Goal: Task Accomplishment & Management: Use online tool/utility

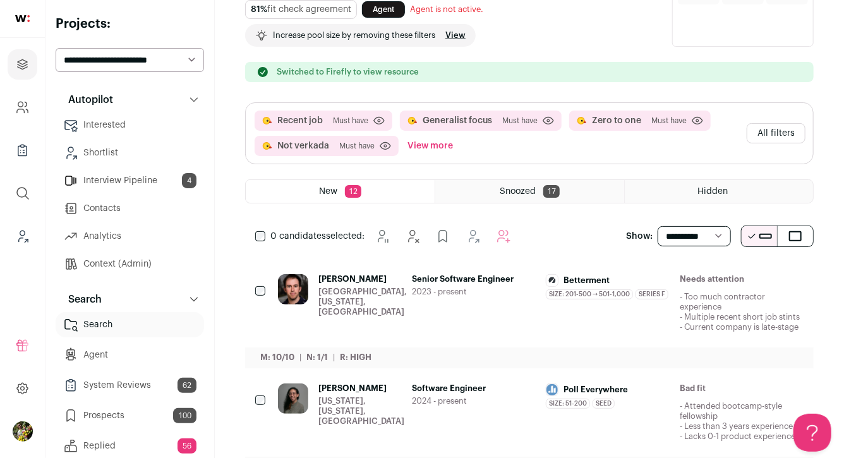
scroll to position [71, 0]
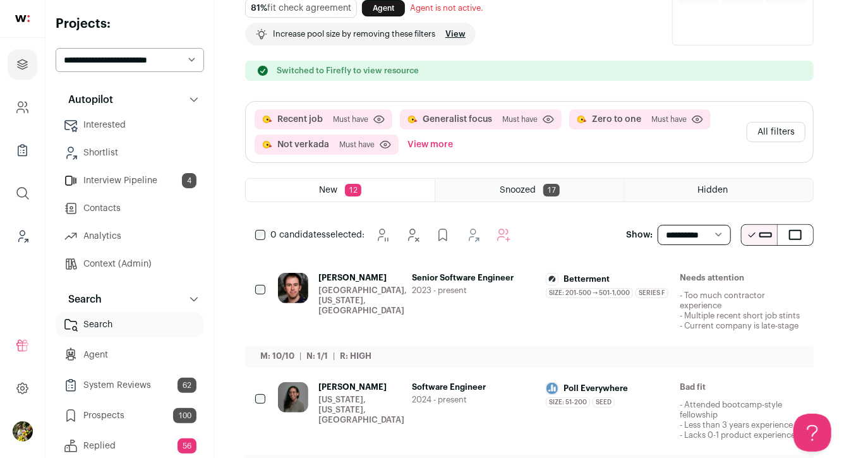
click at [422, 143] on button "View more" at bounding box center [430, 145] width 51 height 20
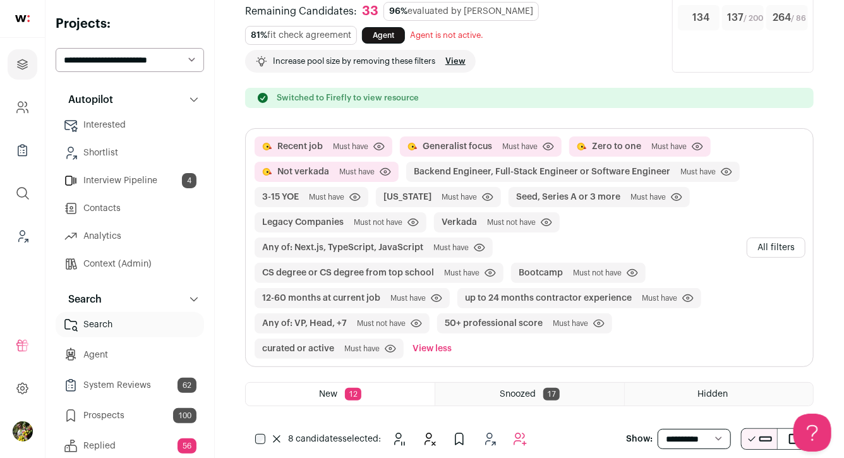
scroll to position [87, 0]
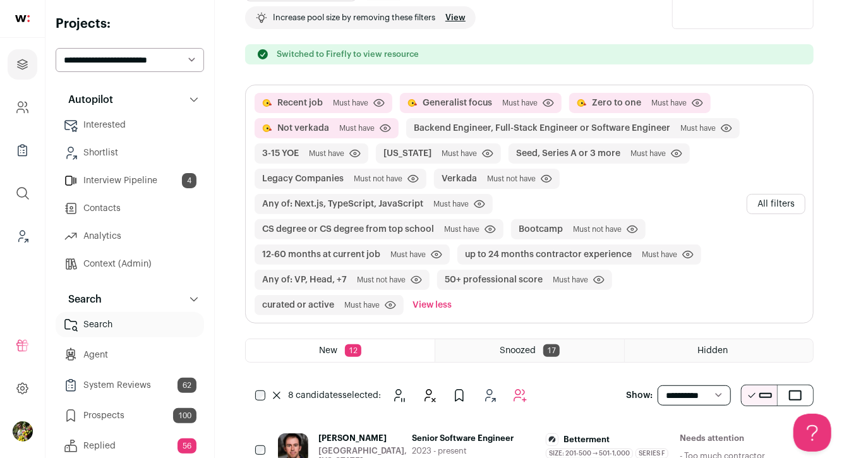
click at [768, 203] on button "All filters" at bounding box center [776, 204] width 59 height 20
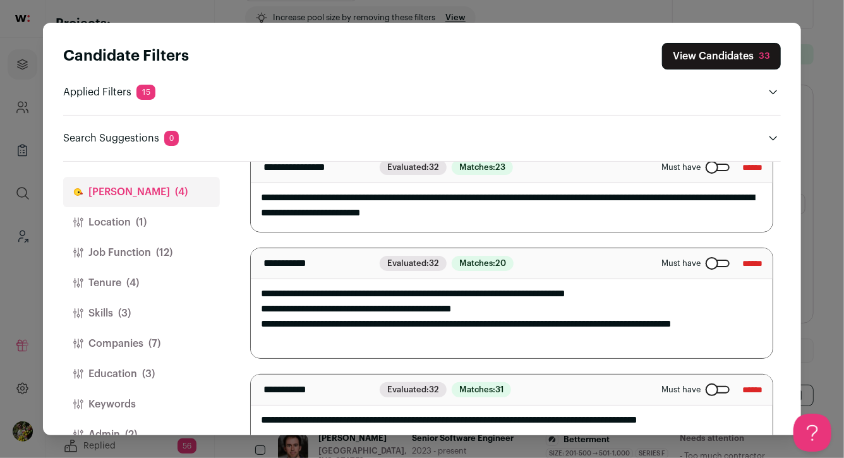
scroll to position [29, 0]
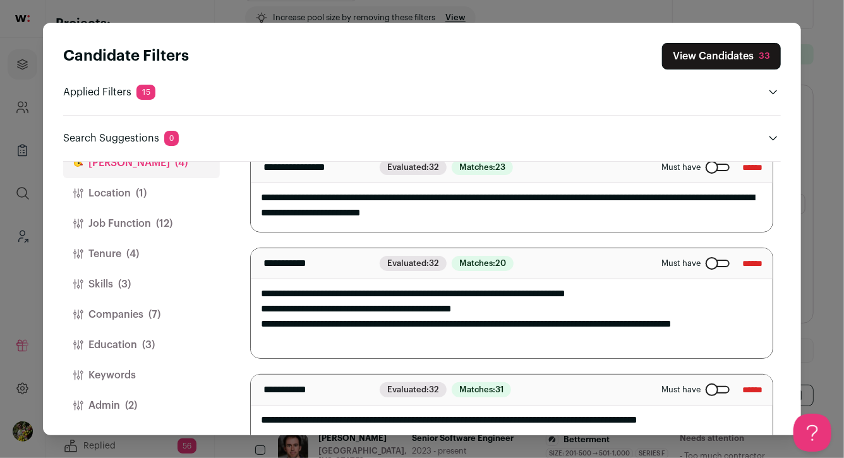
click at [130, 411] on span "(2)" at bounding box center [131, 405] width 12 height 15
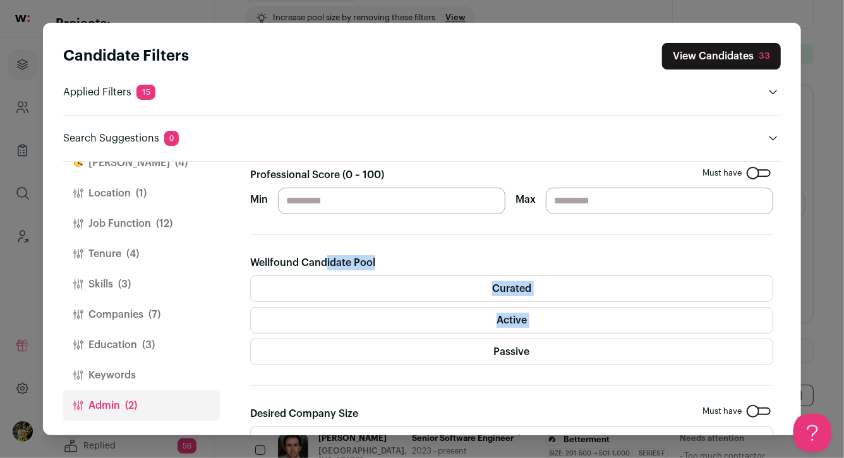
drag, startPoint x: 272, startPoint y: 356, endPoint x: 298, endPoint y: 251, distance: 108.8
click at [298, 252] on section "Gender Must have Female Male Non-binary Self-described Professional Score (0 ~ …" at bounding box center [511, 298] width 523 height 626
drag, startPoint x: 299, startPoint y: 203, endPoint x: 288, endPoint y: 203, distance: 11.4
click at [289, 203] on input "**" at bounding box center [391, 201] width 227 height 27
type input "**"
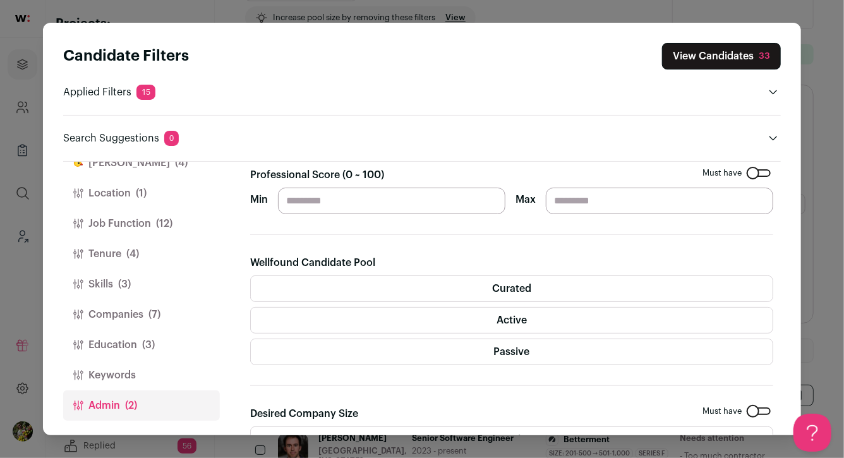
click at [294, 225] on section "Gender Must have Female Male Non-binary Self-described Professional Score (0 ~ …" at bounding box center [511, 298] width 523 height 626
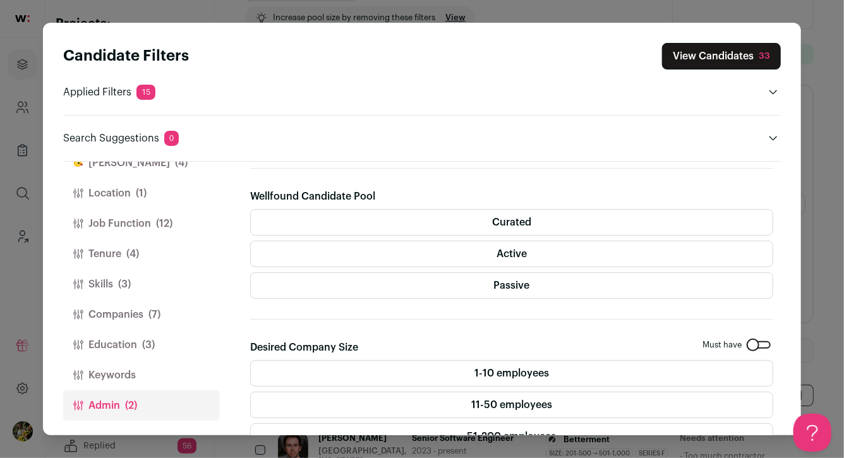
scroll to position [263, 0]
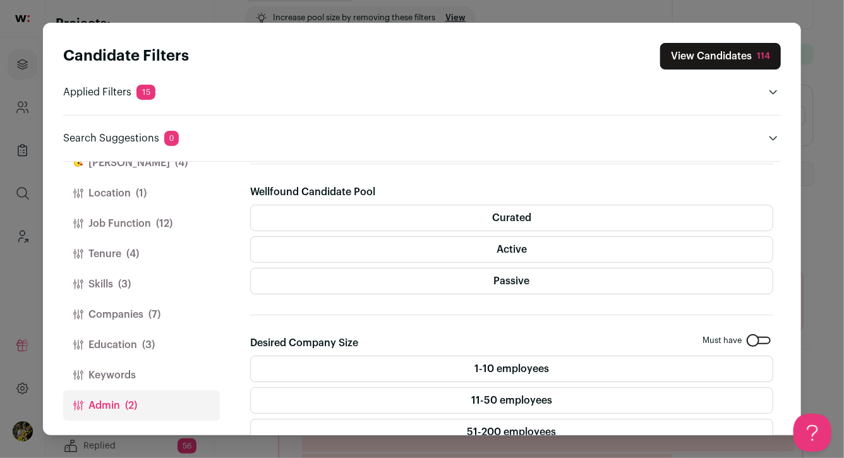
click at [162, 344] on button "Education (3)" at bounding box center [141, 345] width 157 height 30
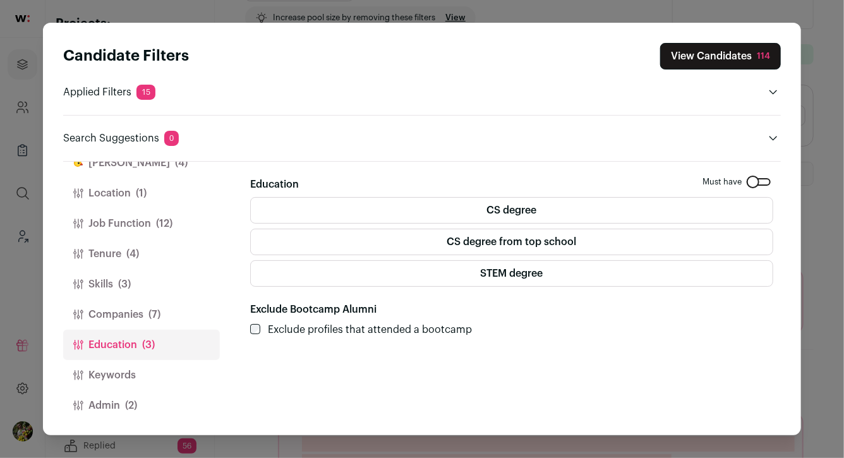
scroll to position [28, 0]
click at [158, 319] on span "(7)" at bounding box center [154, 315] width 12 height 15
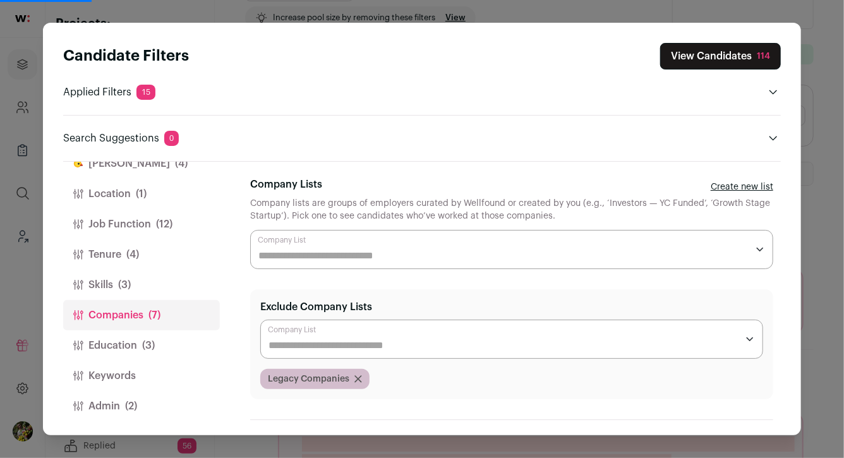
click at [154, 283] on button "Skills (3)" at bounding box center [141, 285] width 157 height 30
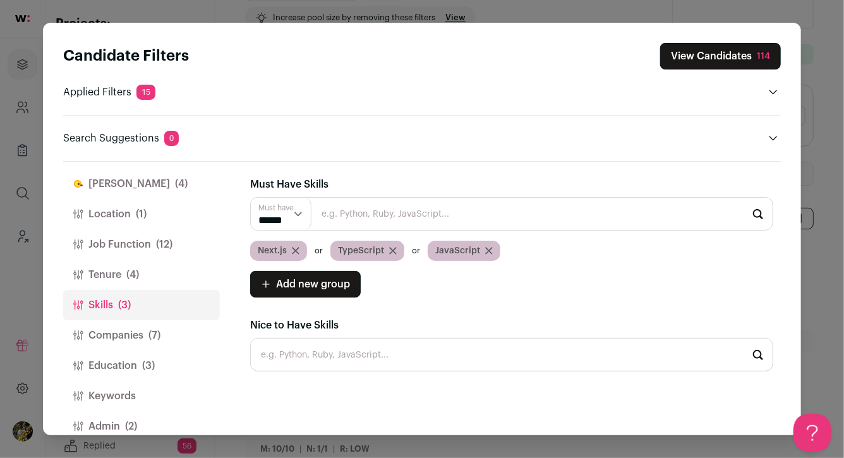
scroll to position [0, 0]
click at [154, 275] on button "Tenure (4)" at bounding box center [141, 275] width 157 height 30
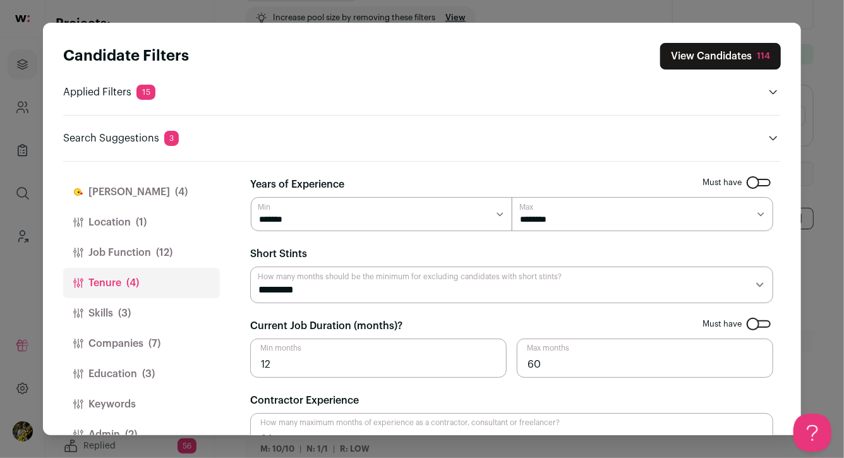
click at [191, 257] on button "Job Function (12)" at bounding box center [141, 253] width 157 height 30
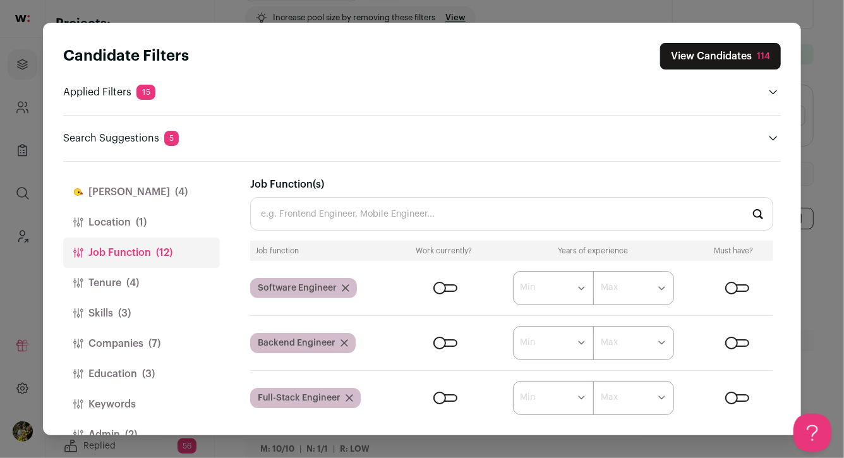
click at [176, 219] on button "Location (1)" at bounding box center [141, 222] width 157 height 30
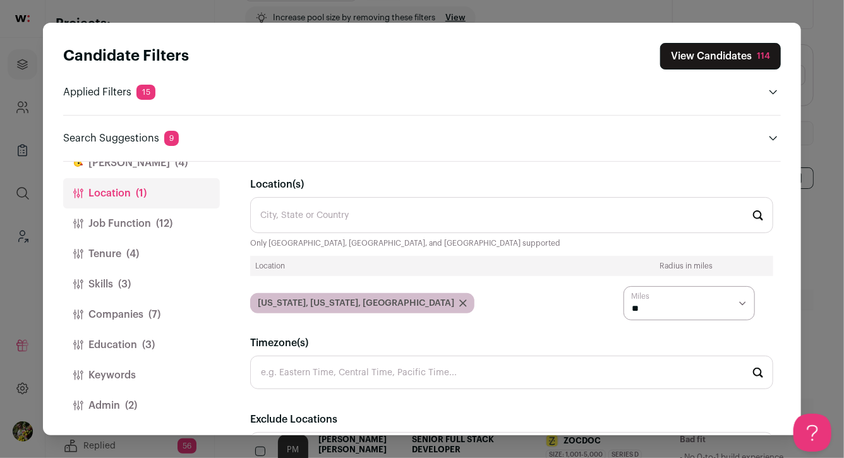
click at [125, 399] on span "(2)" at bounding box center [131, 405] width 12 height 15
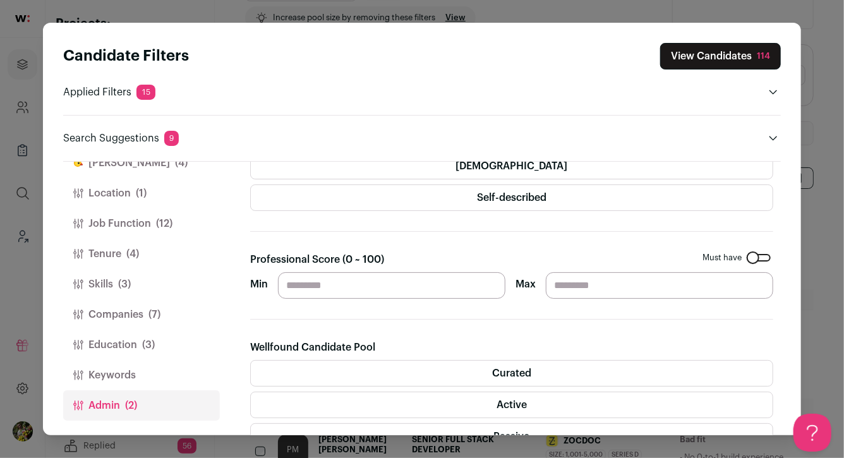
scroll to position [178, 0]
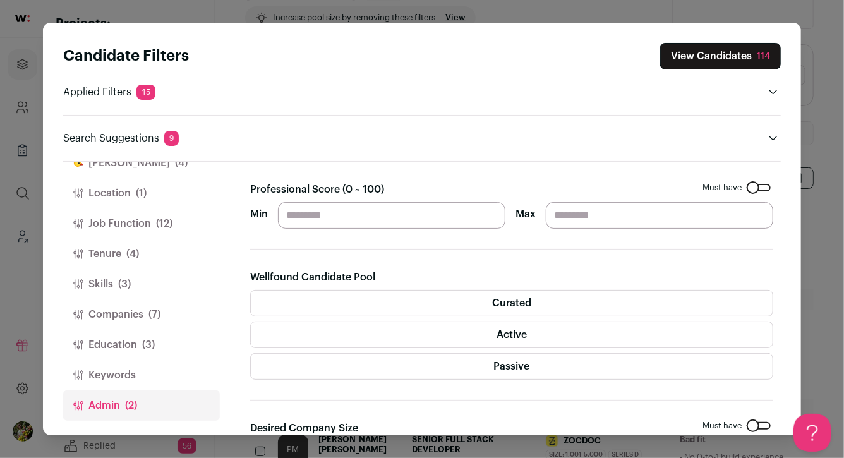
click at [377, 349] on div "Curated Active Passive" at bounding box center [511, 335] width 523 height 90
click at [377, 368] on label "Passive" at bounding box center [511, 366] width 523 height 27
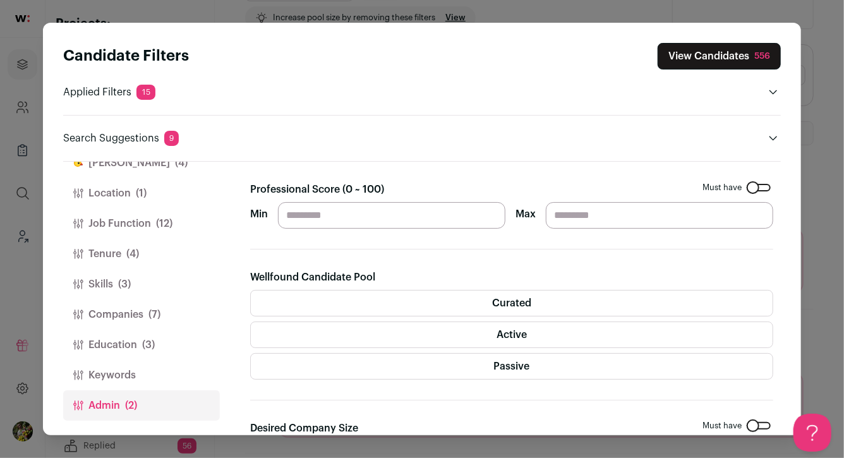
click at [728, 51] on button "View Candidates 556" at bounding box center [719, 56] width 123 height 27
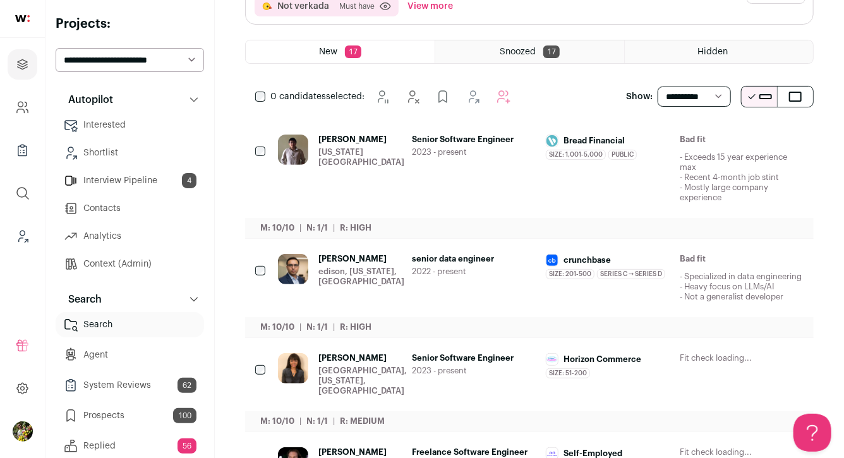
scroll to position [153, 0]
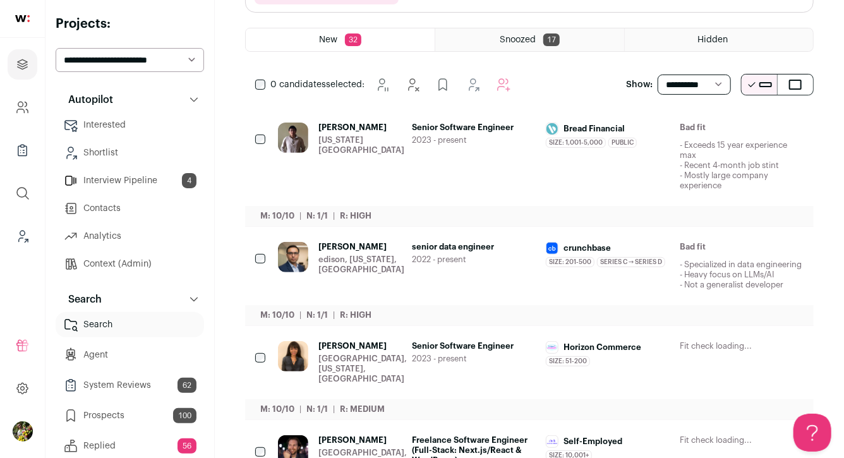
click at [696, 251] on icon "Hide" at bounding box center [692, 248] width 10 height 12
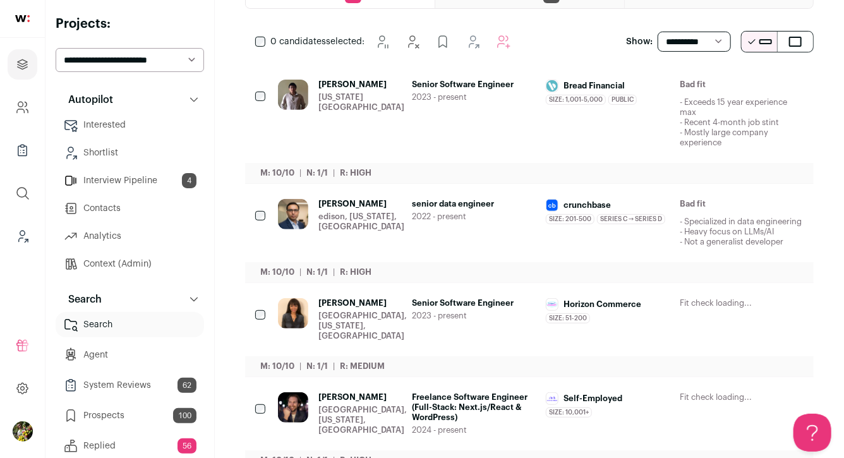
scroll to position [262, 0]
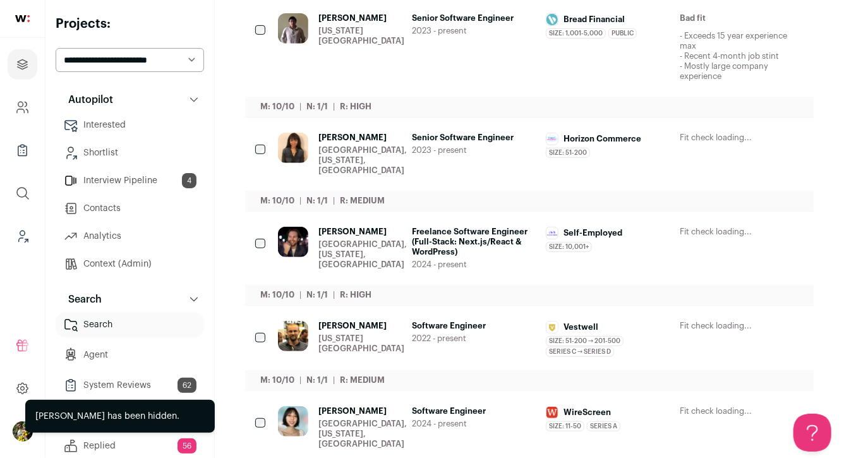
click at [692, 225] on icon "Hide" at bounding box center [690, 232] width 15 height 15
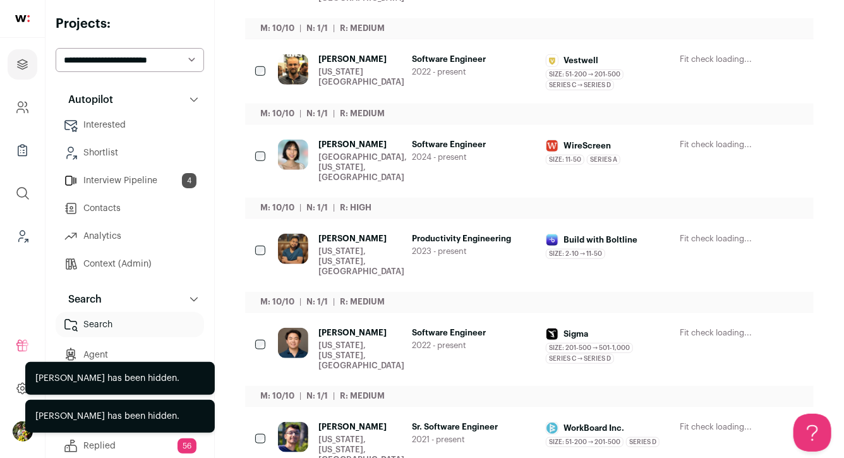
scroll to position [442, 0]
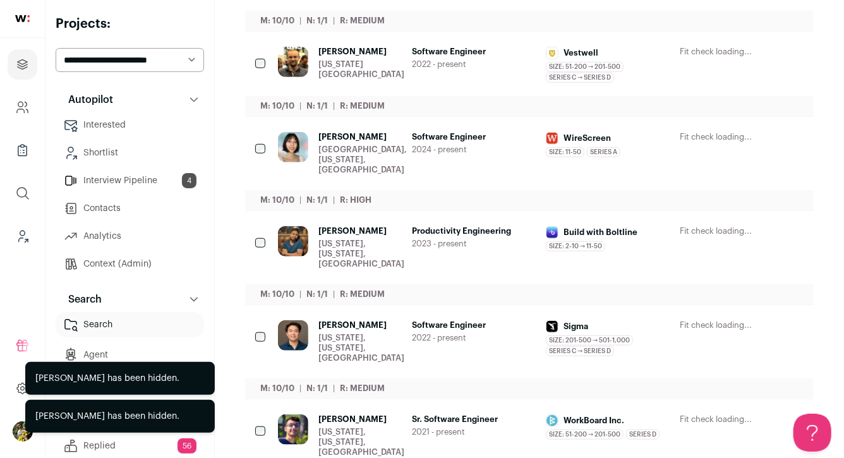
click at [692, 224] on icon "Hide" at bounding box center [690, 231] width 15 height 15
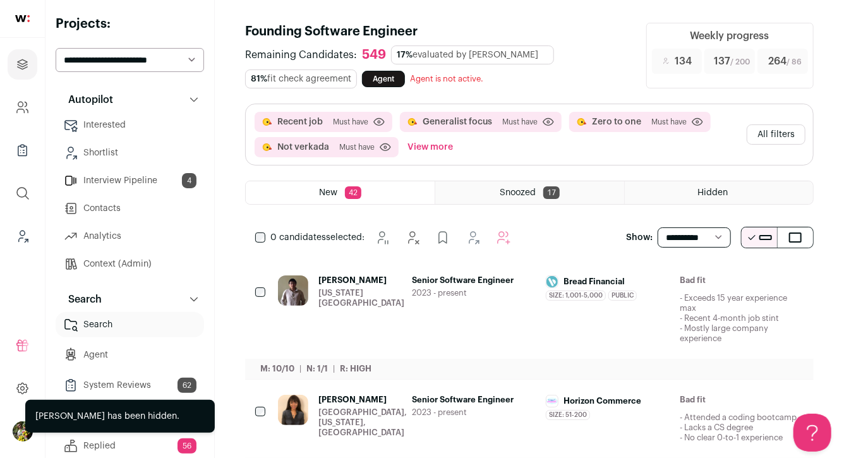
scroll to position [0, 0]
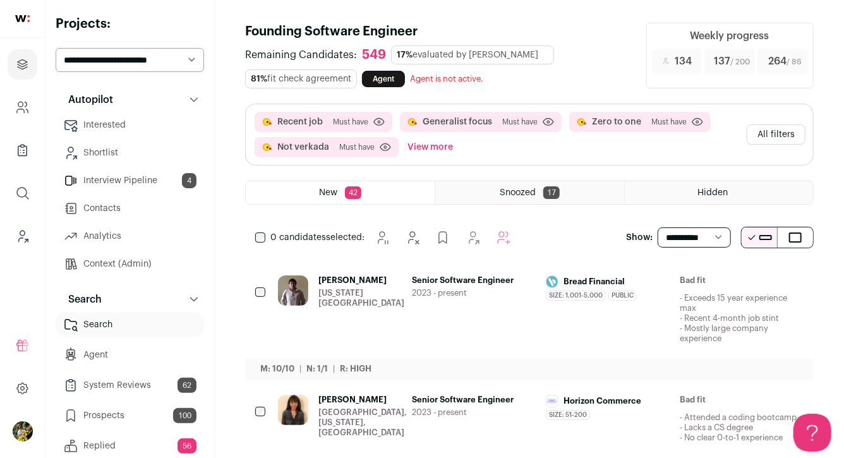
click at [176, 54] on select "**********" at bounding box center [130, 60] width 148 height 24
click at [166, 59] on select "**********" at bounding box center [130, 60] width 148 height 24
select select "*****"
click at [56, 48] on select "**********" at bounding box center [130, 60] width 148 height 24
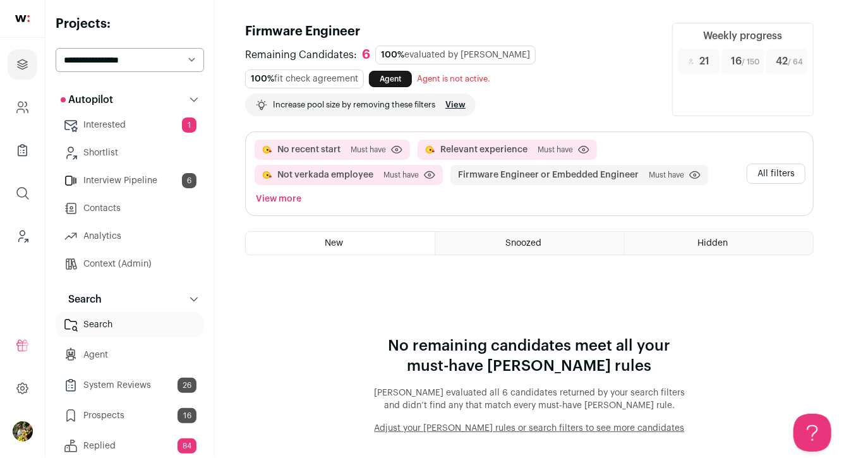
click at [784, 174] on button "All filters" at bounding box center [776, 174] width 59 height 20
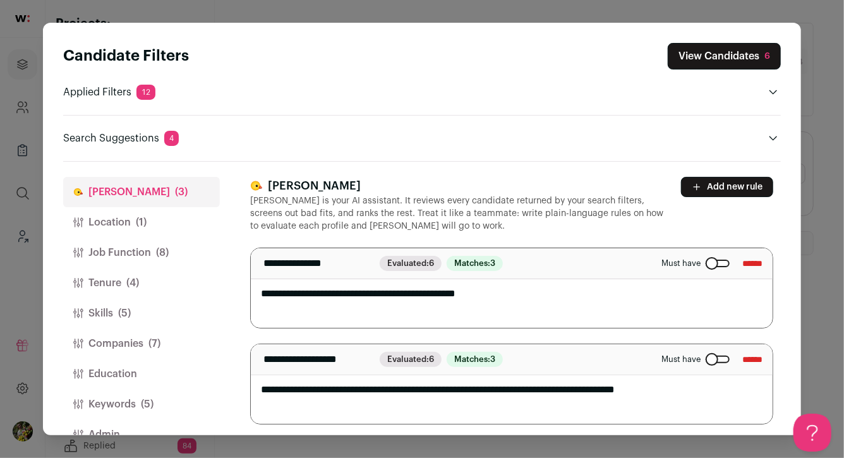
click at [170, 248] on button "Job Function (8)" at bounding box center [141, 253] width 157 height 30
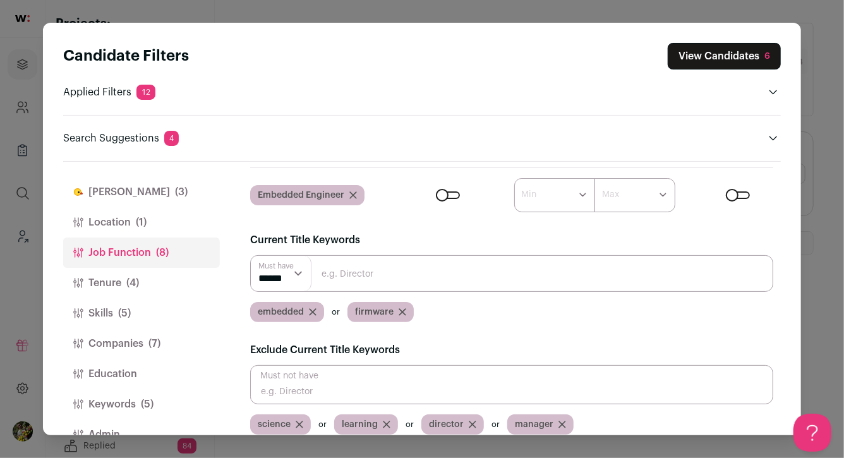
scroll to position [161, 0]
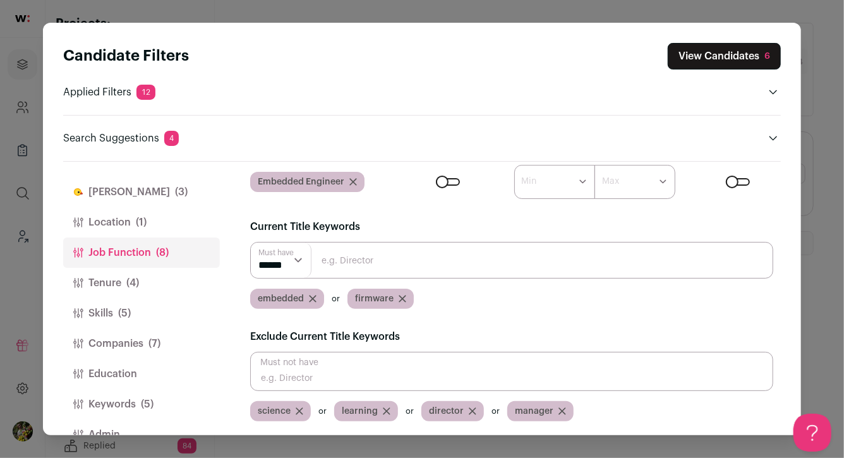
click at [162, 280] on button "Tenure (4)" at bounding box center [141, 283] width 157 height 30
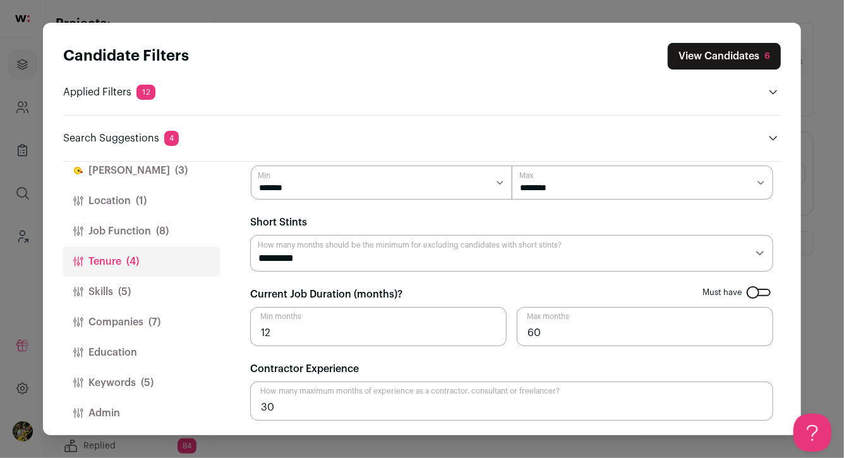
scroll to position [29, 0]
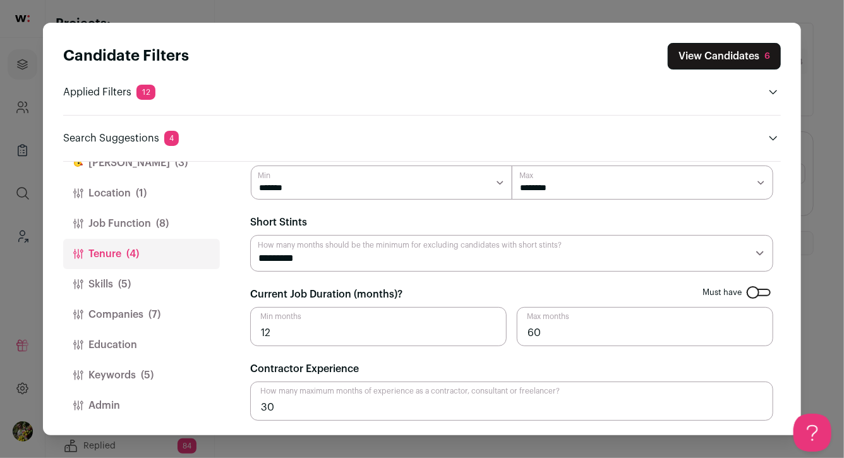
click at [159, 277] on button "Skills (5)" at bounding box center [141, 284] width 157 height 30
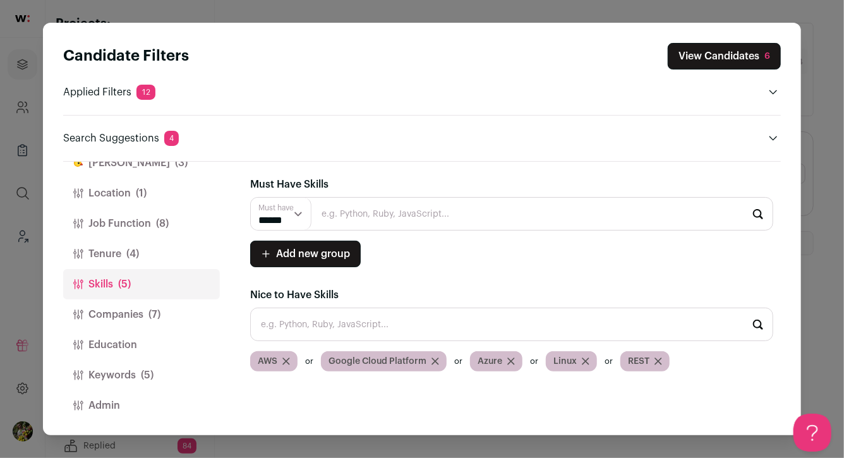
click at [159, 310] on span "(7)" at bounding box center [154, 314] width 12 height 15
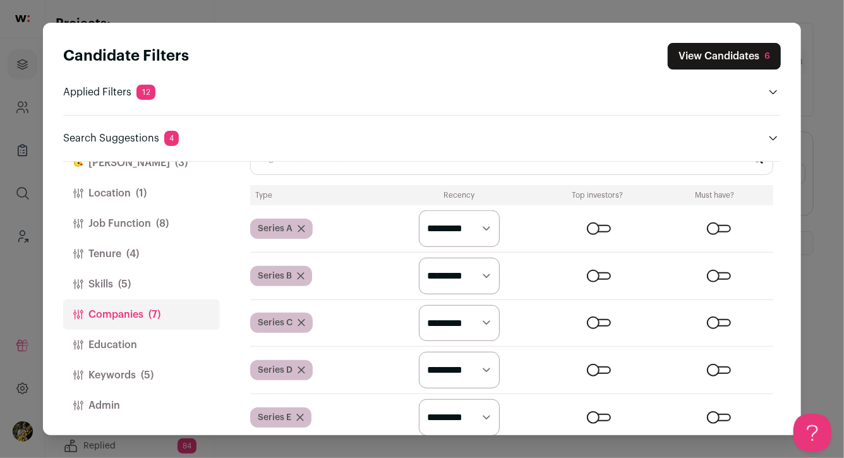
scroll to position [764, 0]
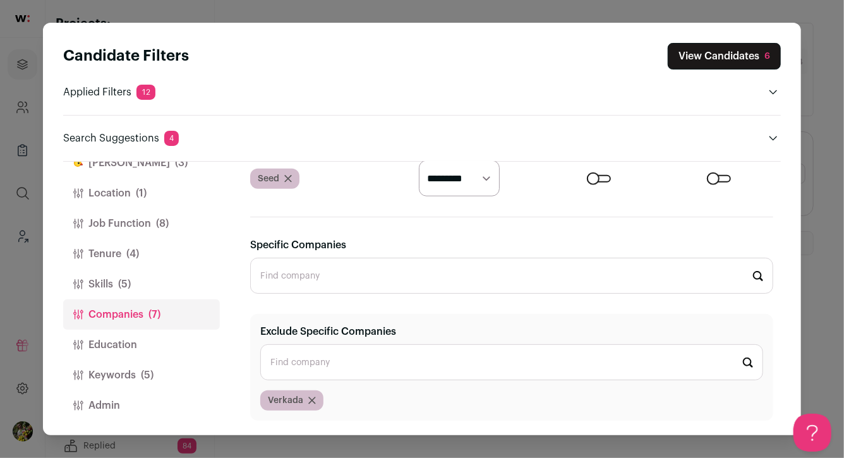
click at [165, 354] on button "Education" at bounding box center [141, 345] width 157 height 30
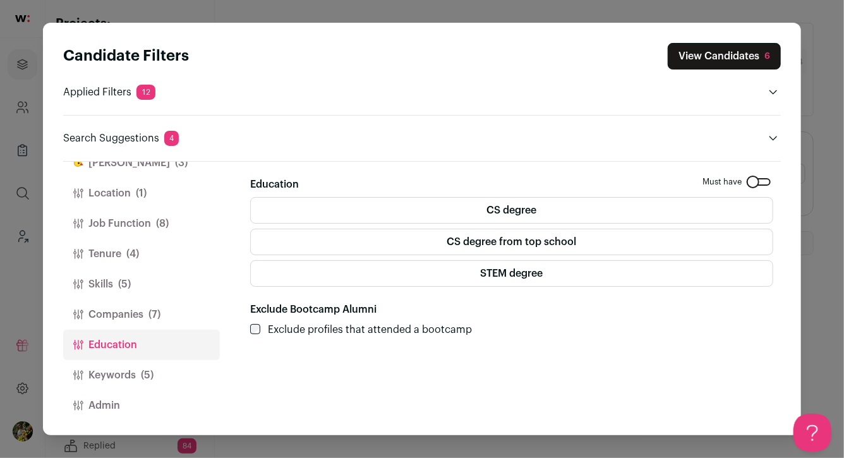
click at [160, 375] on button "Keywords (5)" at bounding box center [141, 375] width 157 height 30
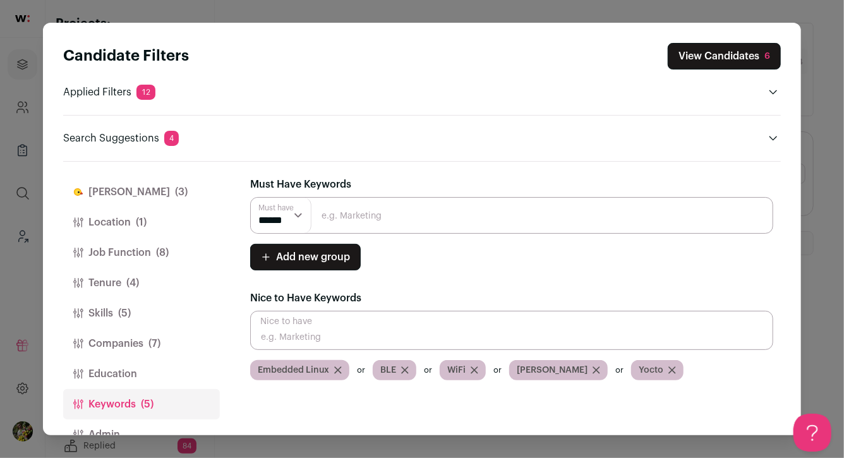
click at [147, 189] on button "Finch (3)" at bounding box center [141, 192] width 157 height 30
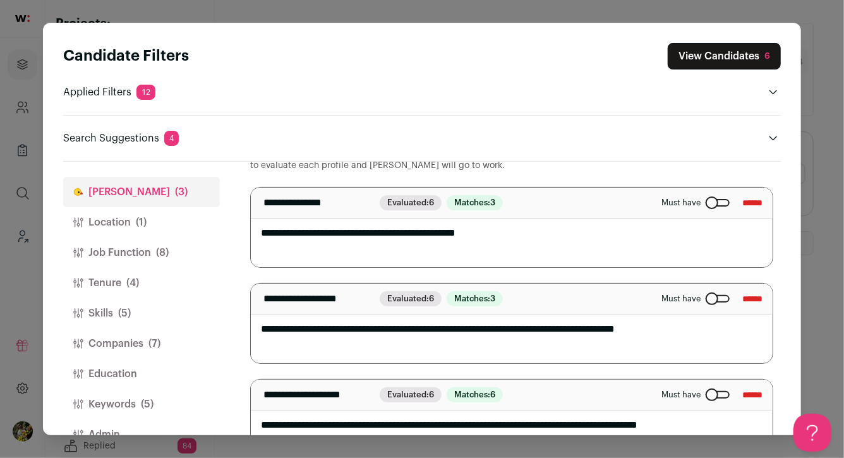
scroll to position [32, 0]
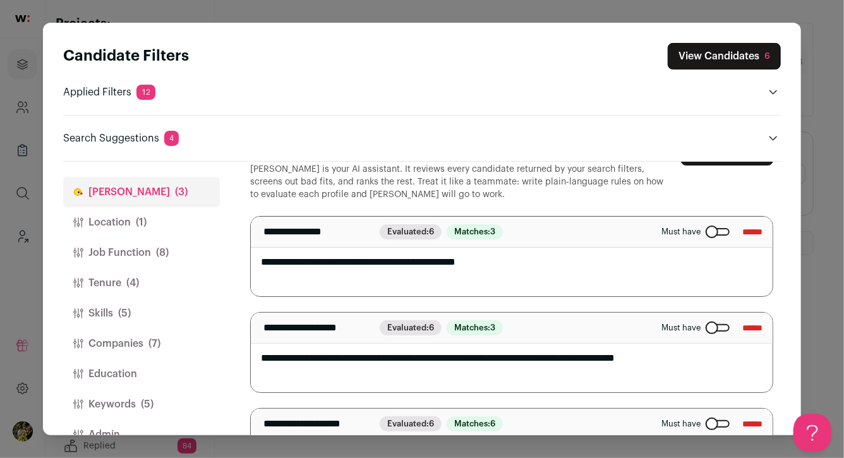
click at [148, 234] on button "Location (1)" at bounding box center [141, 222] width 157 height 30
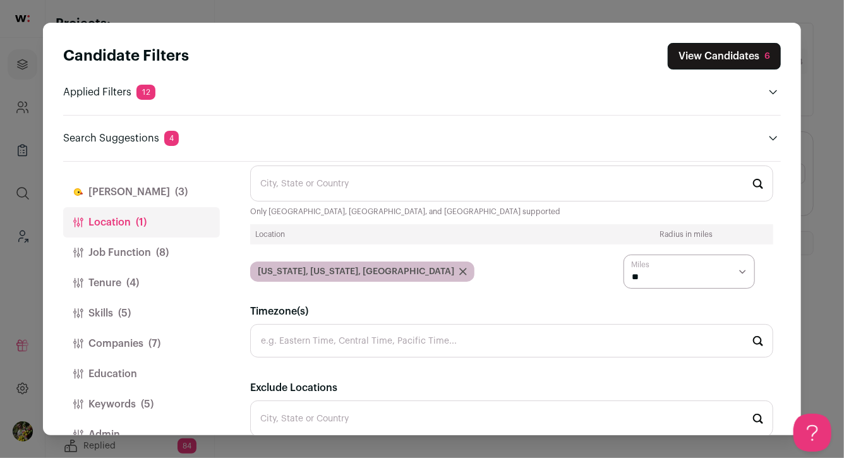
click at [148, 251] on button "Job Function (8)" at bounding box center [141, 253] width 157 height 30
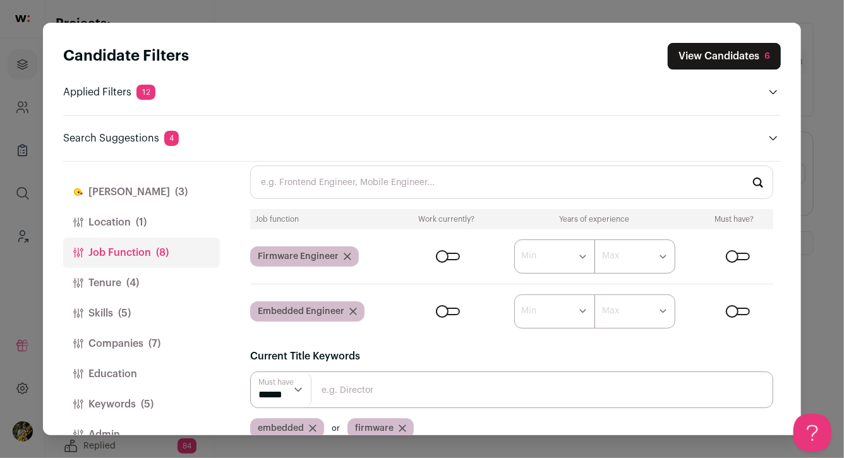
scroll to position [29, 0]
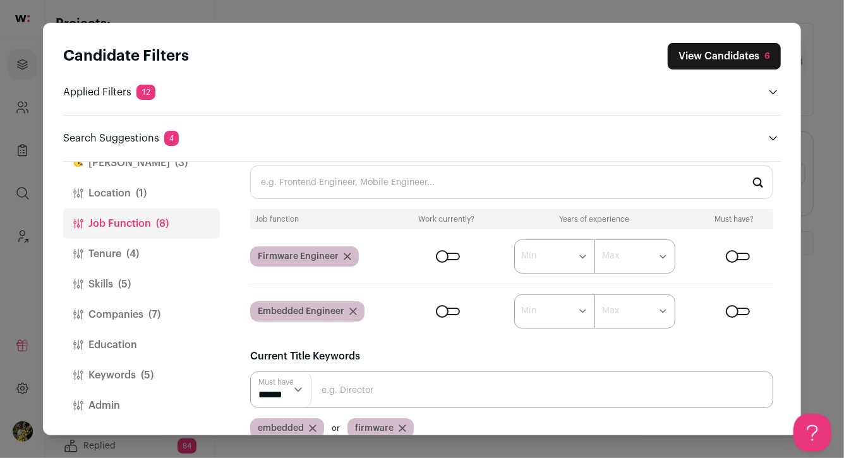
click at [145, 399] on button "Admin" at bounding box center [141, 405] width 157 height 30
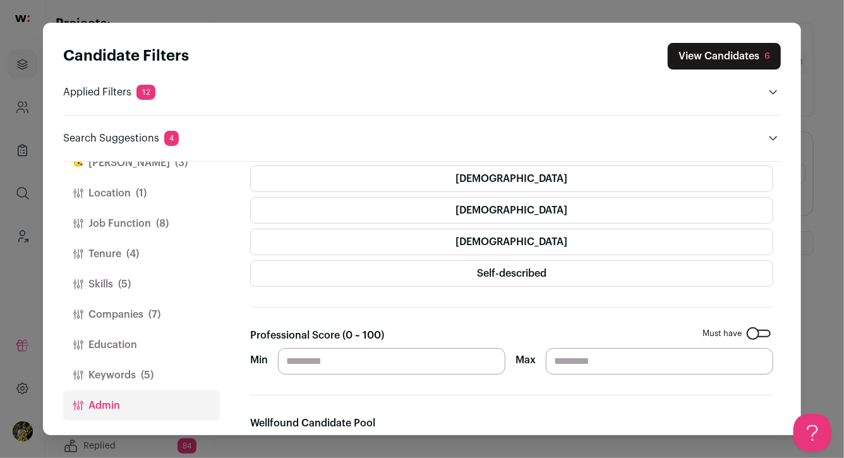
scroll to position [380, 0]
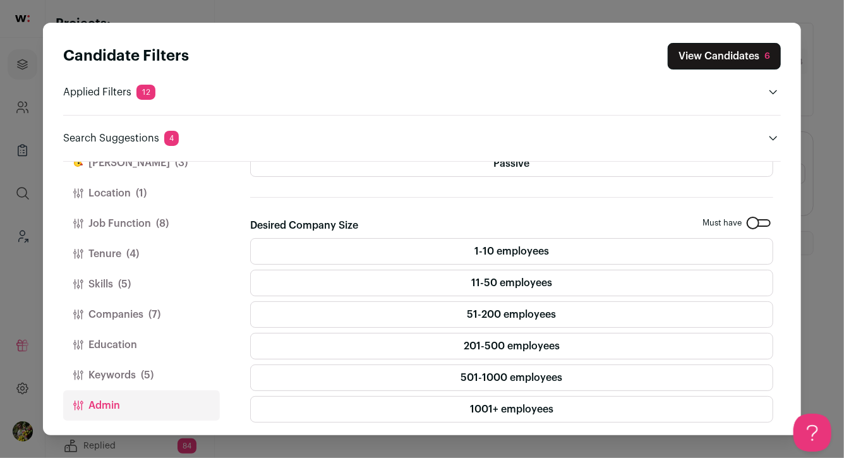
click at [184, 370] on button "Keywords (5)" at bounding box center [141, 375] width 157 height 30
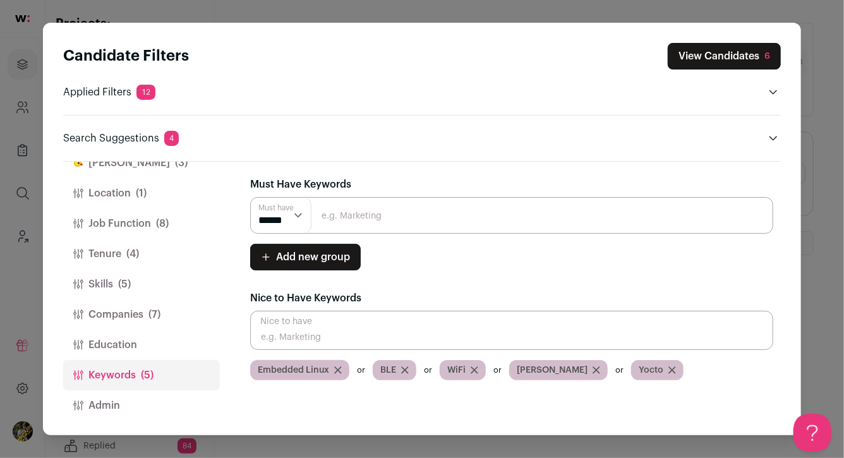
click at [170, 346] on button "Education" at bounding box center [141, 345] width 157 height 30
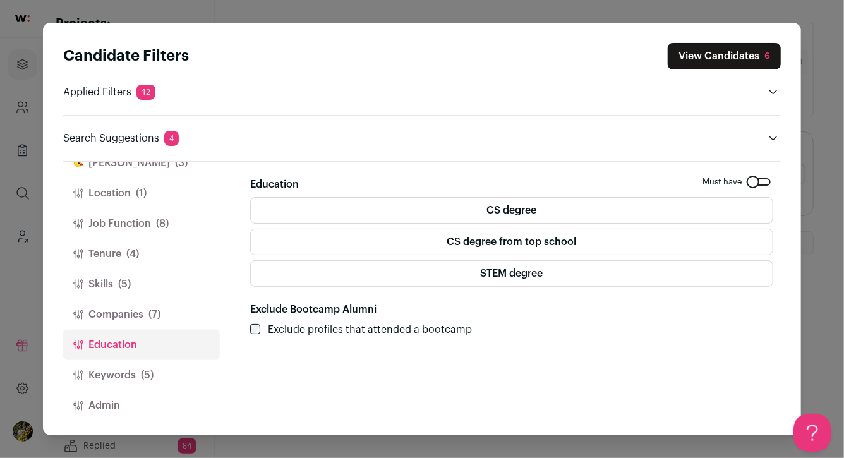
click at [165, 315] on button "Companies (7)" at bounding box center [141, 314] width 157 height 30
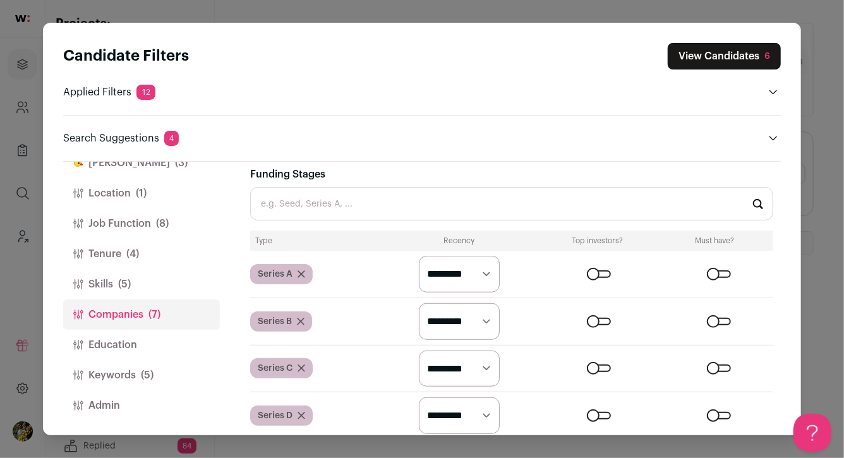
scroll to position [764, 0]
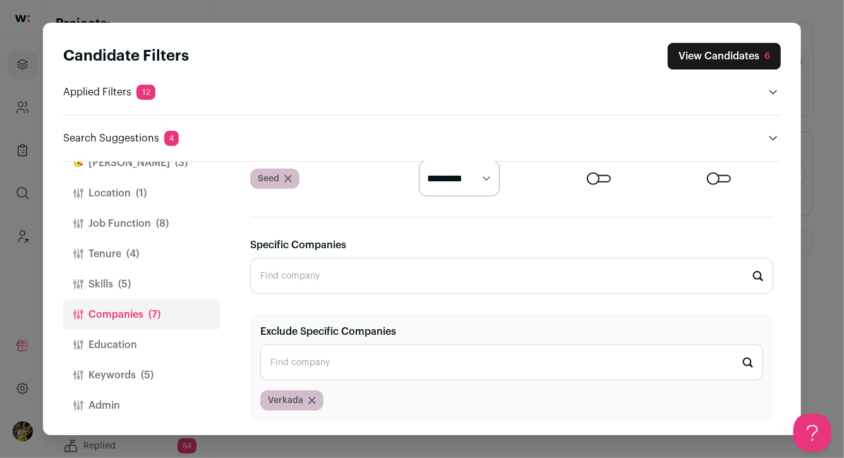
click at [167, 293] on button "Skills (5)" at bounding box center [141, 284] width 157 height 30
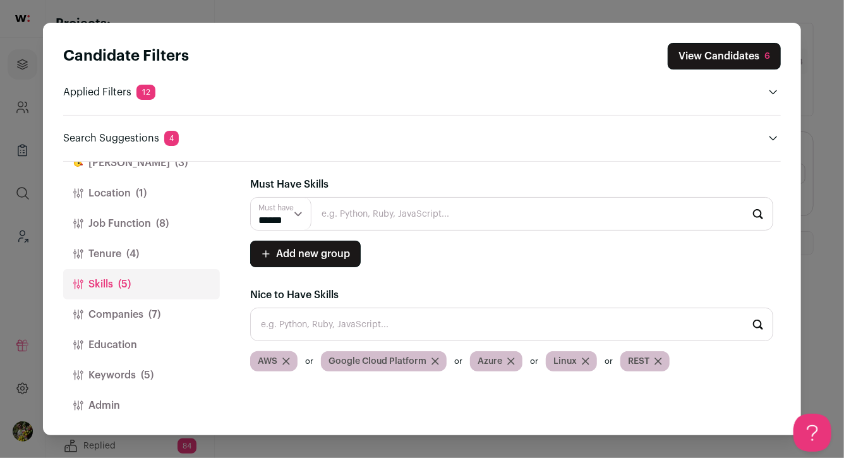
scroll to position [0, 0]
click at [162, 252] on button "Tenure (4)" at bounding box center [141, 254] width 157 height 30
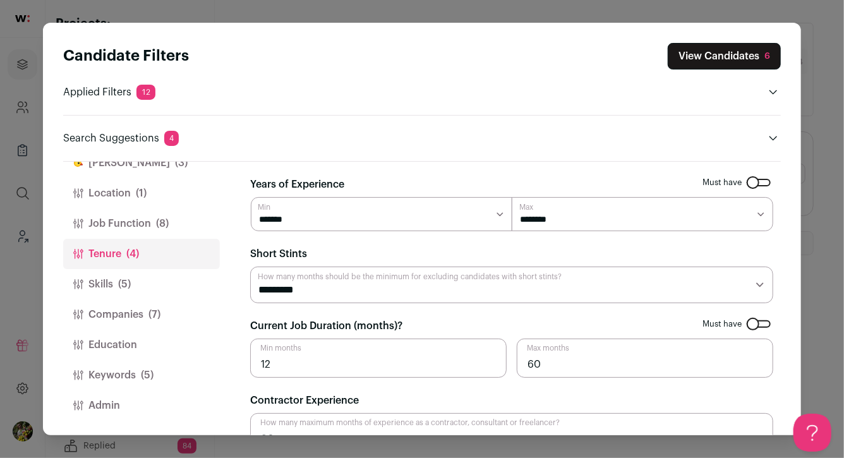
scroll to position [32, 0]
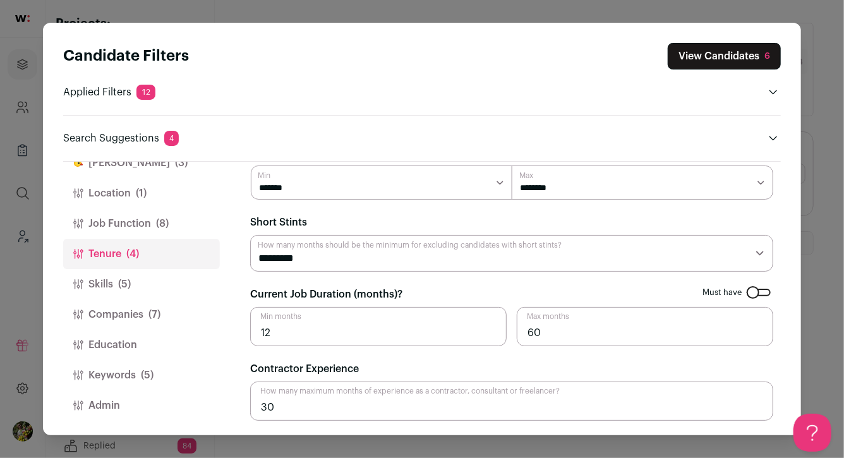
click at [178, 223] on button "Job Function (8)" at bounding box center [141, 223] width 157 height 30
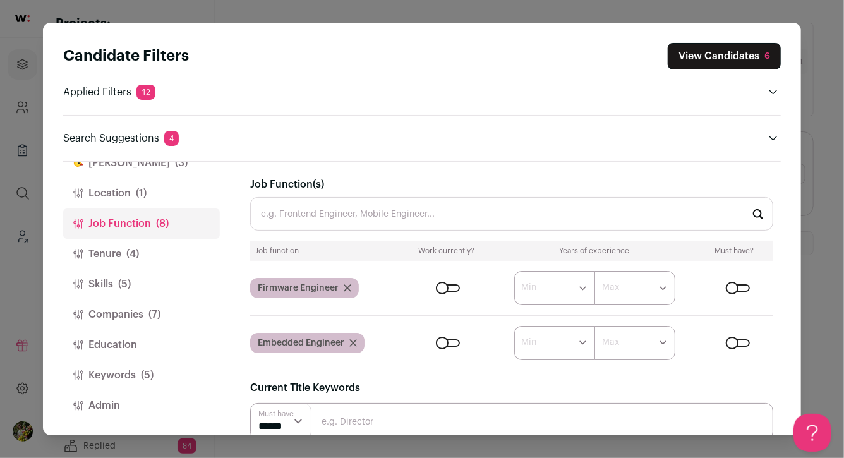
scroll to position [0, 0]
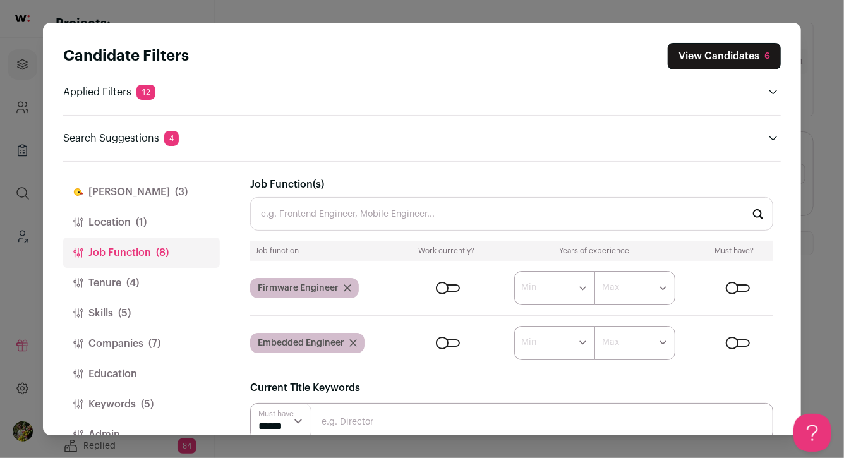
click at [273, 209] on input "Job Function(s)" at bounding box center [511, 213] width 523 height 33
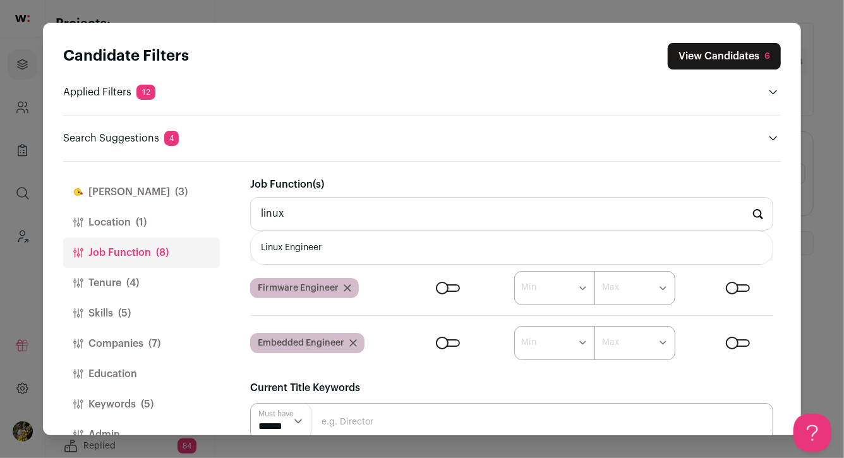
click at [281, 244] on li "Linux Engineer" at bounding box center [512, 247] width 522 height 33
type input "Linux Engineer"
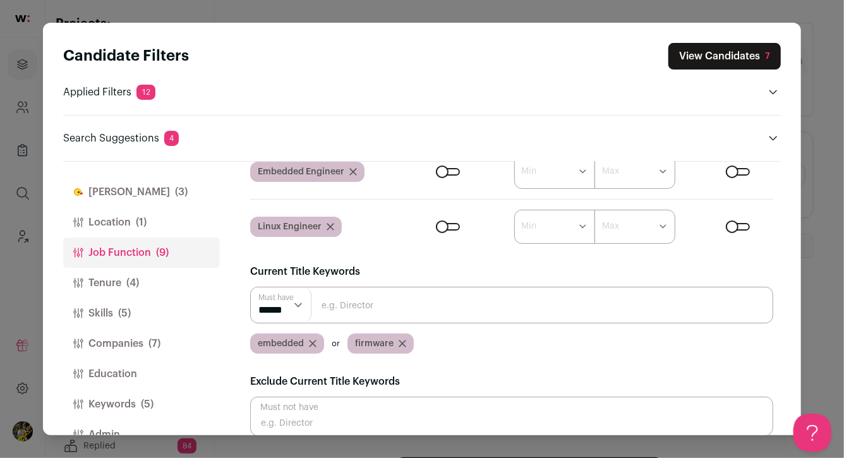
click at [183, 226] on button "Location (1)" at bounding box center [141, 222] width 157 height 30
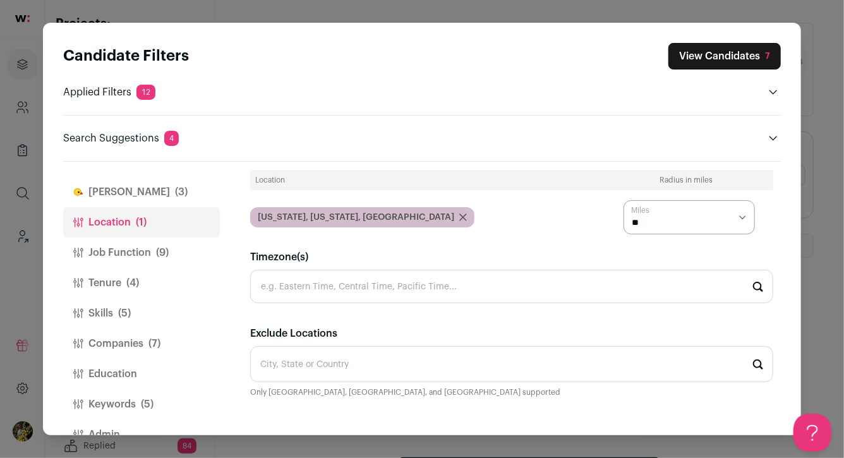
scroll to position [85, 0]
click at [167, 187] on button "Finch (3)" at bounding box center [141, 192] width 157 height 30
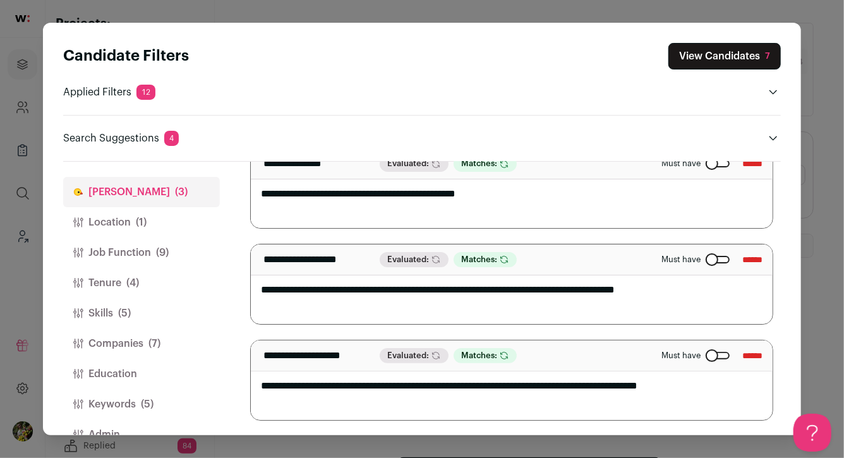
click at [170, 214] on button "Location (1)" at bounding box center [141, 222] width 157 height 30
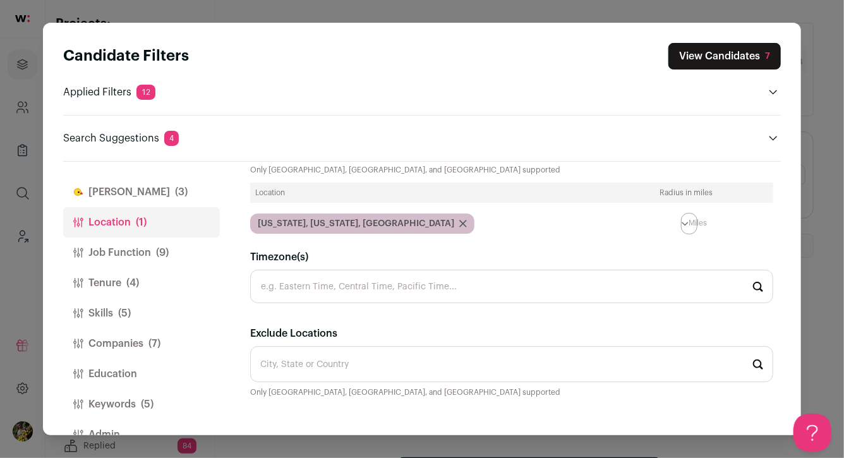
scroll to position [85, 0]
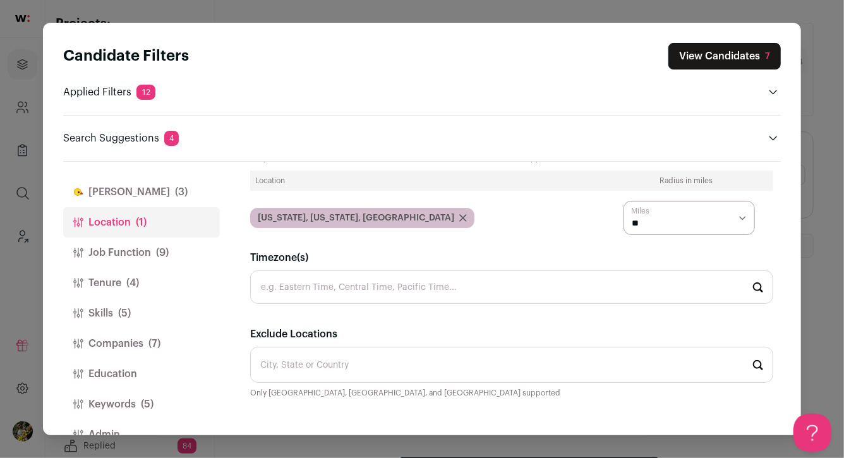
click at [724, 52] on button "View Candidates 7" at bounding box center [724, 56] width 112 height 27
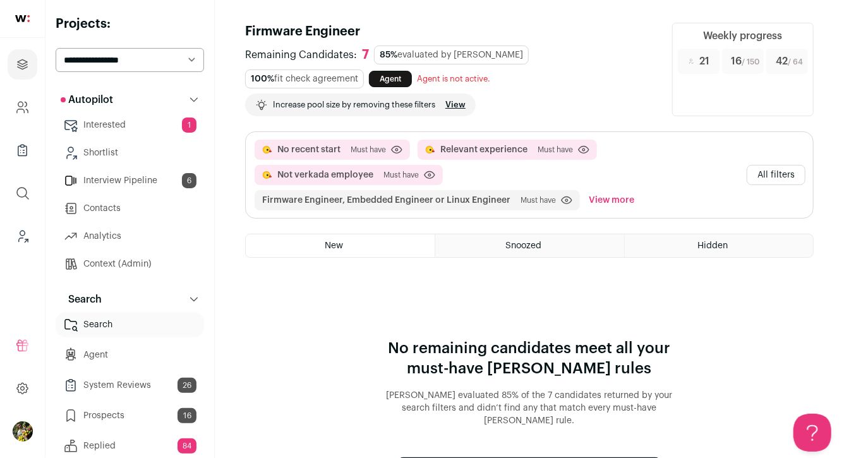
click at [179, 58] on select "**********" at bounding box center [130, 60] width 148 height 24
select select "*****"
click at [56, 48] on select "**********" at bounding box center [130, 60] width 148 height 24
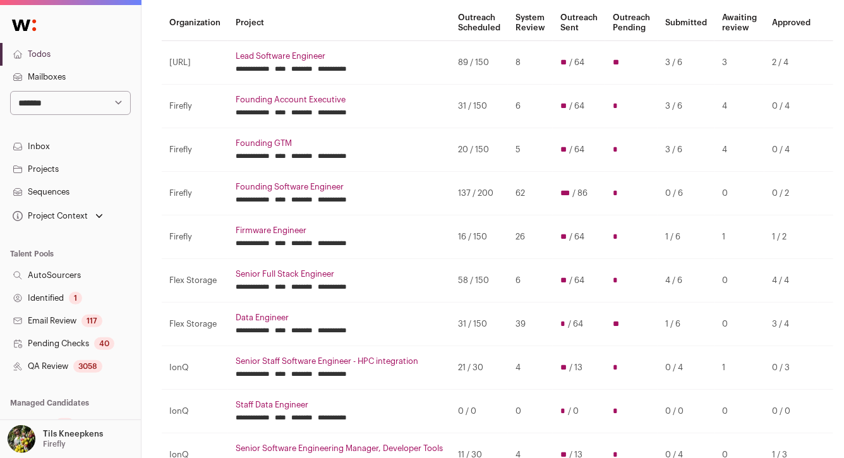
scroll to position [154, 0]
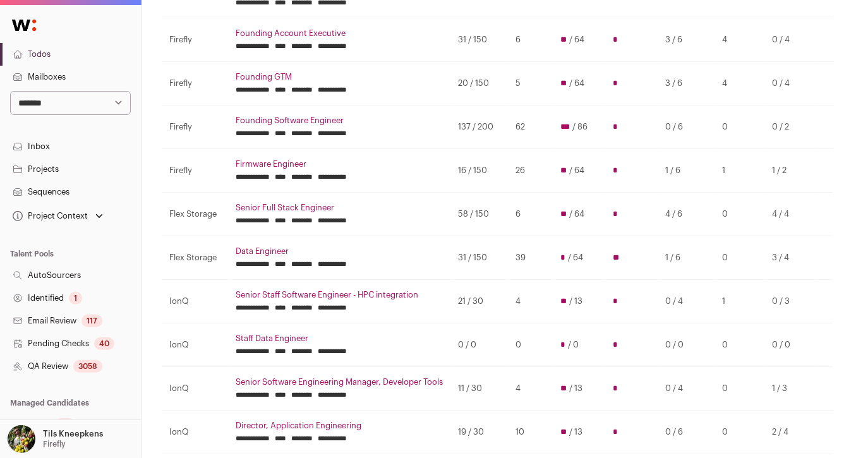
scroll to position [197, 0]
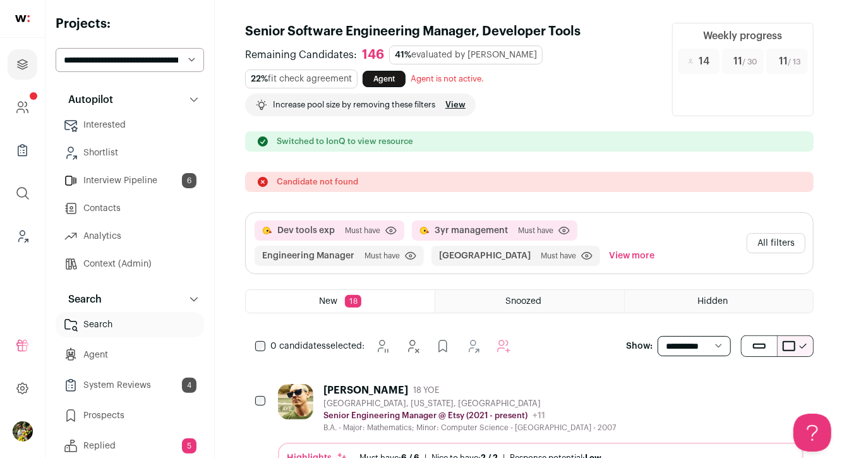
scroll to position [95, 0]
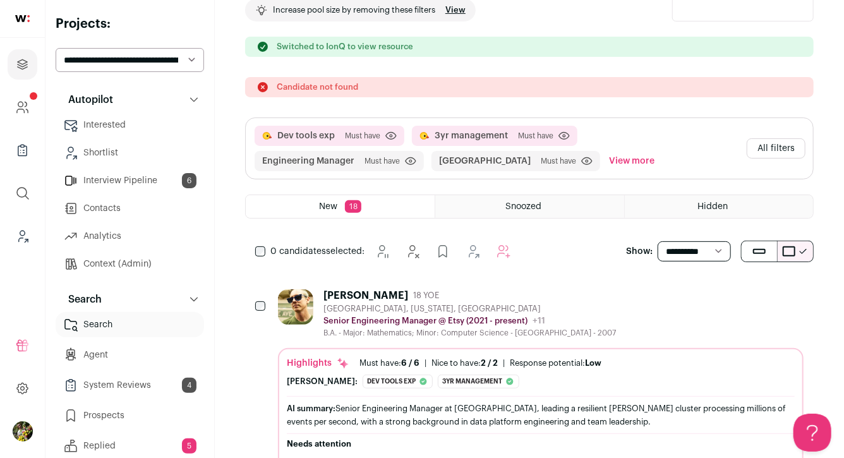
click at [491, 313] on div "Brooklyn, New York, United States" at bounding box center [469, 309] width 292 height 10
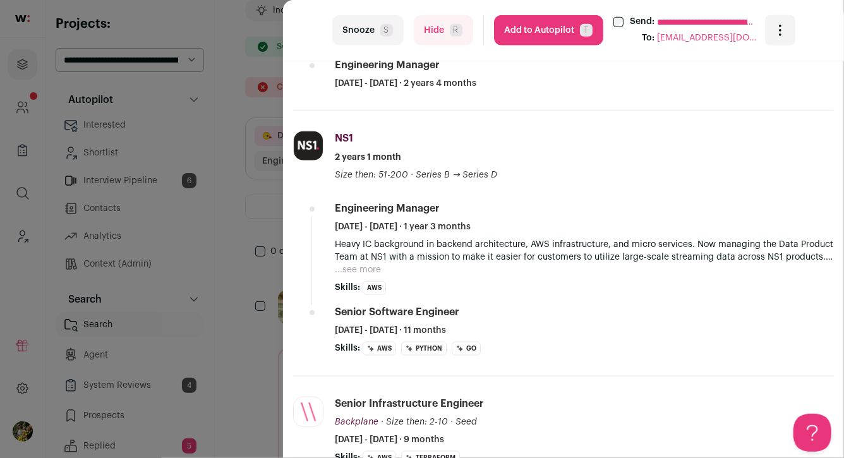
scroll to position [553, 0]
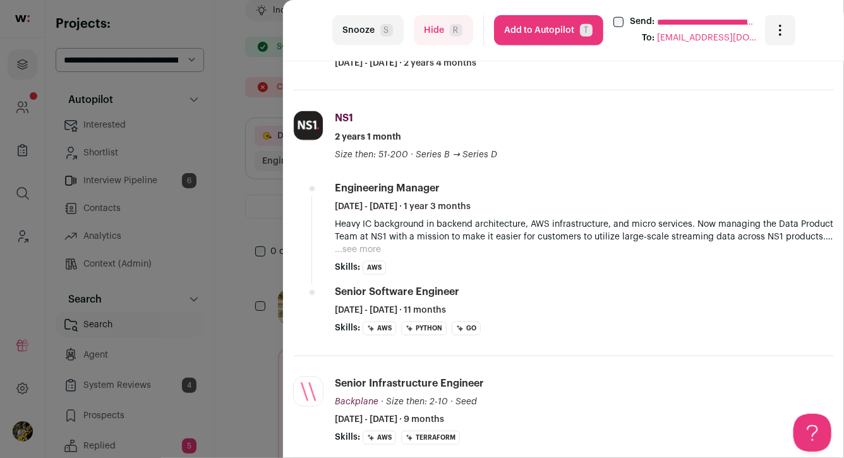
click at [362, 245] on button "...see more" at bounding box center [358, 249] width 46 height 13
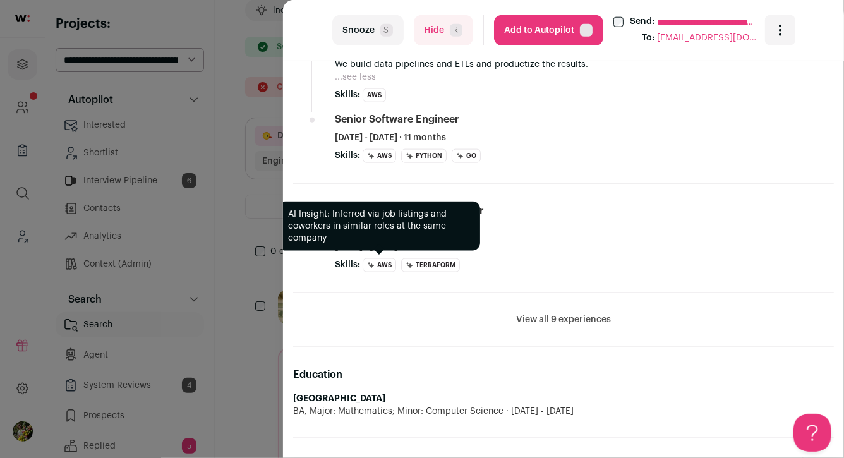
scroll to position [752, 0]
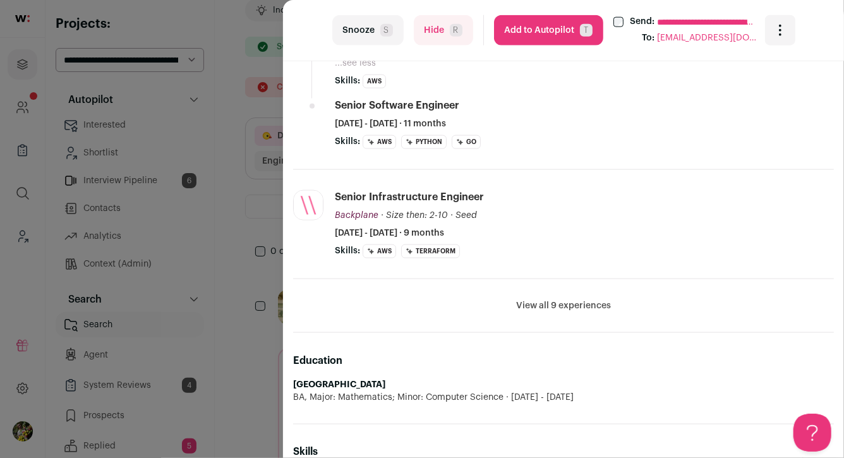
click at [538, 304] on button "View all 9 experiences" at bounding box center [563, 305] width 95 height 13
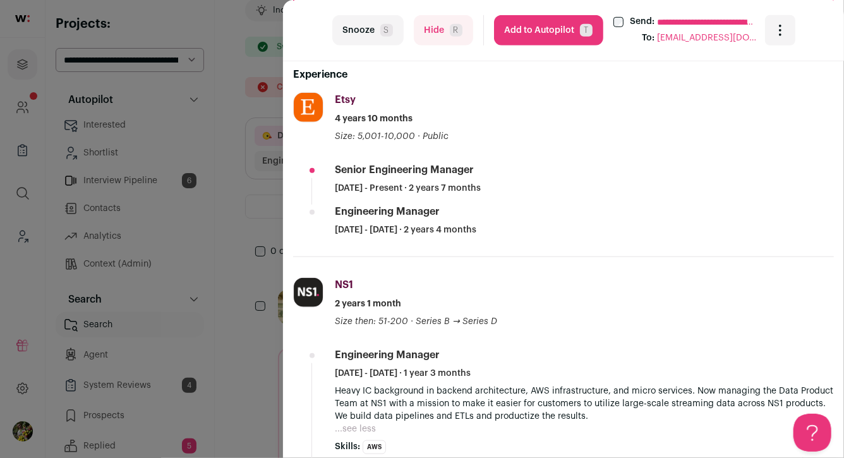
scroll to position [0, 0]
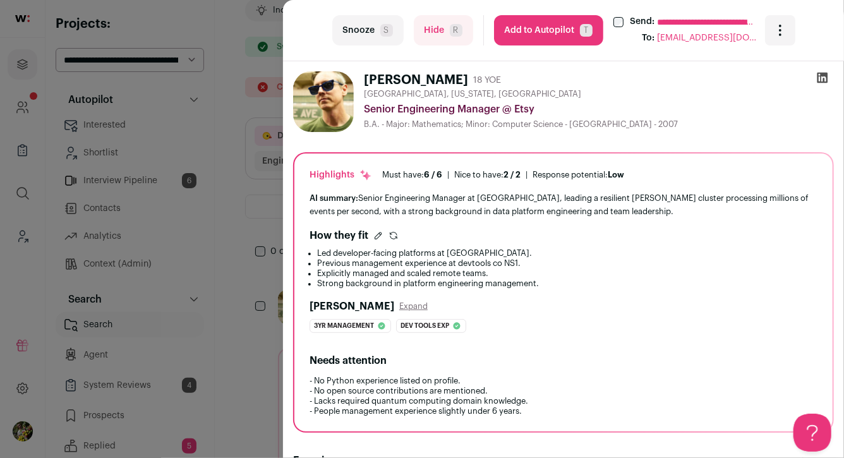
click at [443, 42] on button "Hide R" at bounding box center [443, 30] width 59 height 30
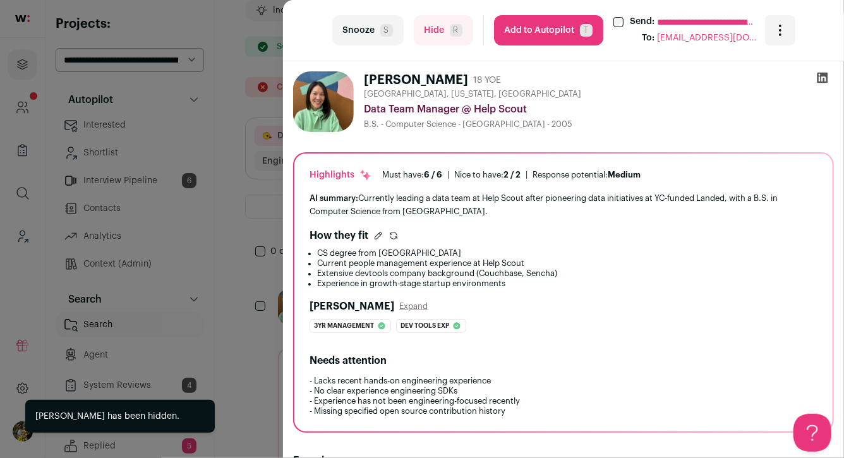
click at [431, 35] on button "Hide R" at bounding box center [443, 30] width 59 height 30
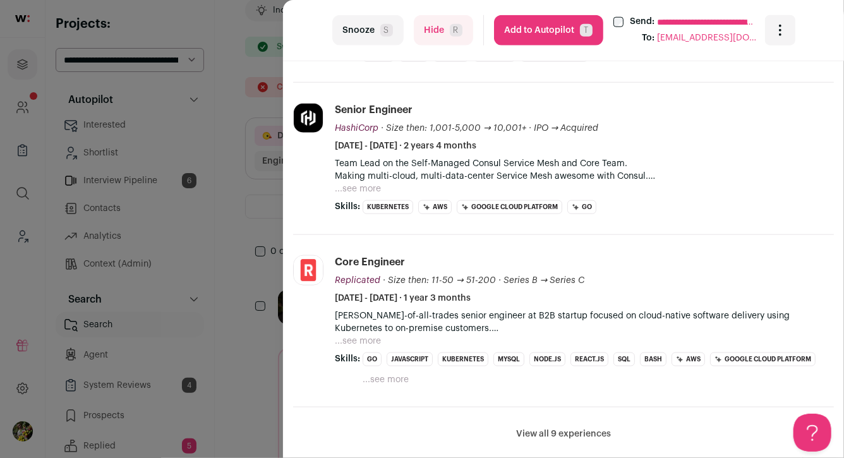
scroll to position [662, 0]
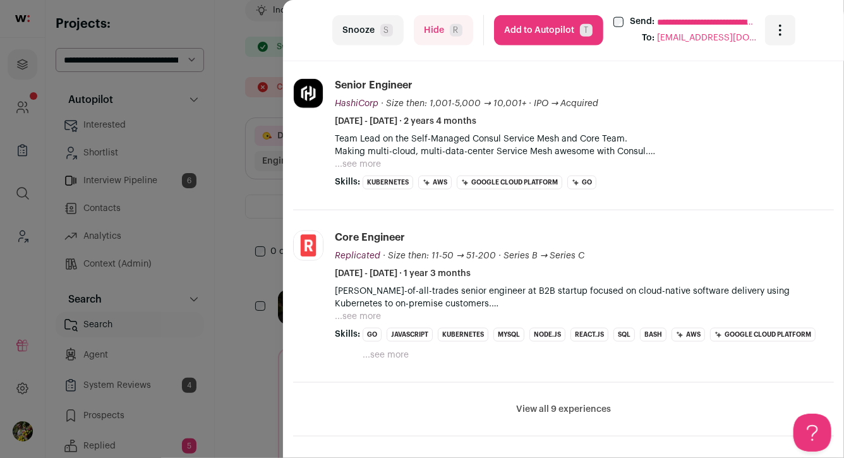
click at [415, 25] on button "Hide R" at bounding box center [443, 30] width 59 height 30
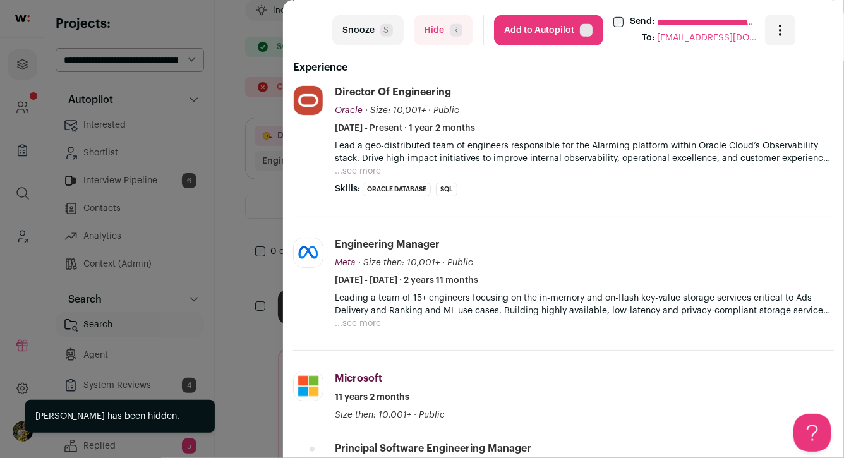
scroll to position [409, 0]
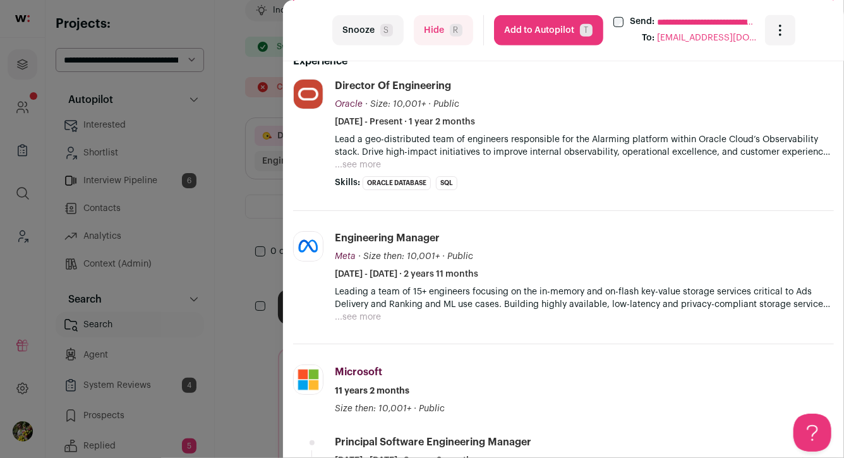
click at [375, 166] on button "...see more" at bounding box center [358, 165] width 46 height 13
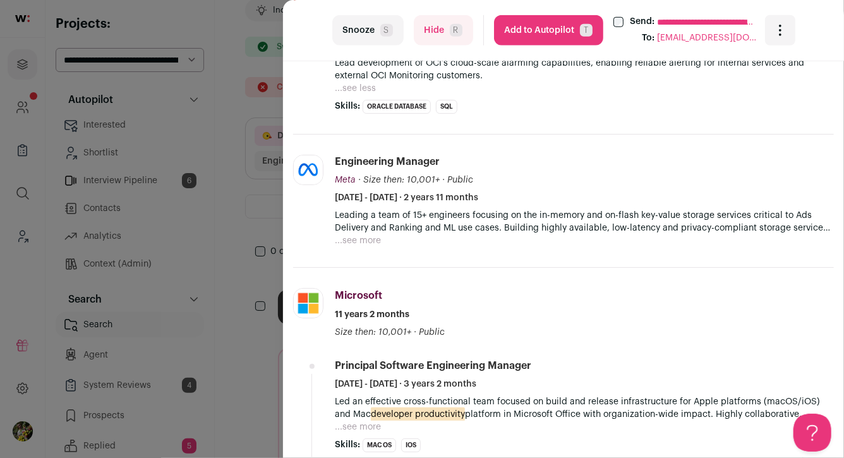
scroll to position [521, 0]
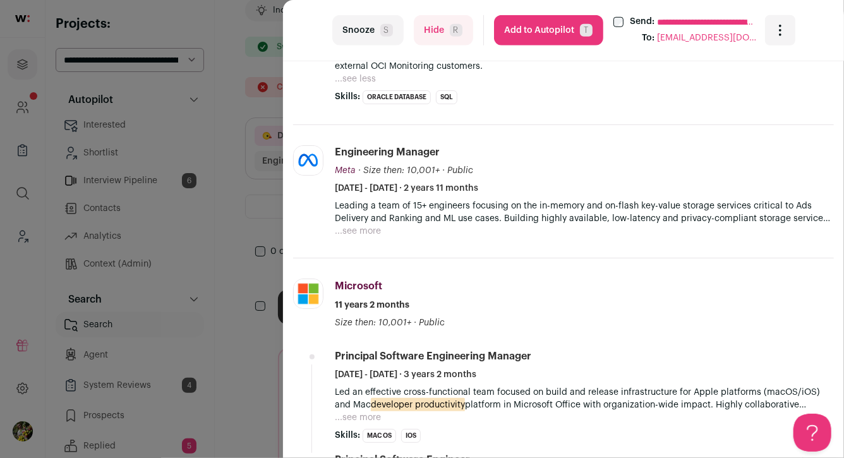
click at [112, 67] on div "**********" at bounding box center [422, 229] width 844 height 458
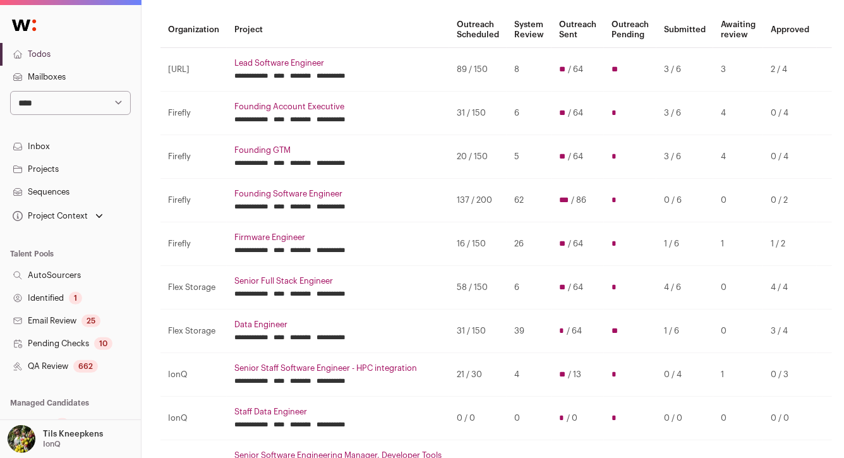
scroll to position [108, 1]
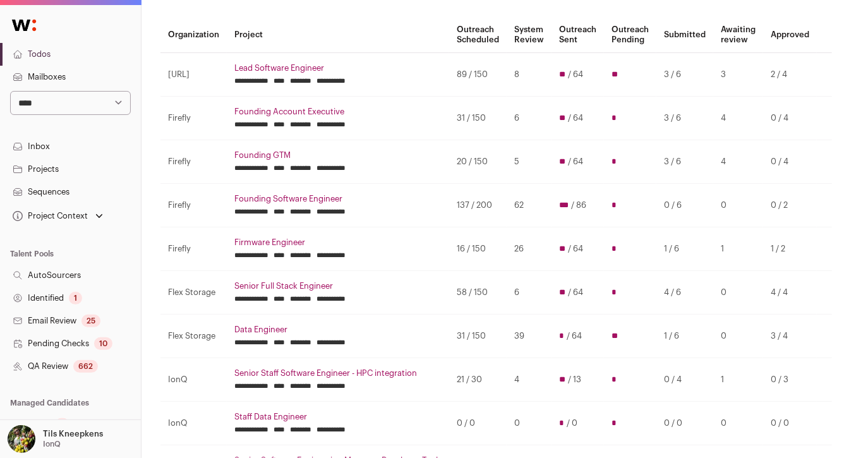
click at [465, 379] on td "21 / 30" at bounding box center [477, 380] width 57 height 44
click at [467, 376] on td "21 / 30" at bounding box center [477, 380] width 57 height 44
click at [475, 294] on td "58 / 150" at bounding box center [477, 292] width 57 height 44
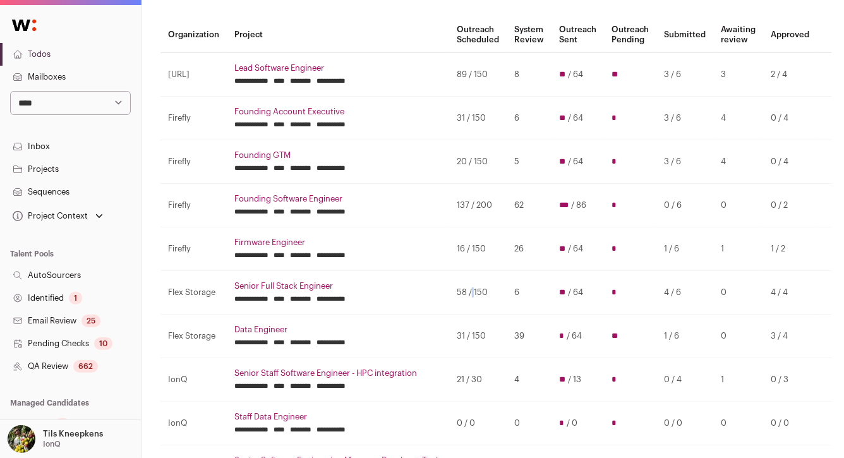
click at [475, 294] on td "58 / 150" at bounding box center [477, 292] width 57 height 44
click at [474, 296] on td "58 / 150" at bounding box center [477, 292] width 57 height 44
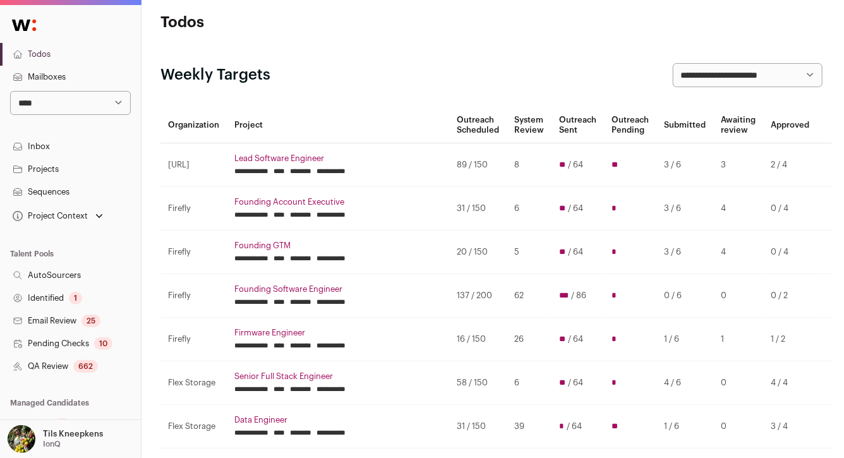
scroll to position [13, 1]
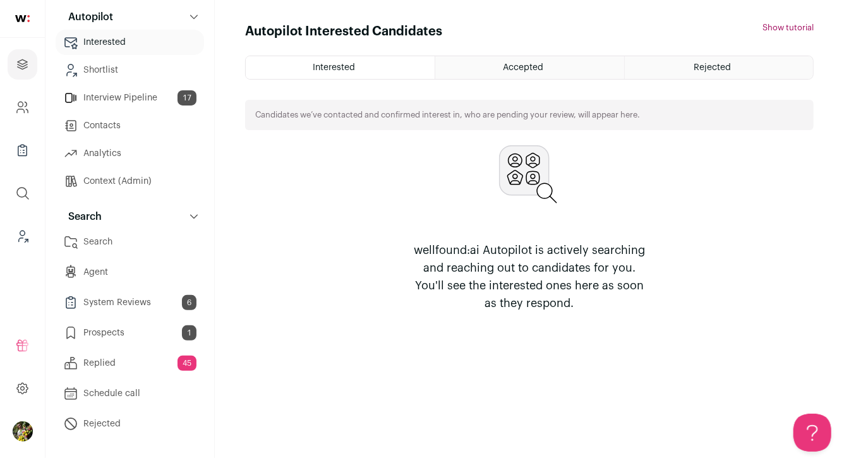
scroll to position [149, 0]
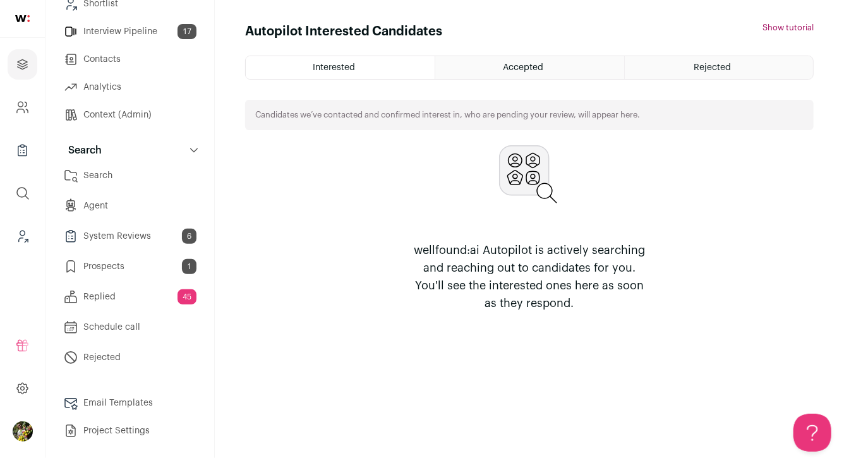
click at [182, 264] on span "1" at bounding box center [189, 266] width 15 height 15
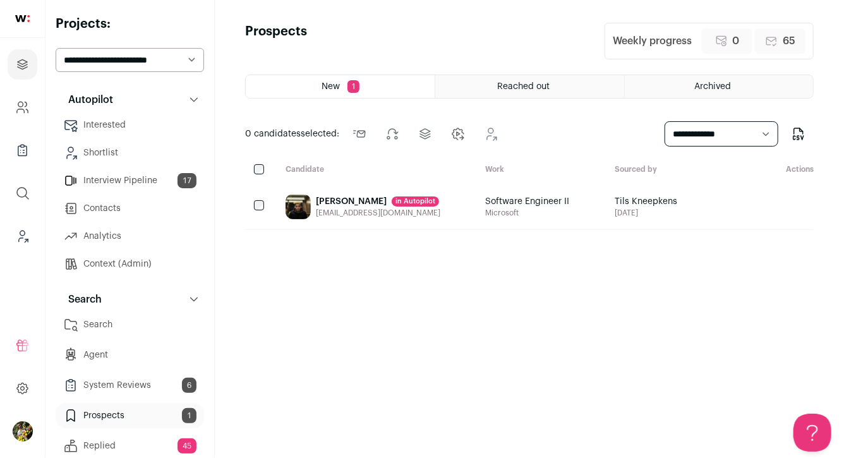
click at [277, 215] on div "[PERSON_NAME] in [GEOGRAPHIC_DATA] [EMAIL_ADDRESS][DOMAIN_NAME]" at bounding box center [375, 206] width 200 height 45
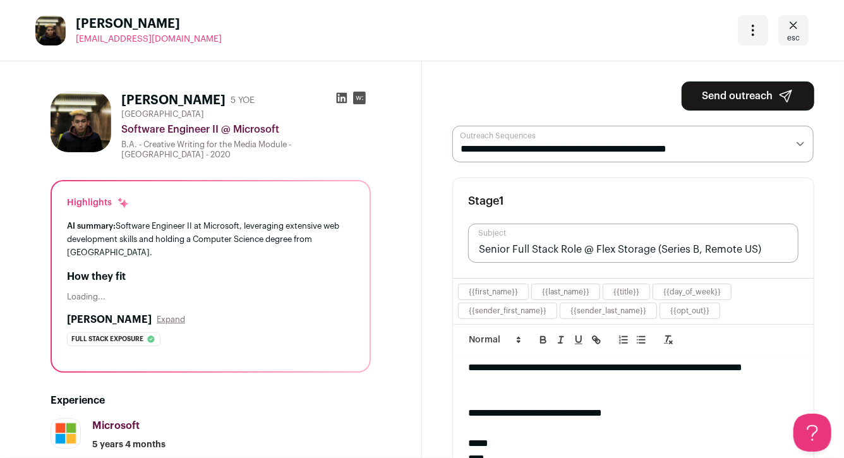
click at [728, 98] on button "Send outreach" at bounding box center [748, 95] width 133 height 29
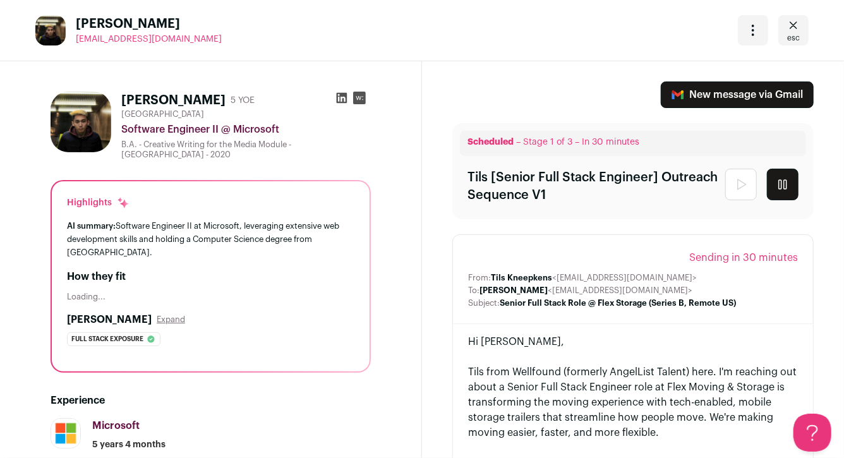
click at [791, 30] on icon "Close" at bounding box center [793, 25] width 15 height 15
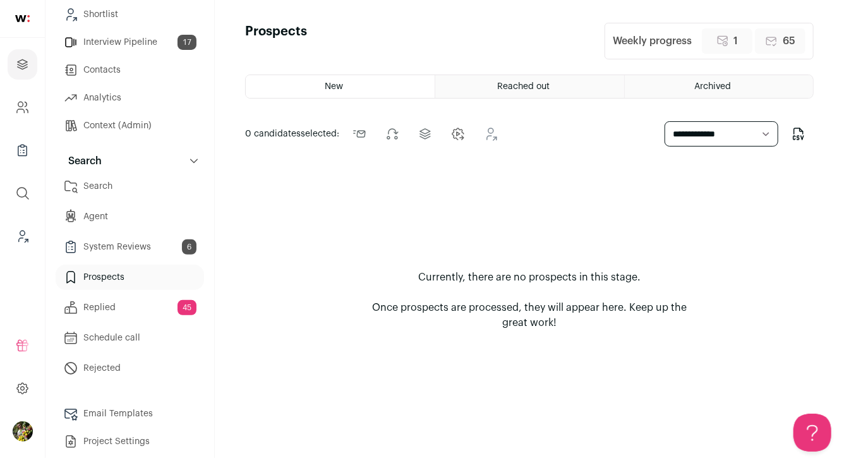
scroll to position [149, 0]
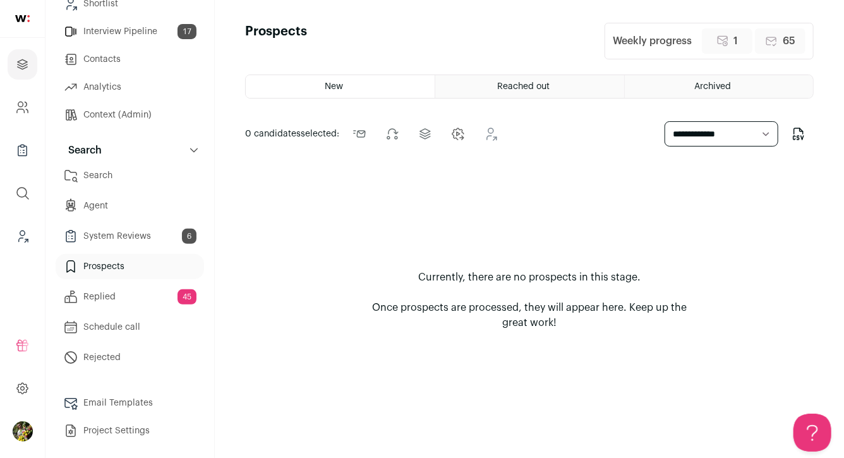
click at [142, 399] on link "Email Templates" at bounding box center [130, 402] width 148 height 25
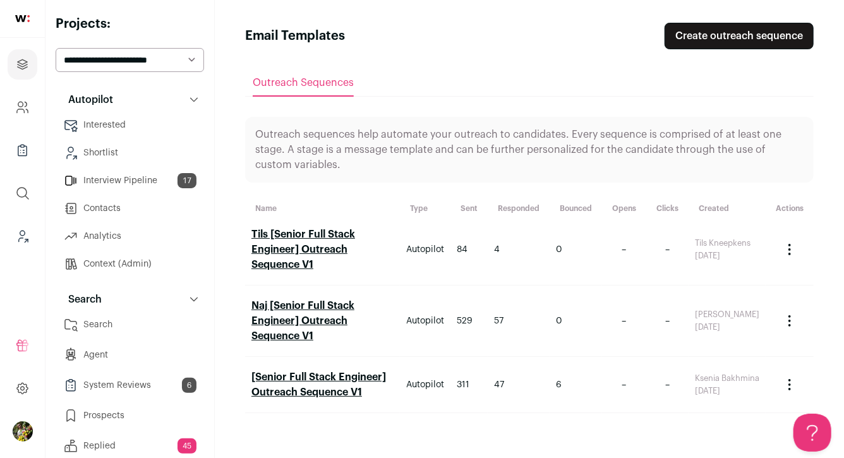
click at [323, 246] on link "Tils [Senior Full Stack Engineer] Outreach Sequence V1" at bounding box center [303, 249] width 104 height 40
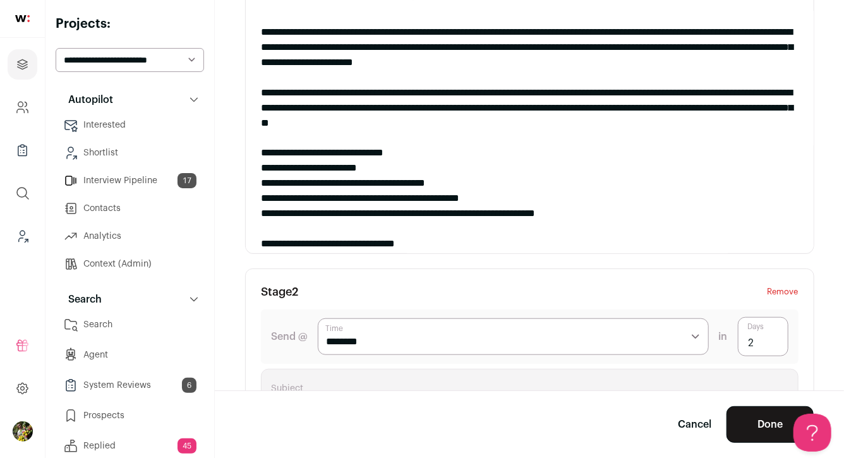
scroll to position [33, 0]
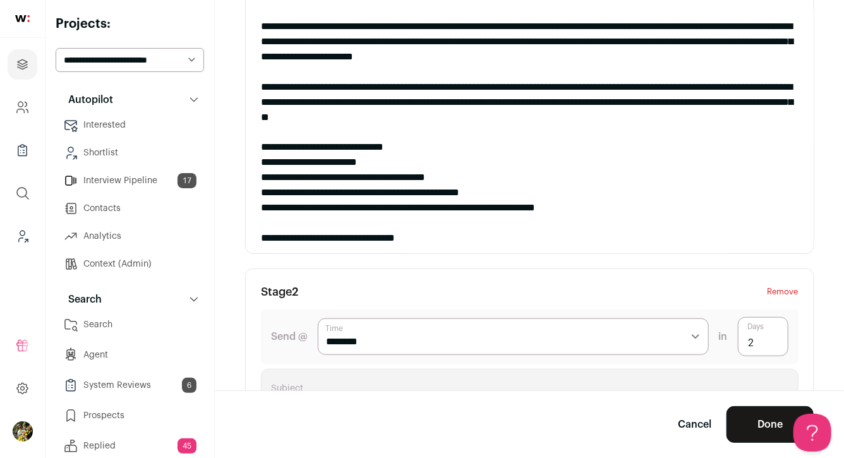
click at [435, 164] on div "**********" at bounding box center [530, 162] width 538 height 15
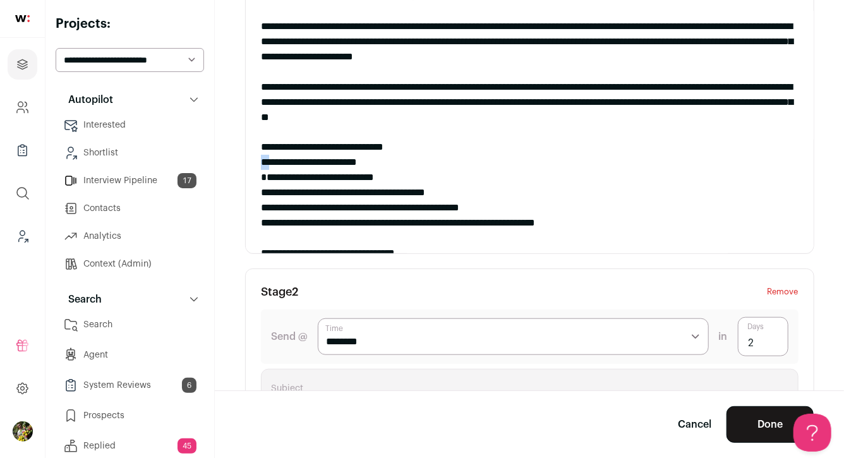
drag, startPoint x: 266, startPoint y: 162, endPoint x: 256, endPoint y: 162, distance: 9.5
click at [256, 162] on div "**********" at bounding box center [530, 132] width 568 height 242
copy div "**"
click at [262, 174] on div "**********" at bounding box center [530, 177] width 538 height 15
drag, startPoint x: 439, startPoint y: 178, endPoint x: 416, endPoint y: 178, distance: 23.4
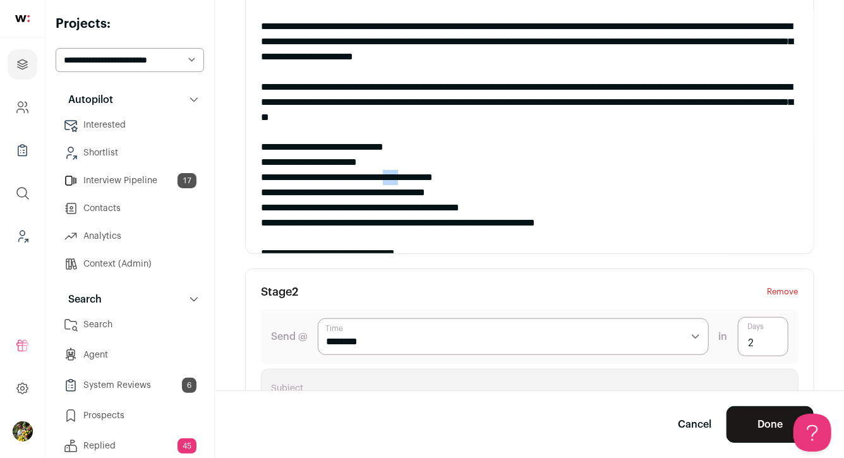
click at [416, 178] on div "**********" at bounding box center [530, 177] width 538 height 15
drag, startPoint x: 381, startPoint y: 177, endPoint x: 358, endPoint y: 177, distance: 22.7
click at [358, 177] on div "**********" at bounding box center [530, 177] width 538 height 15
click at [401, 176] on div "**********" at bounding box center [530, 177] width 538 height 15
click at [450, 177] on div "**********" at bounding box center [530, 177] width 538 height 15
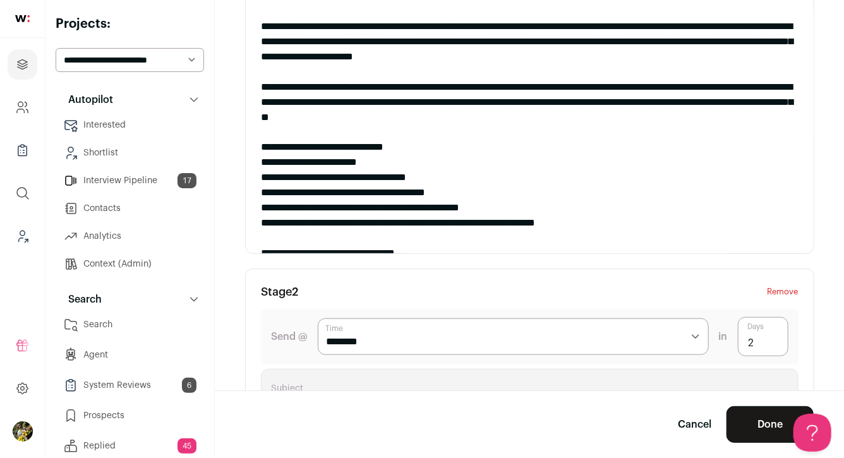
click at [373, 176] on div "**********" at bounding box center [530, 177] width 538 height 15
click at [401, 174] on div "**********" at bounding box center [530, 177] width 538 height 15
click at [451, 180] on div "**********" at bounding box center [530, 177] width 538 height 15
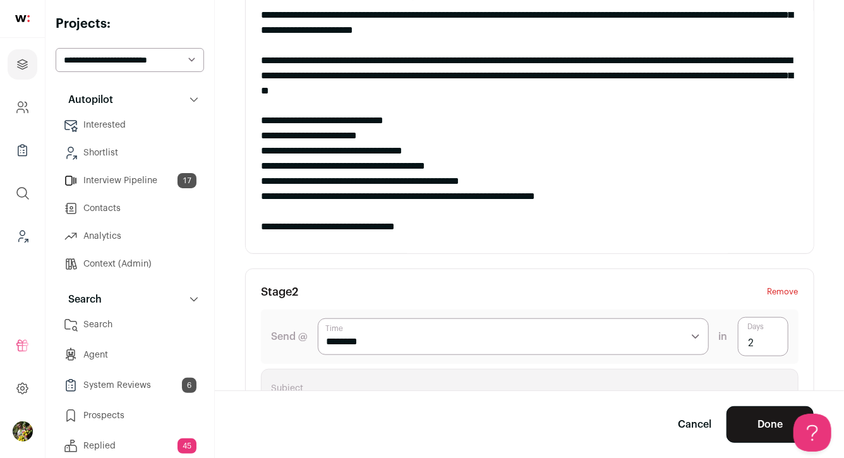
scroll to position [69, 0]
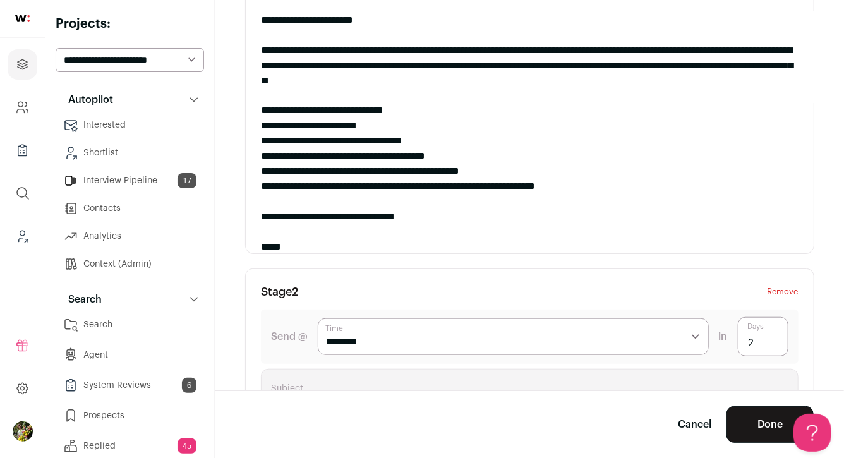
click at [757, 435] on button "Done" at bounding box center [769, 424] width 87 height 37
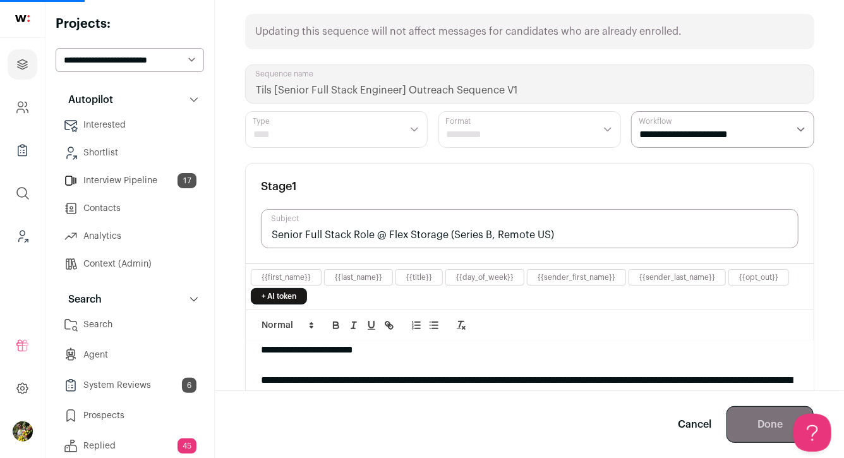
scroll to position [0, 0]
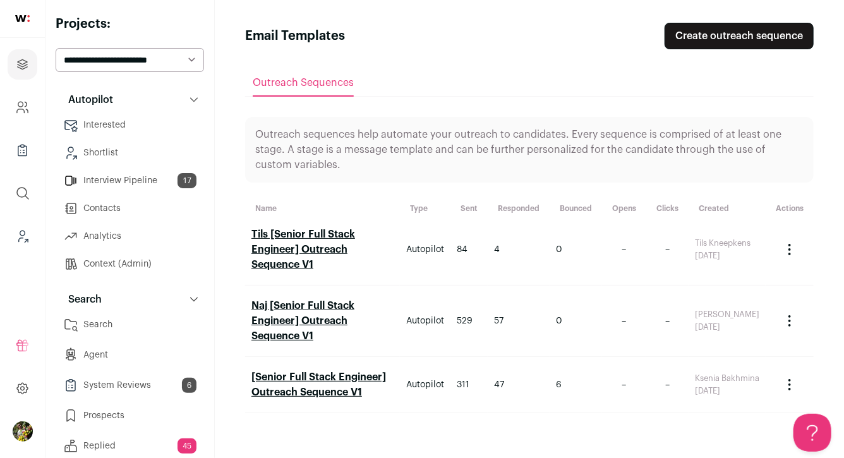
scroll to position [73, 0]
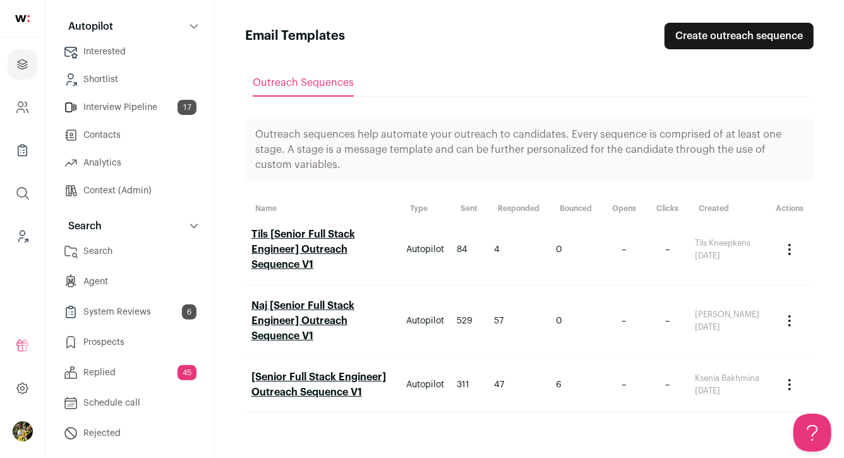
click at [110, 250] on link "Search" at bounding box center [130, 251] width 148 height 25
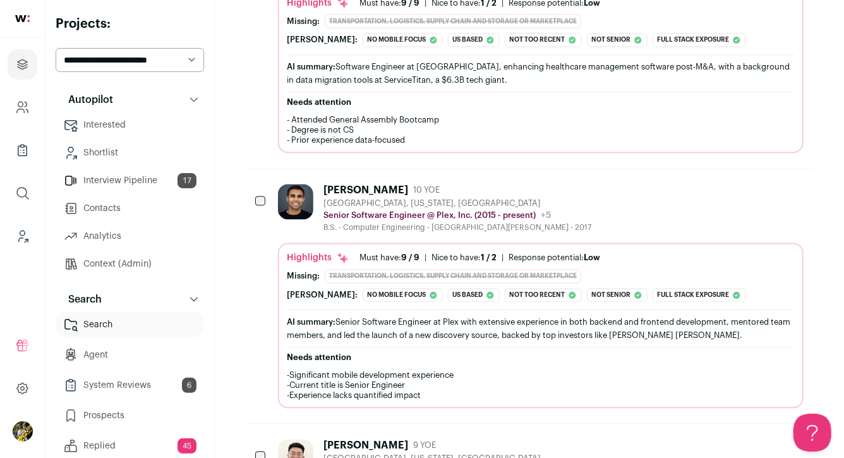
scroll to position [1112, 0]
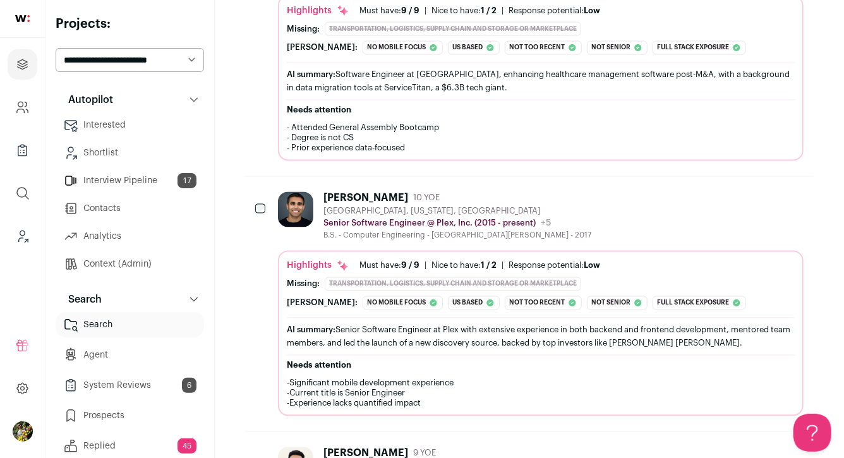
click at [387, 83] on div "AI summary: Software Engineer at Aspire, enhancing healthcare management softwa…" at bounding box center [541, 81] width 508 height 27
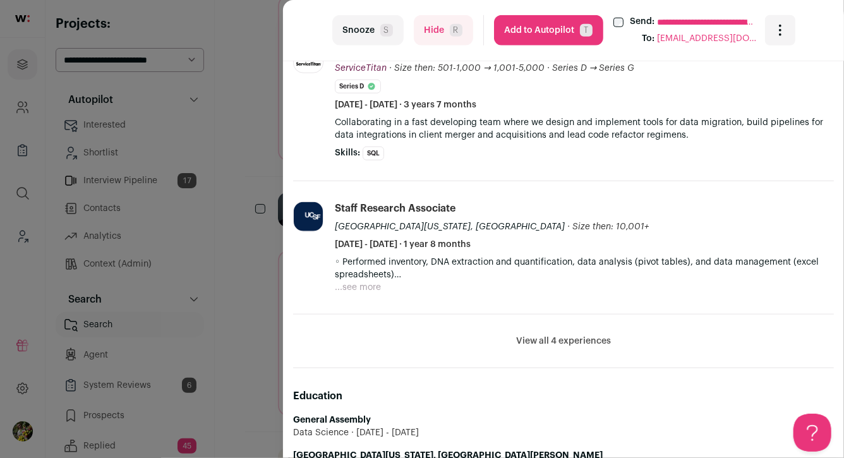
scroll to position [600, 0]
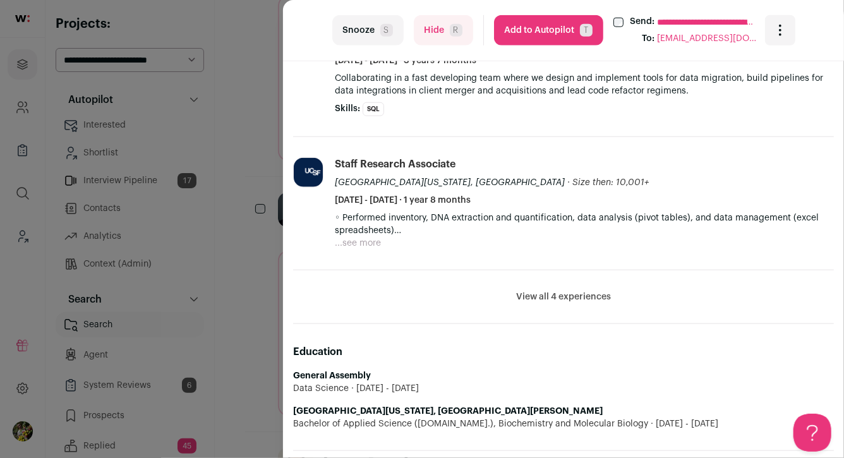
click at [543, 298] on button "View all 4 experiences" at bounding box center [563, 297] width 95 height 13
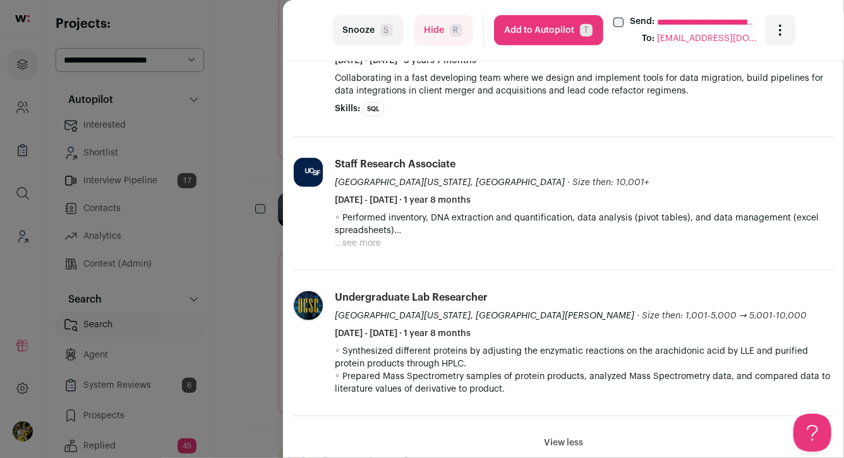
click at [432, 28] on button "Hide R" at bounding box center [443, 30] width 59 height 30
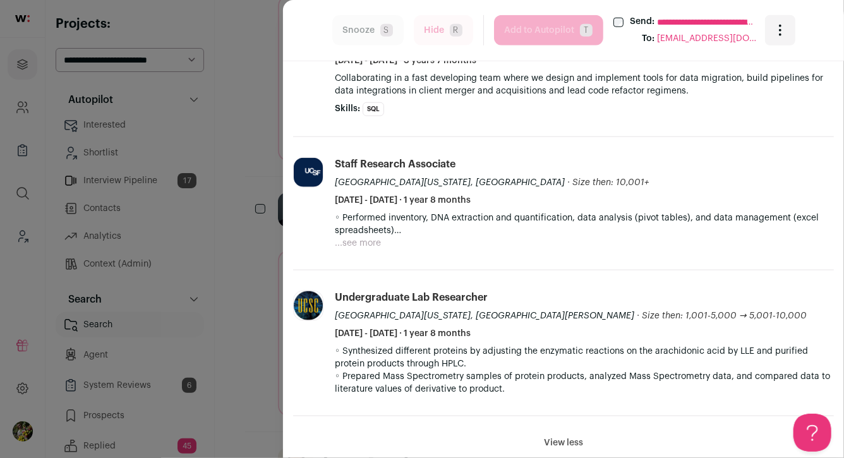
click at [260, 149] on div "**********" at bounding box center [422, 229] width 844 height 458
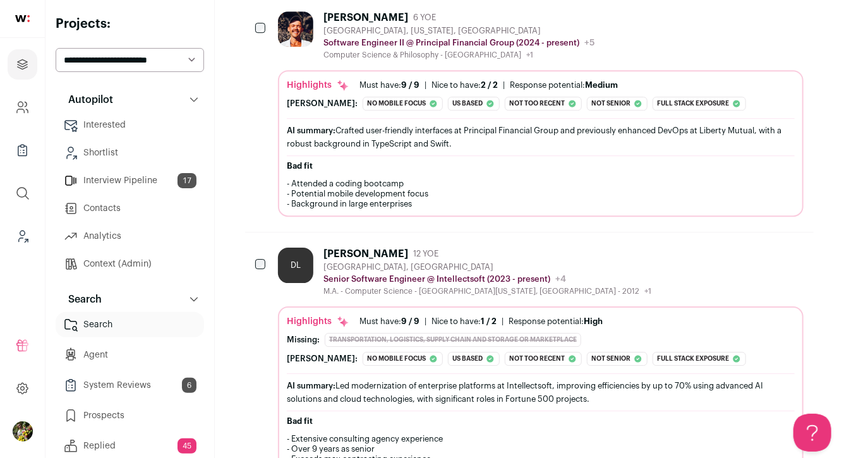
scroll to position [1795, 0]
click at [312, 126] on span "AI summary:" at bounding box center [311, 130] width 49 height 8
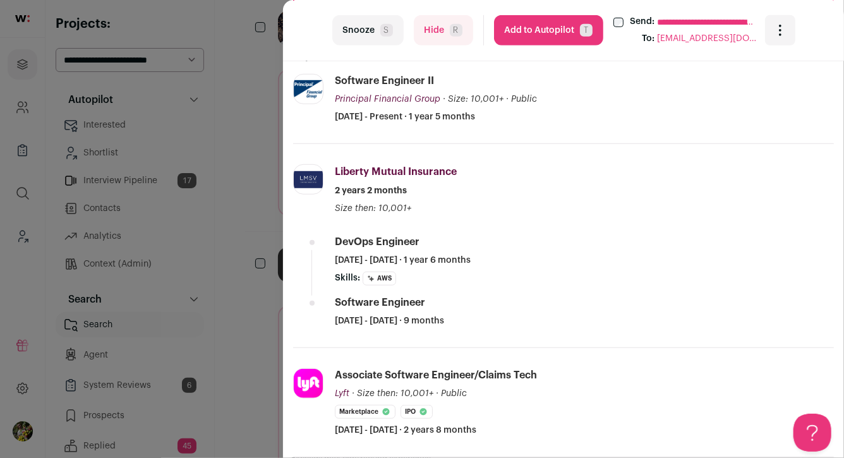
scroll to position [341, 0]
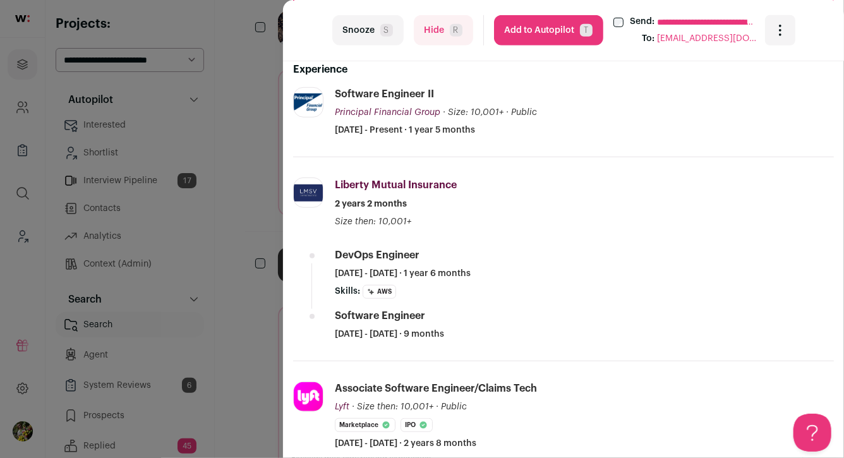
click at [423, 28] on button "Hide R" at bounding box center [443, 30] width 59 height 30
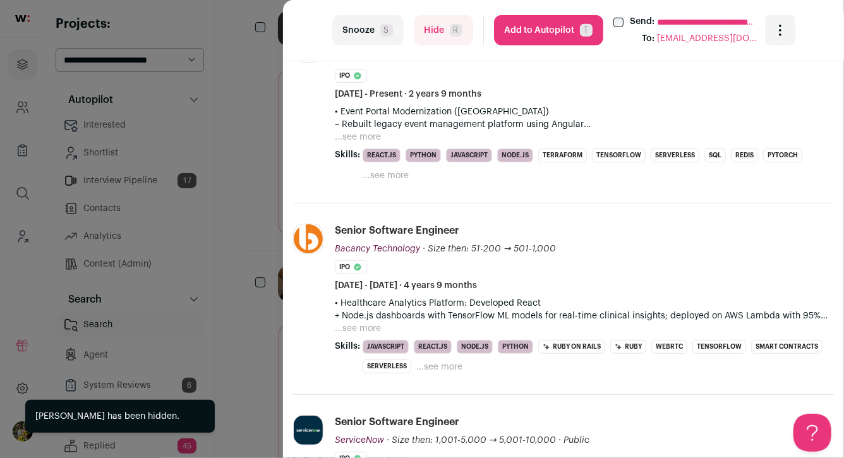
scroll to position [453, 0]
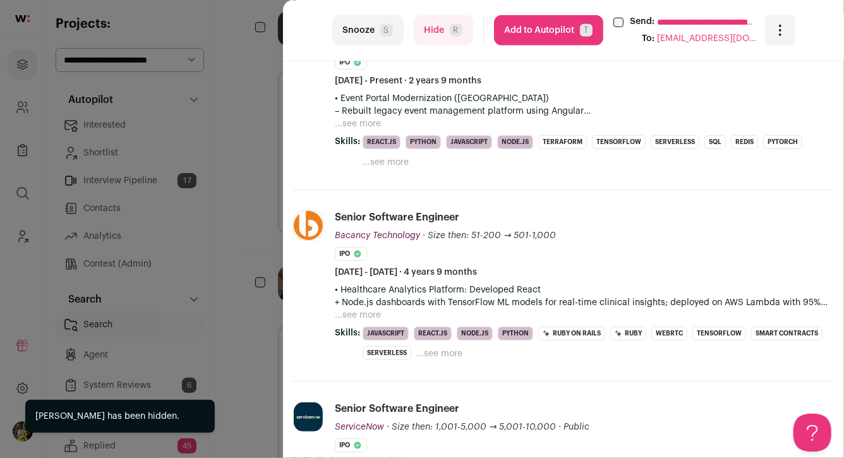
click at [268, 174] on div "**********" at bounding box center [422, 229] width 844 height 458
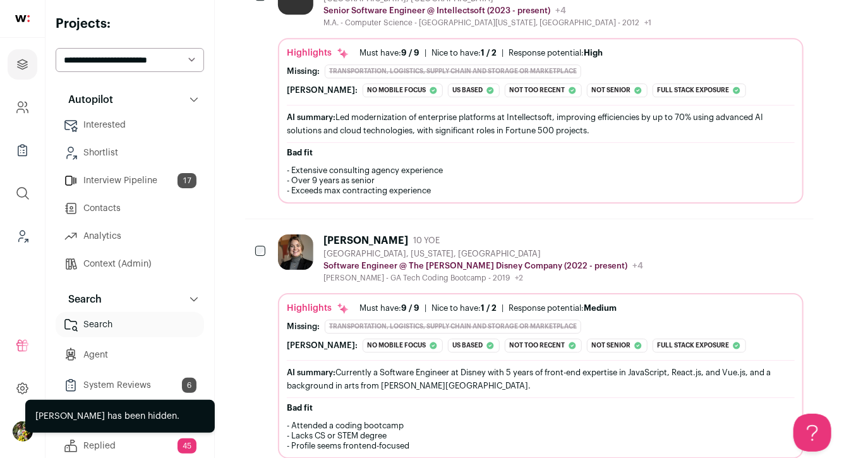
scroll to position [1859, 0]
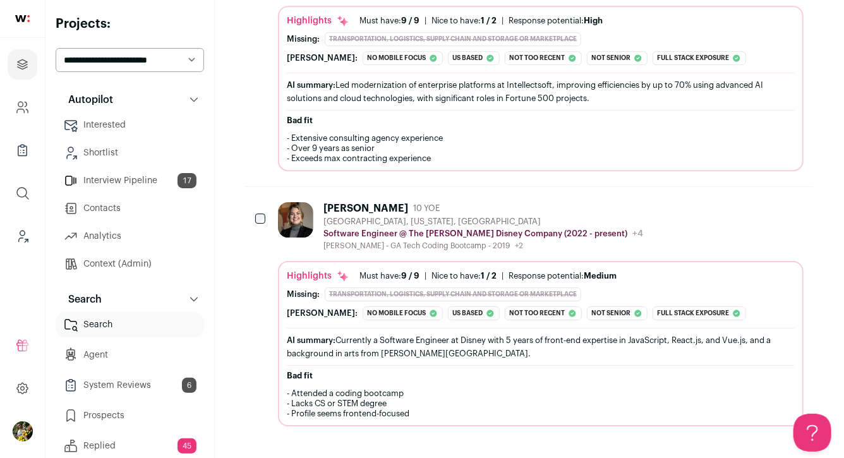
click at [386, 217] on div "Burbank, California, United States" at bounding box center [483, 222] width 320 height 10
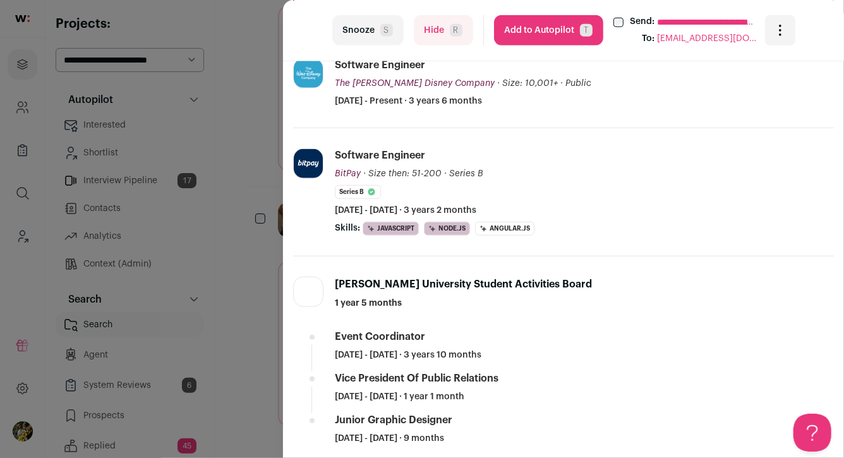
scroll to position [418, 0]
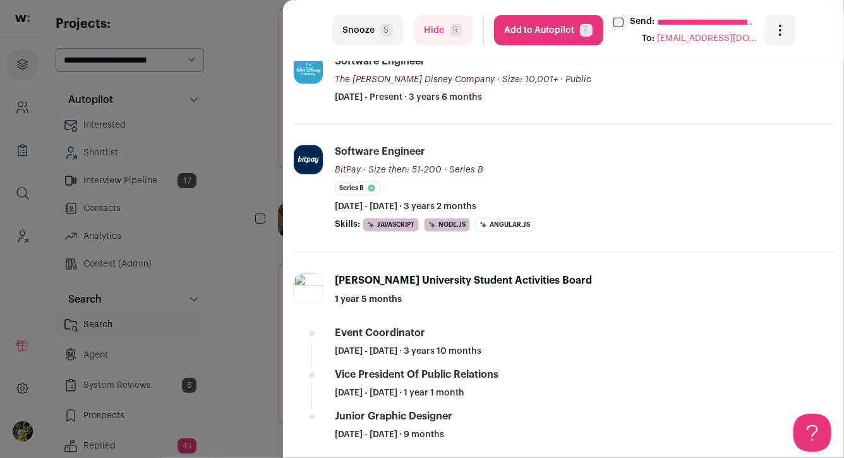
click at [266, 136] on div "**********" at bounding box center [422, 229] width 844 height 458
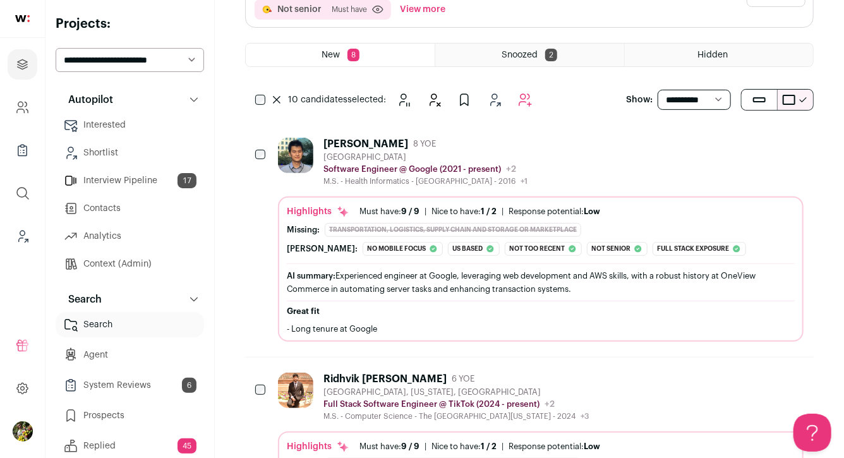
scroll to position [0, 0]
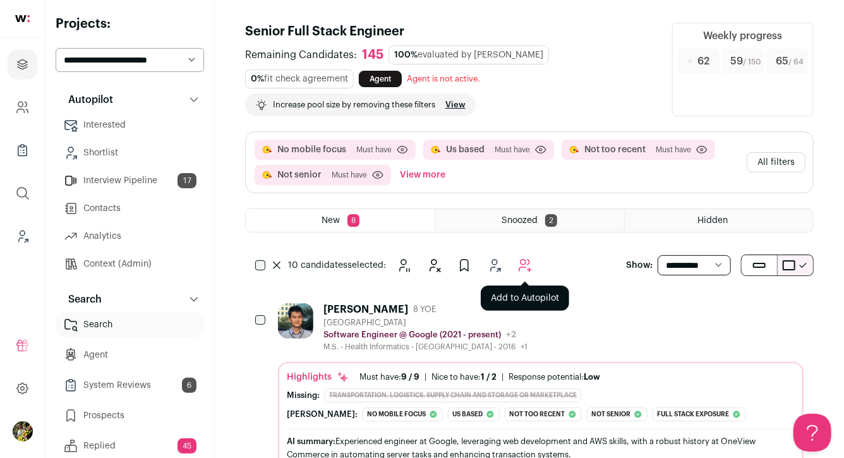
click at [536, 275] on div at bounding box center [524, 265] width 25 height 25
click at [522, 265] on icon "Add to Autopilot" at bounding box center [524, 265] width 15 height 15
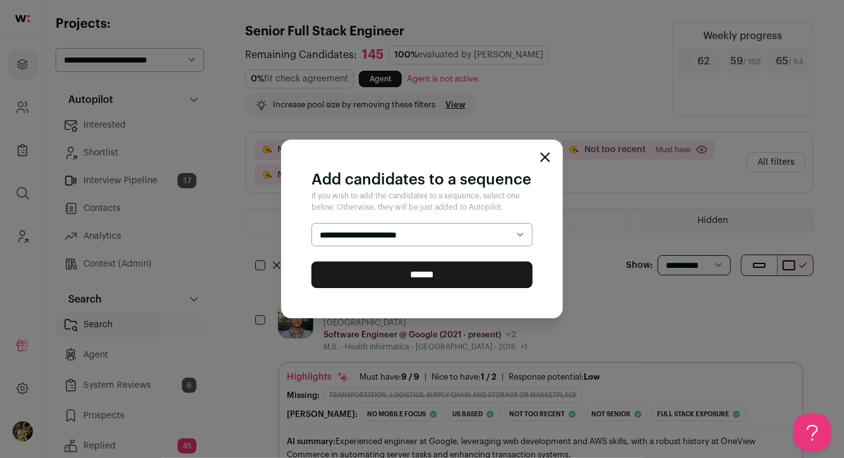
select select "*****"
click at [311, 223] on select "**********" at bounding box center [421, 235] width 221 height 24
click at [474, 279] on input "******" at bounding box center [421, 275] width 221 height 27
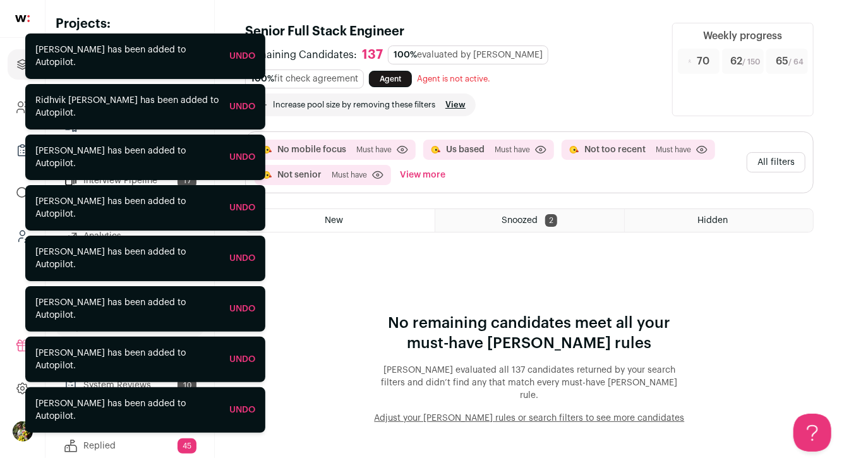
click at [425, 173] on button "View more" at bounding box center [422, 175] width 51 height 20
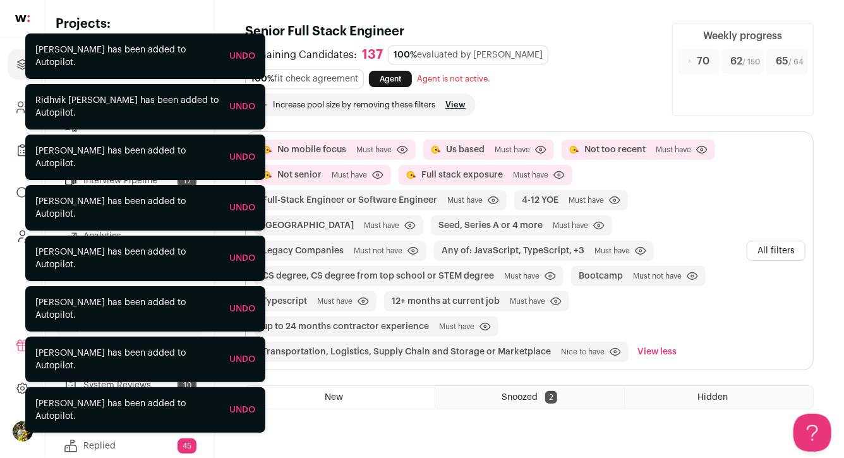
click at [759, 247] on button "All filters" at bounding box center [776, 251] width 59 height 20
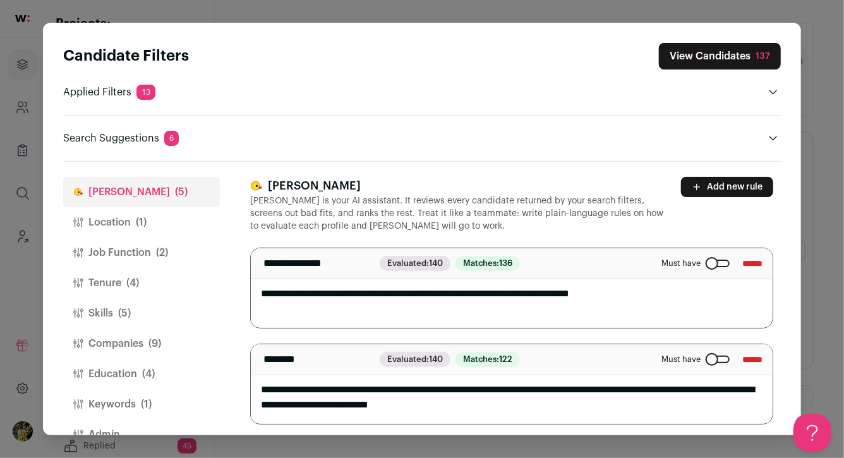
click at [184, 218] on button "Location (1)" at bounding box center [141, 222] width 157 height 30
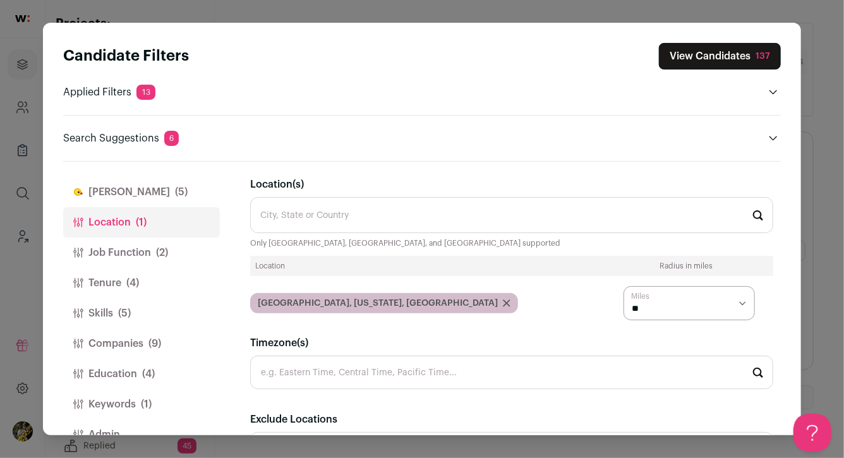
click at [179, 243] on button "Job Function (2)" at bounding box center [141, 253] width 157 height 30
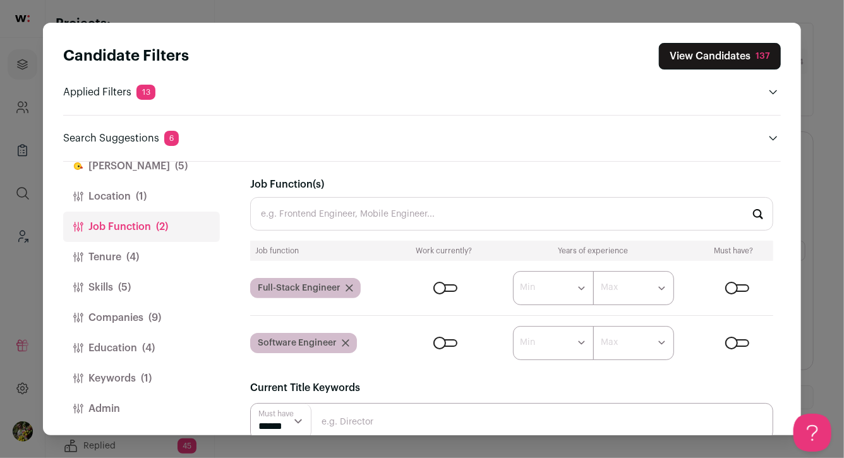
scroll to position [29, 0]
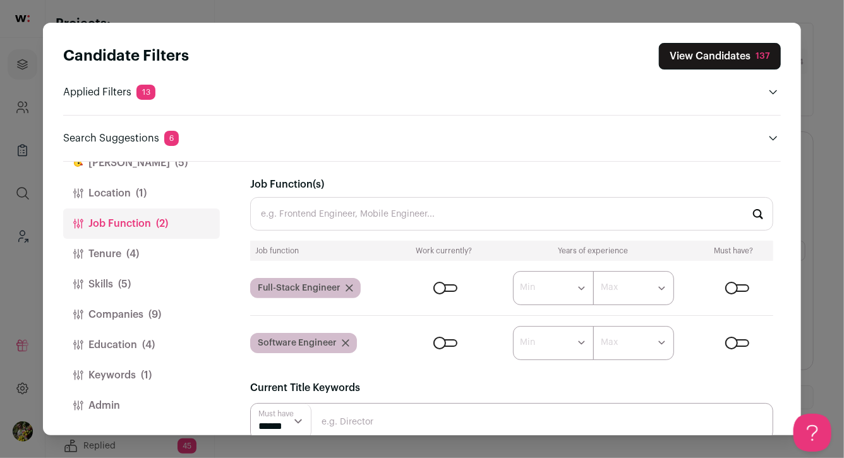
click at [178, 250] on button "Tenure (4)" at bounding box center [141, 254] width 157 height 30
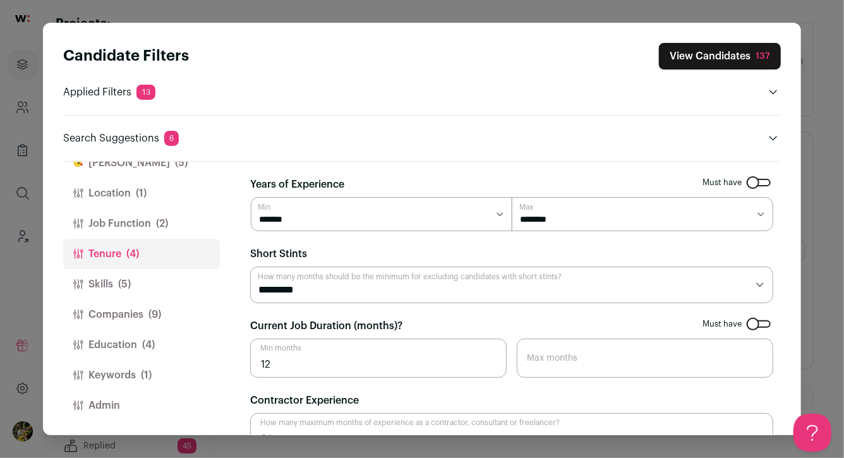
click at [178, 277] on button "Skills (5)" at bounding box center [141, 284] width 157 height 30
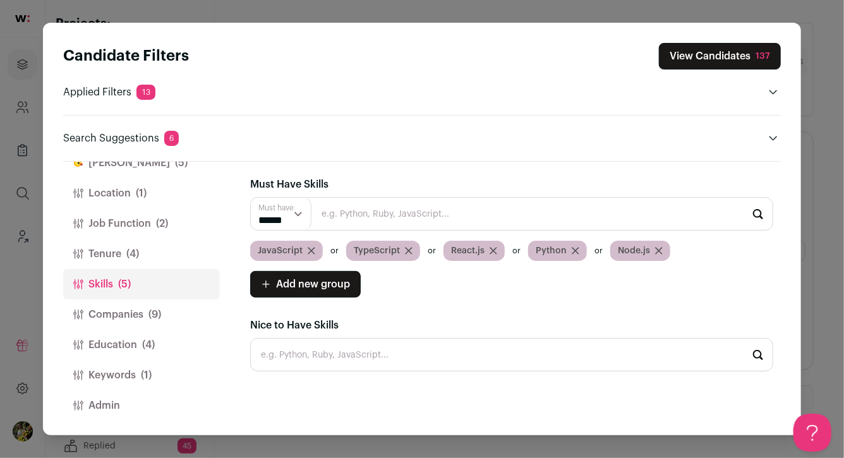
click at [186, 321] on button "Companies (9)" at bounding box center [141, 314] width 157 height 30
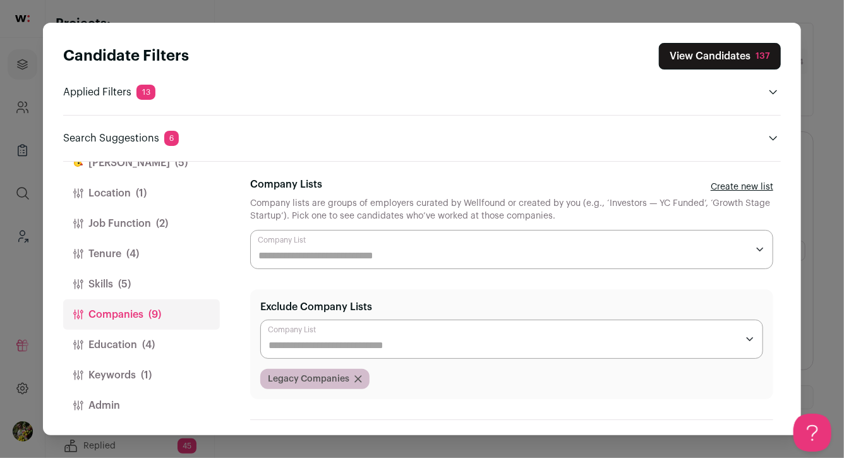
click at [150, 350] on span "(4)" at bounding box center [148, 344] width 13 height 15
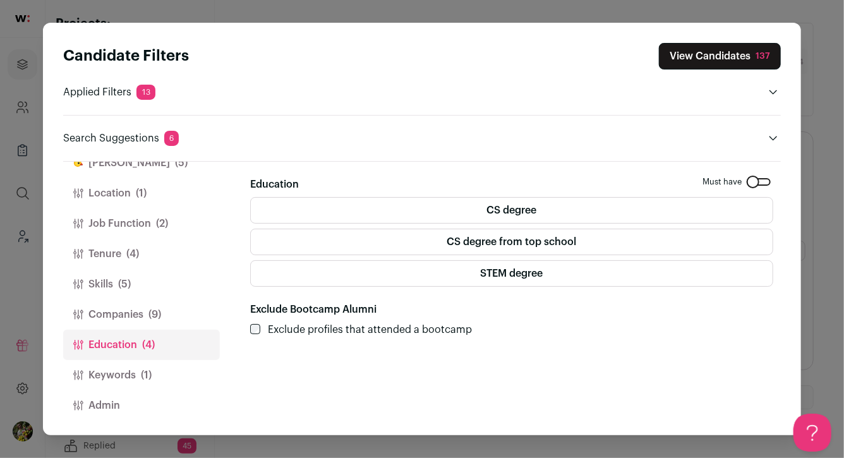
click at [152, 366] on button "Keywords (1)" at bounding box center [141, 375] width 157 height 30
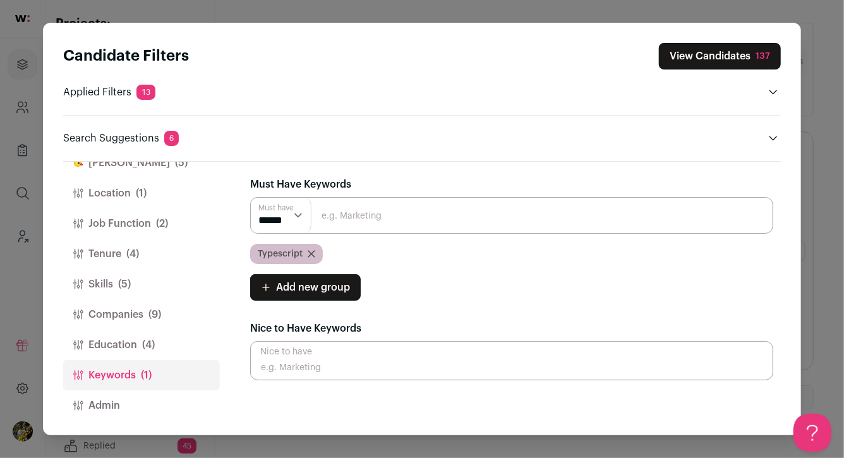
click at [312, 253] on icon "Close modal via background" at bounding box center [312, 254] width 8 height 8
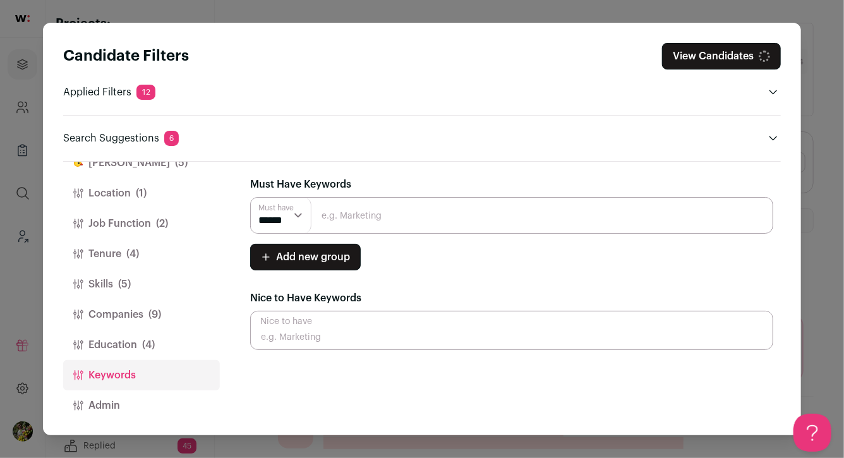
click at [152, 273] on button "Skills (5)" at bounding box center [141, 284] width 157 height 30
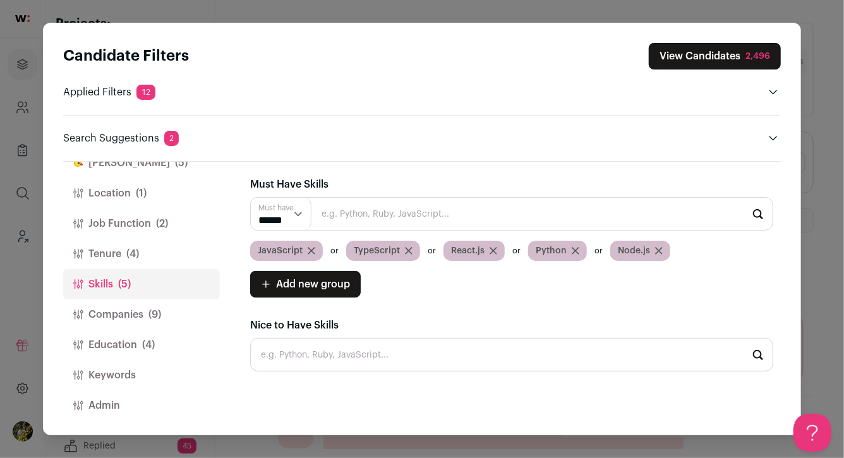
click at [176, 313] on button "Companies (9)" at bounding box center [141, 314] width 157 height 30
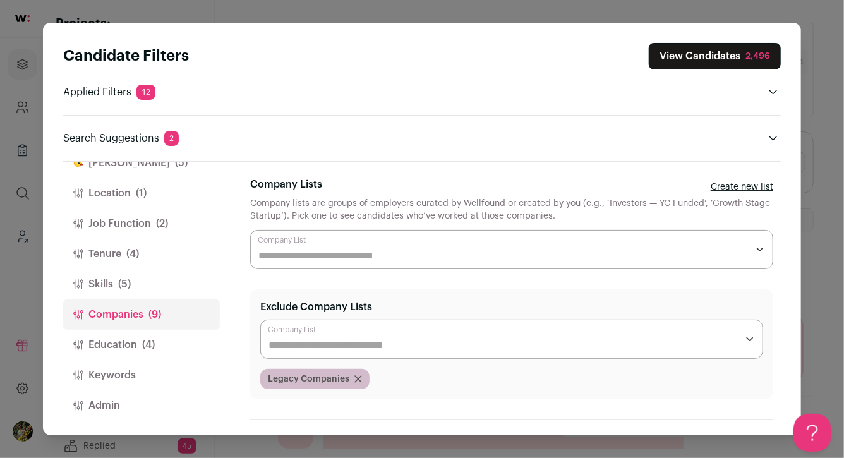
click at [167, 342] on button "Education (4)" at bounding box center [141, 345] width 157 height 30
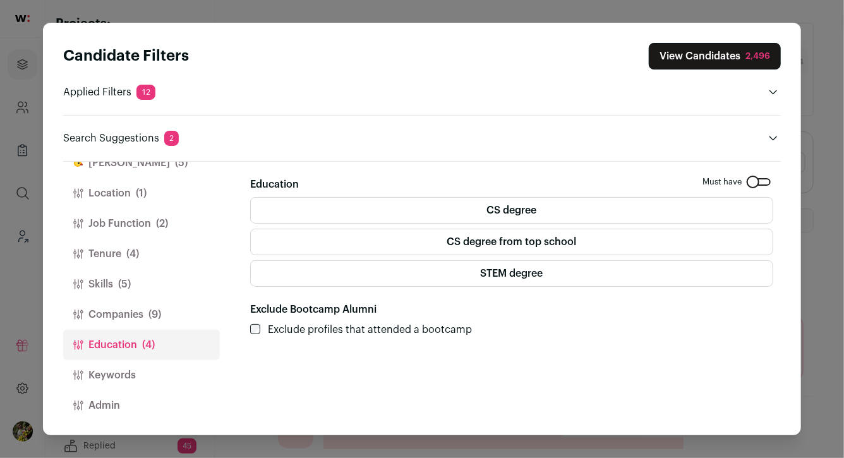
click at [150, 387] on button "Keywords" at bounding box center [141, 375] width 157 height 30
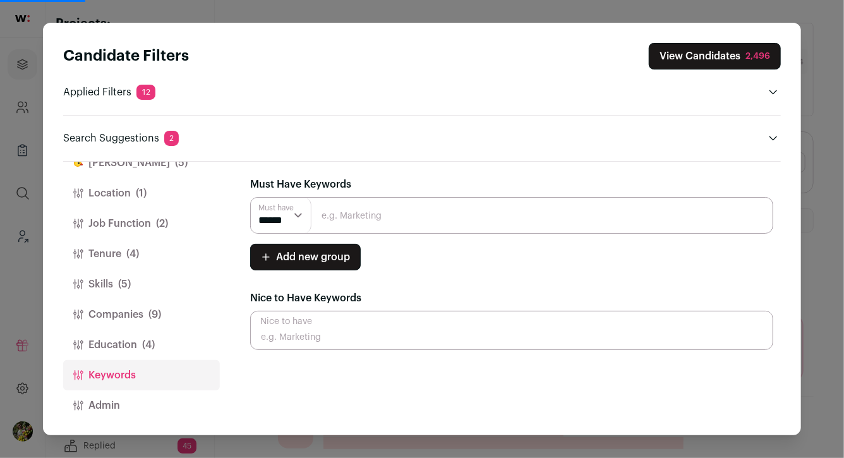
click at [154, 346] on span "(4)" at bounding box center [148, 344] width 13 height 15
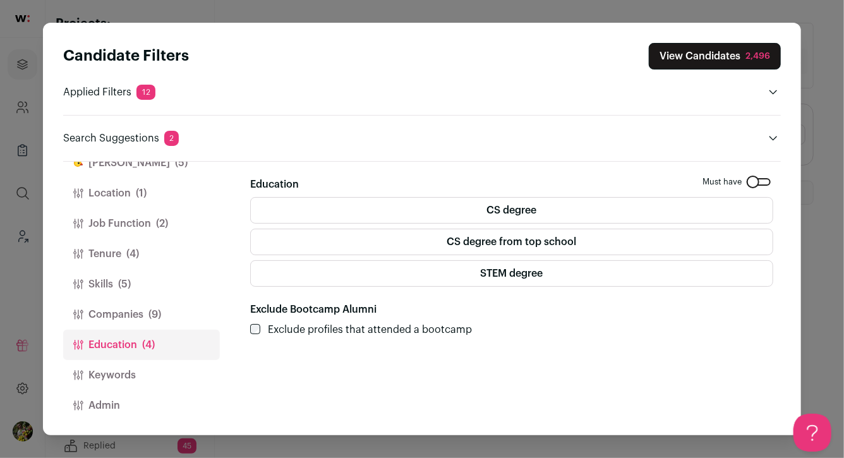
scroll to position [0, 0]
click at [164, 373] on button "Keywords" at bounding box center [141, 375] width 157 height 30
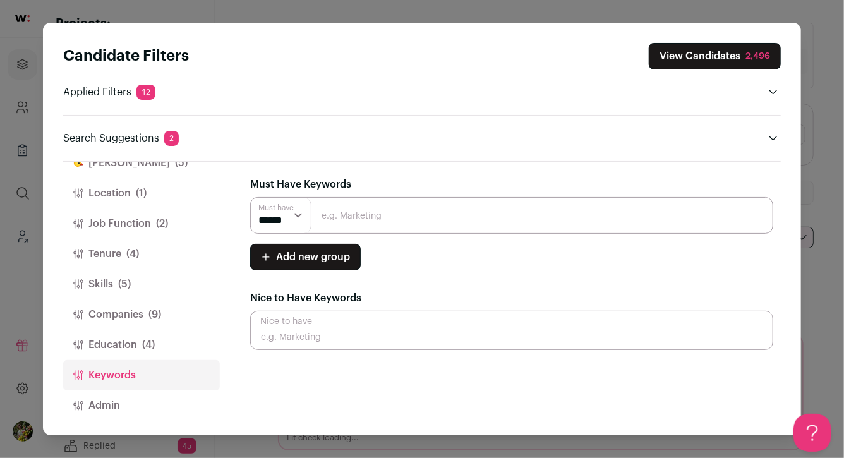
click at [158, 387] on button "Keywords" at bounding box center [141, 375] width 157 height 30
click at [158, 400] on button "Admin" at bounding box center [141, 405] width 157 height 30
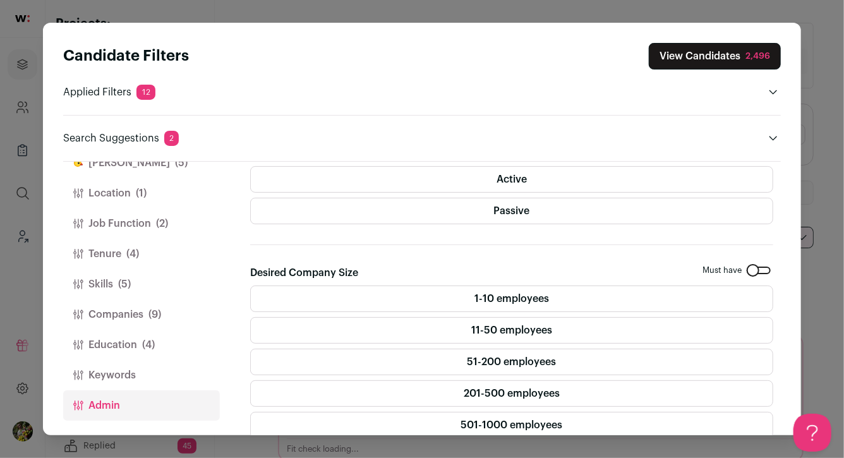
scroll to position [292, 0]
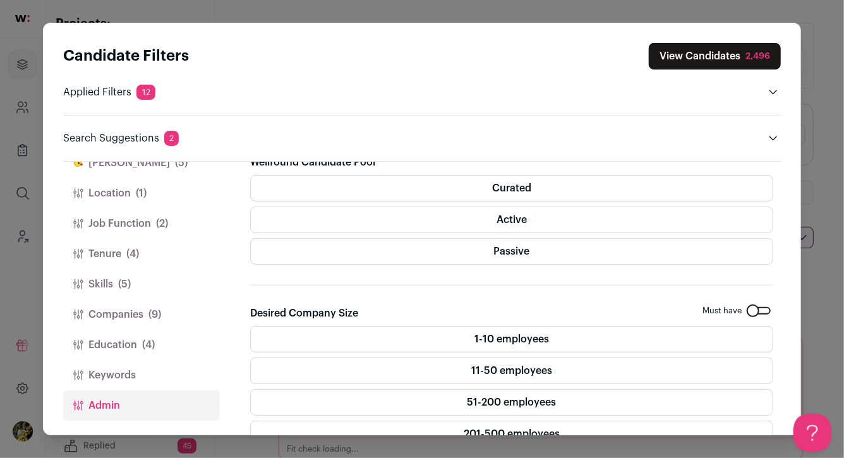
click at [419, 222] on label "Active" at bounding box center [511, 220] width 523 height 27
click at [433, 192] on label "Curated" at bounding box center [511, 188] width 523 height 27
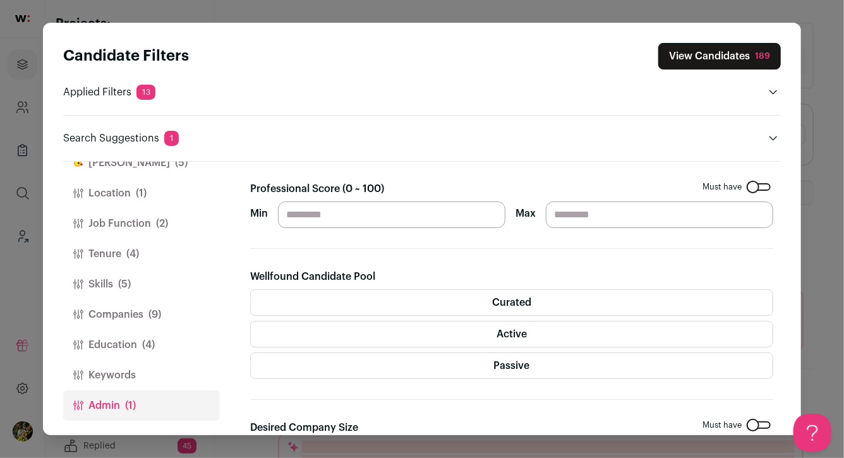
scroll to position [97, 0]
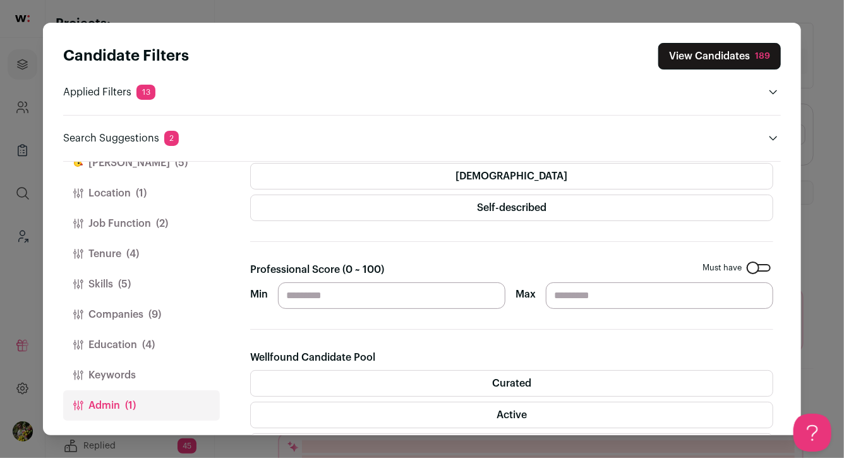
click at [165, 370] on button "Keywords" at bounding box center [141, 375] width 157 height 30
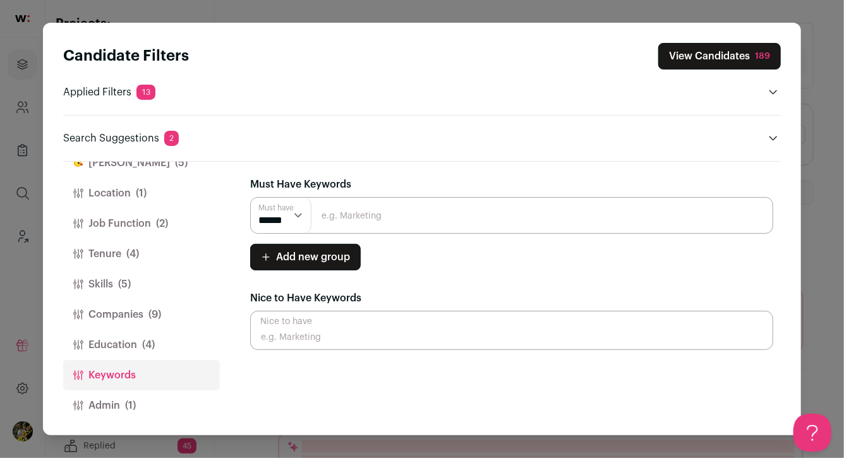
scroll to position [0, 0]
click at [157, 284] on button "Skills (5)" at bounding box center [141, 284] width 157 height 30
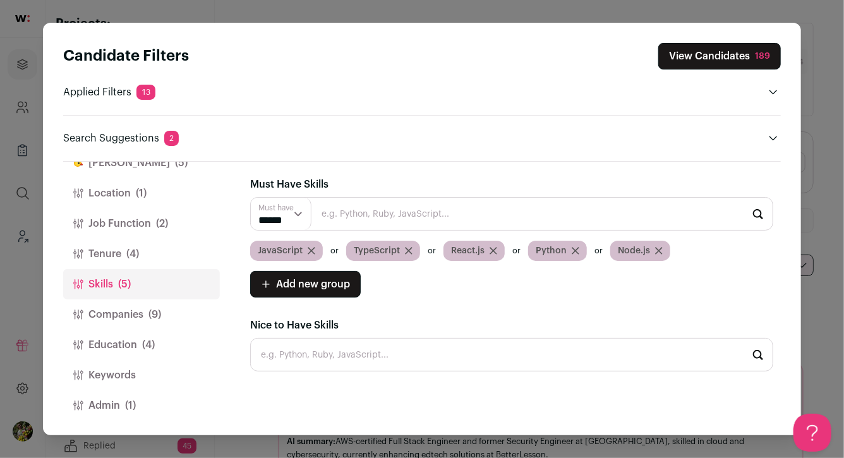
click at [692, 61] on button "View Candidates 189" at bounding box center [719, 56] width 123 height 27
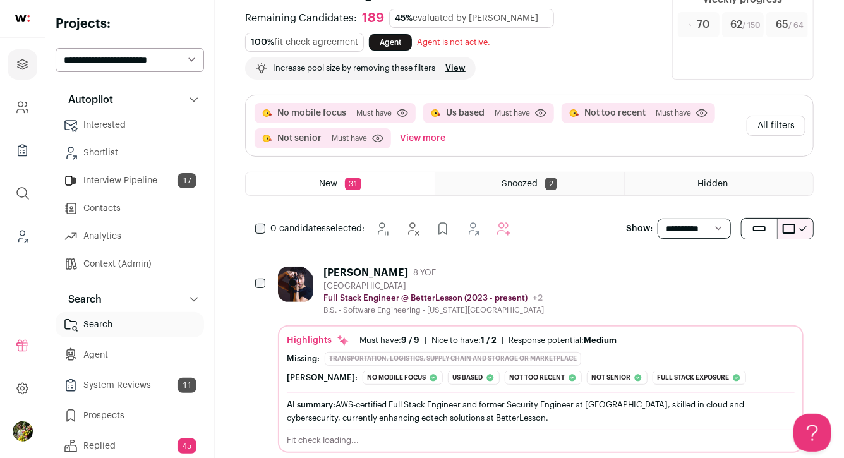
scroll to position [38, 0]
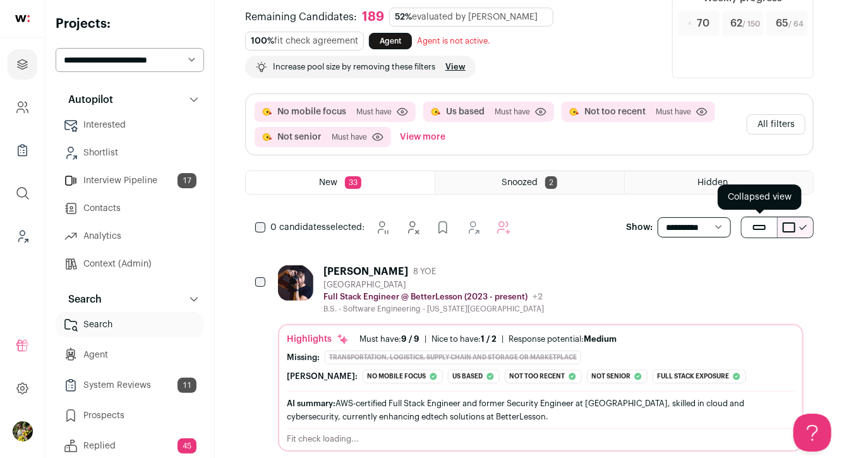
click at [752, 223] on button "submit" at bounding box center [759, 227] width 35 height 20
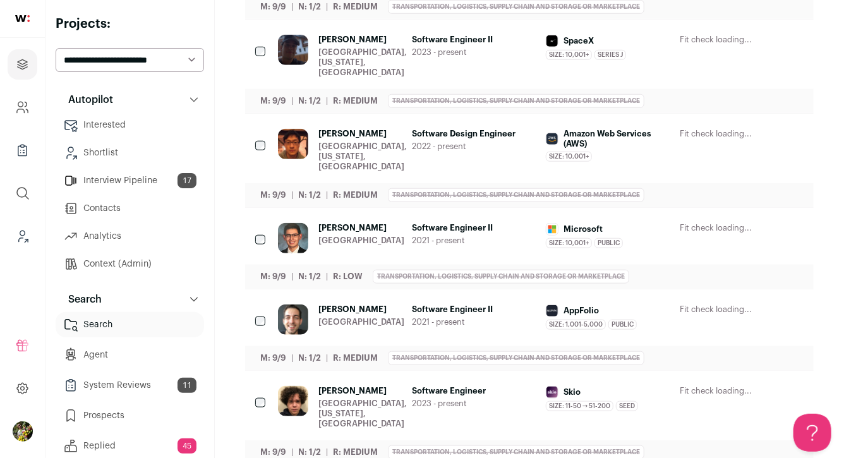
scroll to position [523, 0]
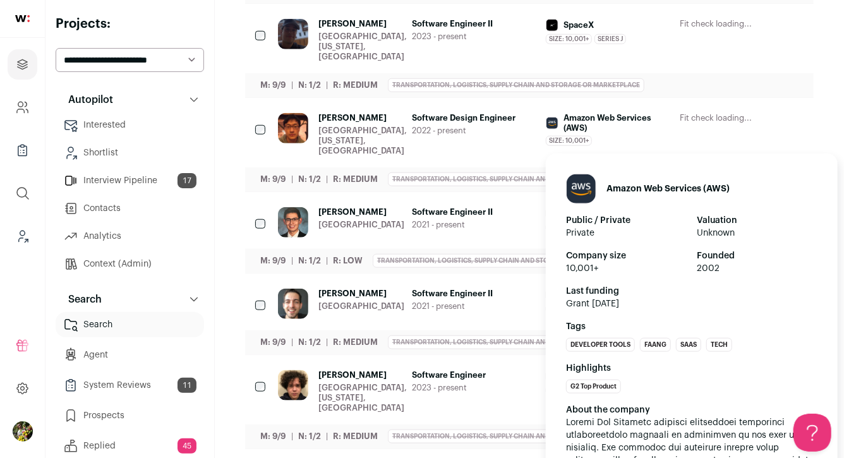
click at [636, 131] on span "Amazon Web Services (AWS)" at bounding box center [617, 123] width 106 height 20
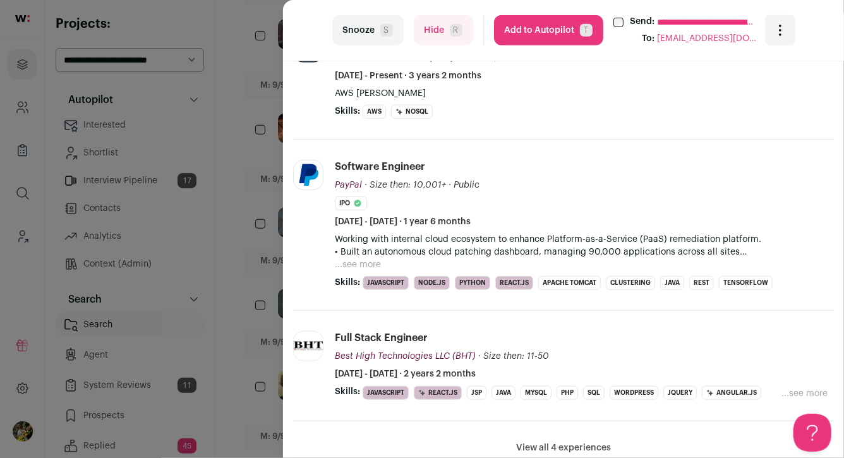
scroll to position [380, 0]
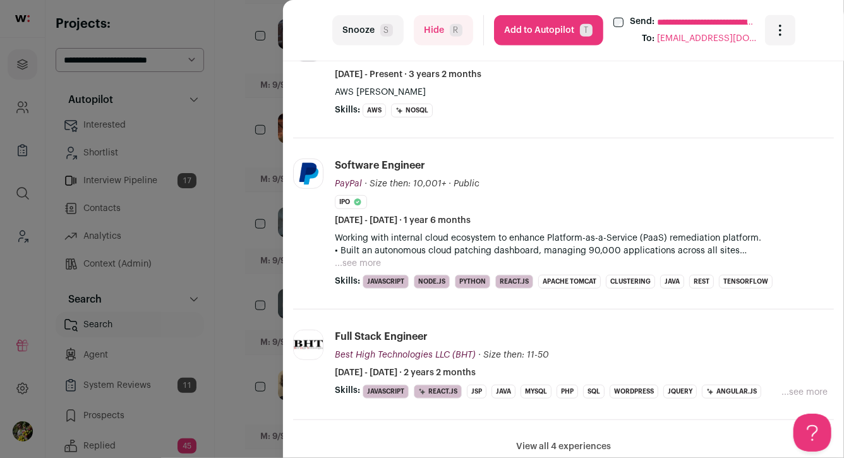
click at [262, 274] on div "**********" at bounding box center [422, 229] width 844 height 458
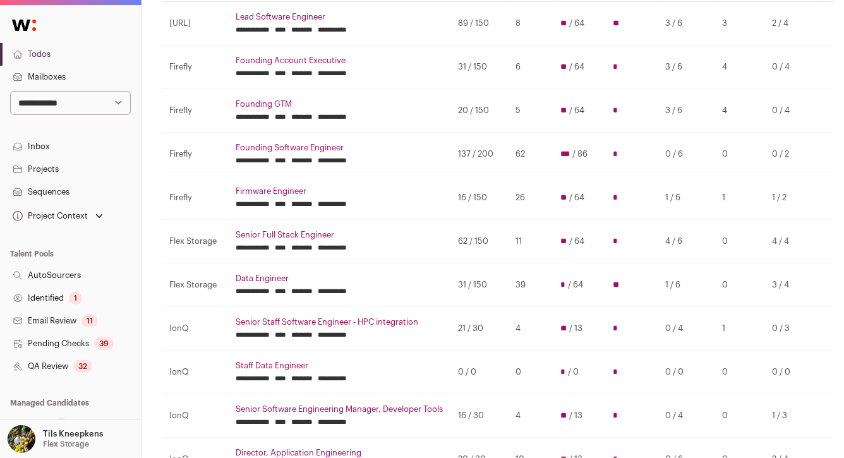
scroll to position [162, 0]
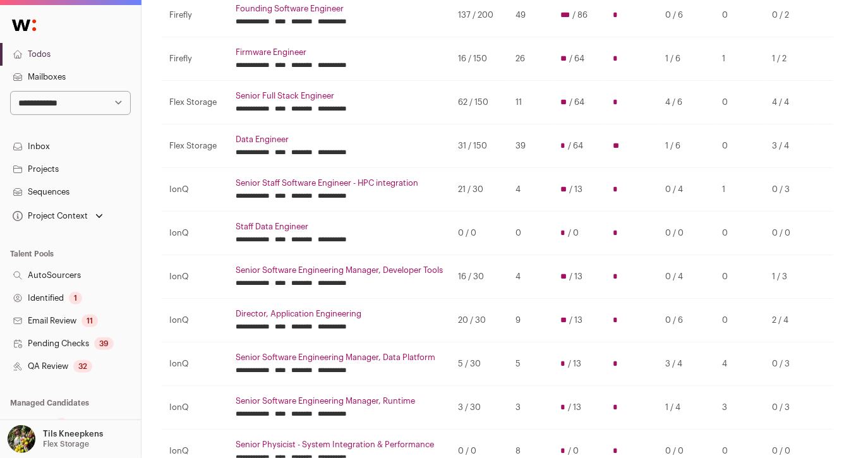
scroll to position [299, 0]
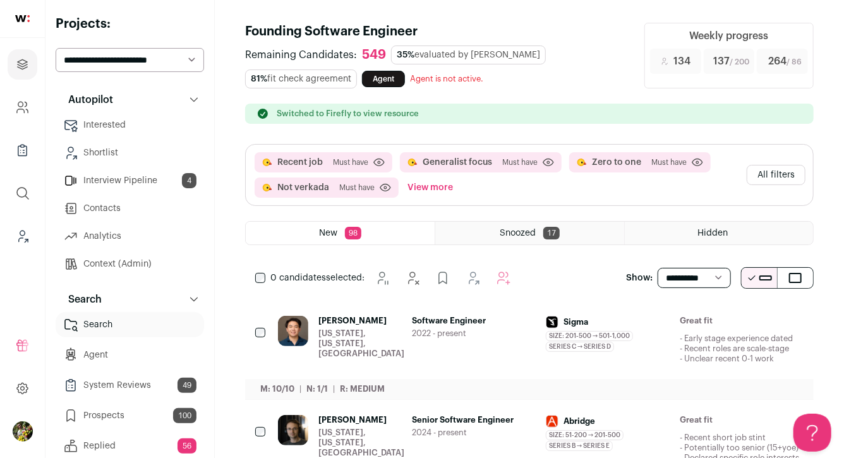
click at [764, 173] on button "All filters" at bounding box center [776, 175] width 59 height 20
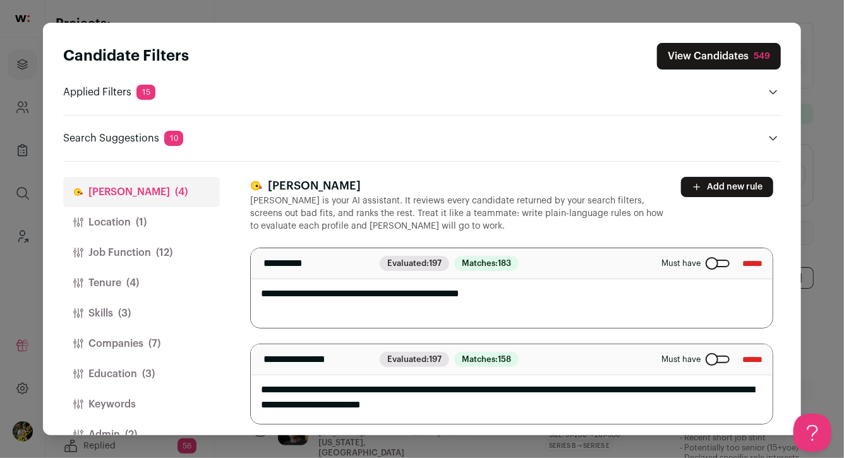
scroll to position [29, 0]
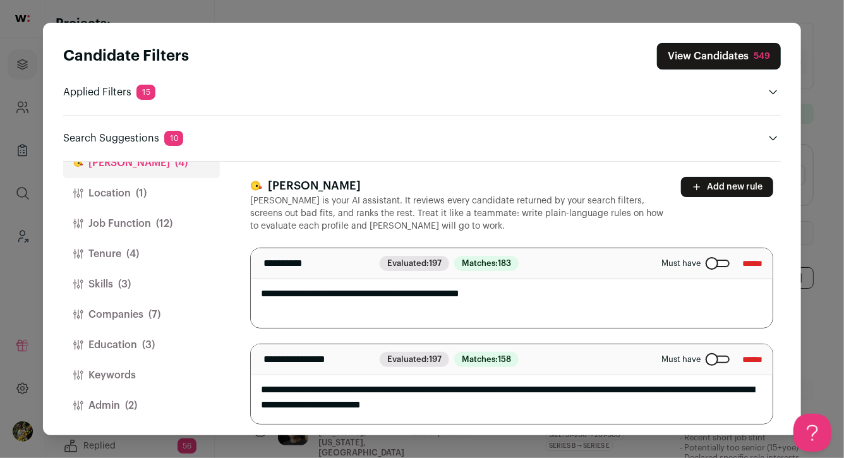
click at [149, 398] on button "Admin (2)" at bounding box center [141, 405] width 157 height 30
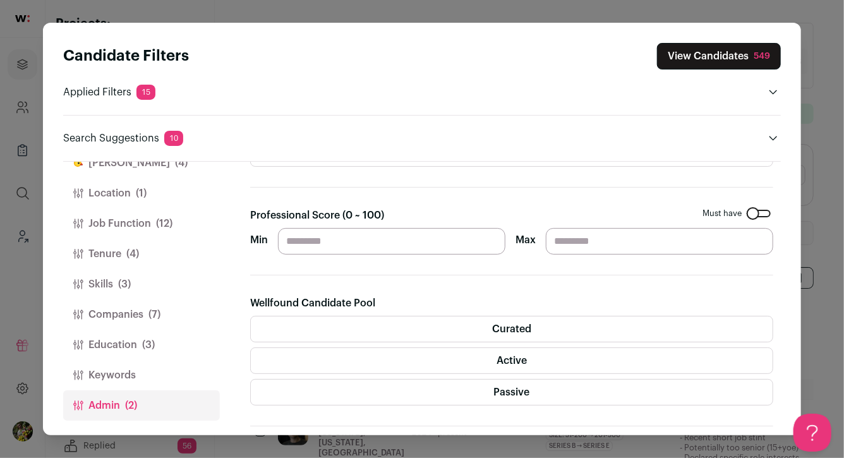
scroll to position [162, 0]
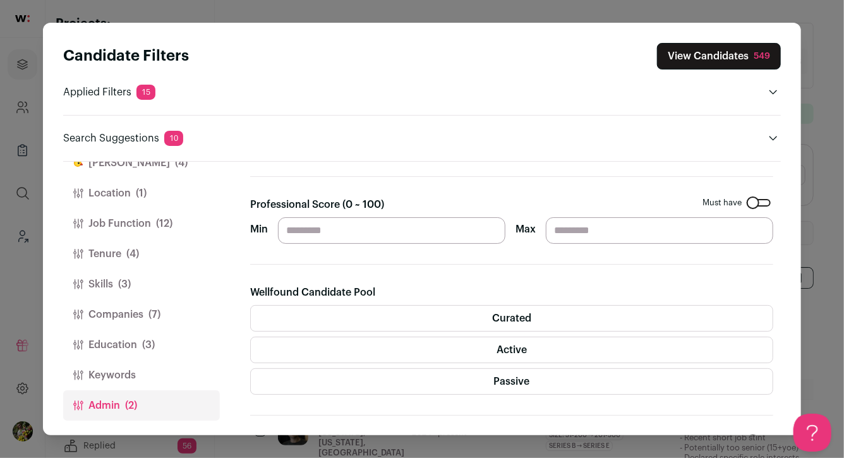
click at [347, 387] on label "Passive" at bounding box center [511, 381] width 523 height 27
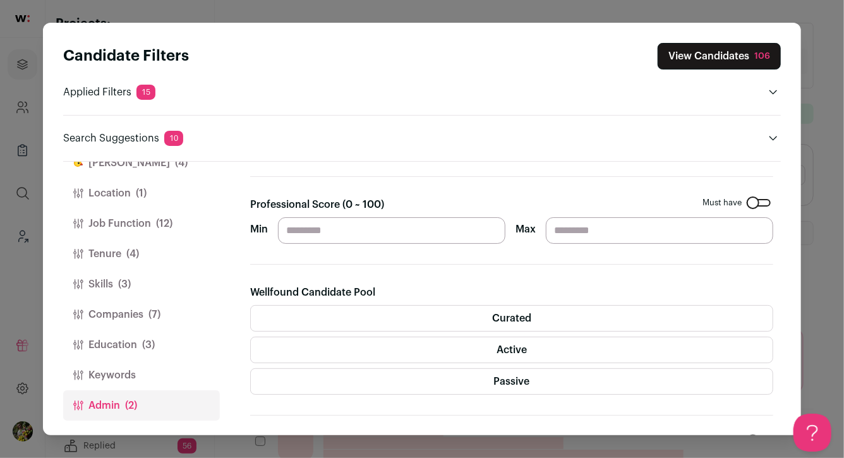
click at [721, 42] on header "Candidate Filters View Candidates 106 Applied Filters 15 Recent job, Generalist…" at bounding box center [422, 92] width 718 height 139
click at [716, 56] on button "View Candidates 106" at bounding box center [719, 56] width 123 height 27
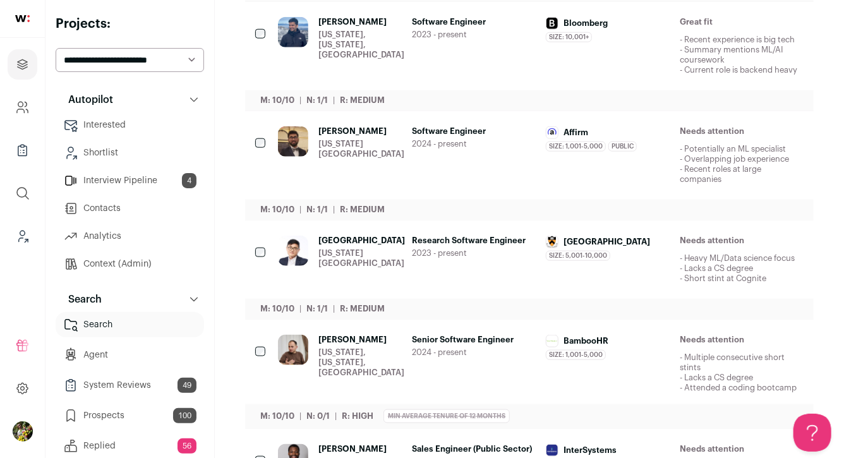
scroll to position [591, 0]
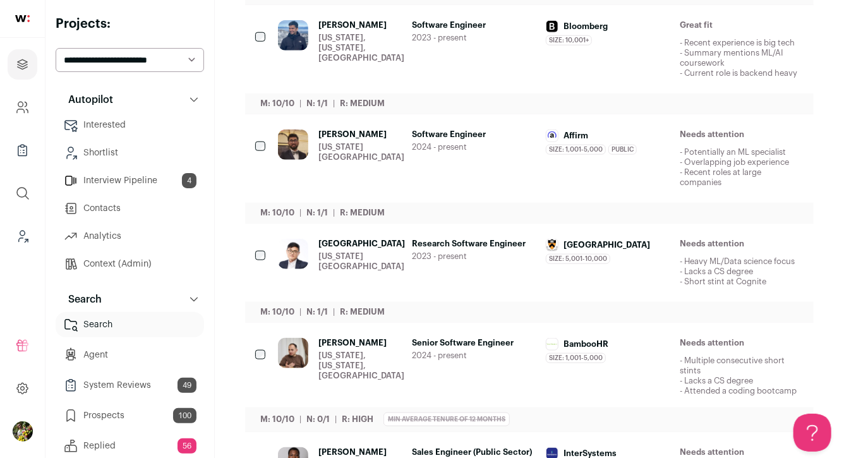
click at [372, 382] on div "Ali Ramazon New York, New York, United States" at bounding box center [361, 367] width 86 height 58
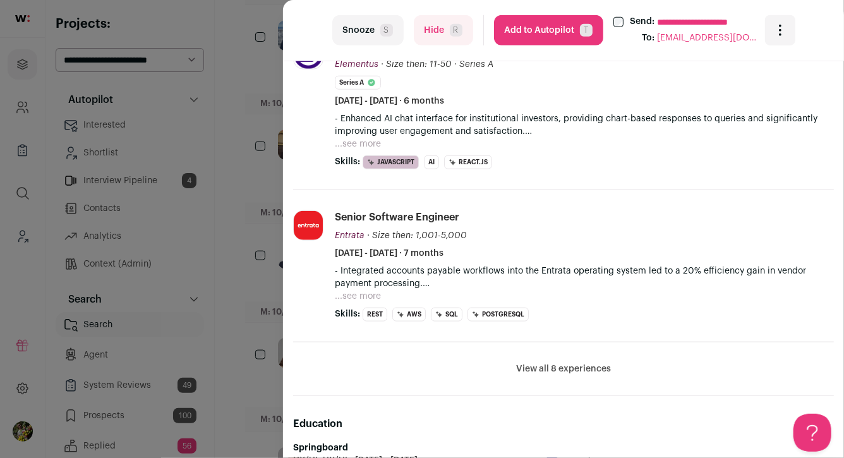
scroll to position [596, 0]
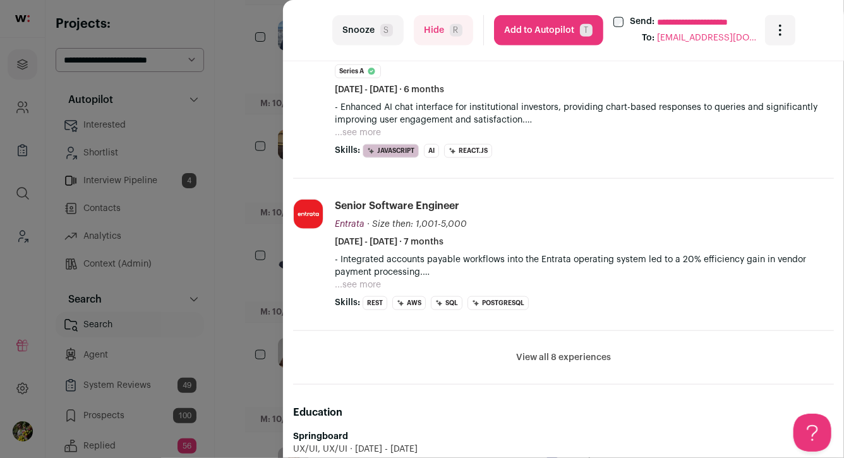
click at [418, 38] on button "Hide R" at bounding box center [443, 30] width 59 height 30
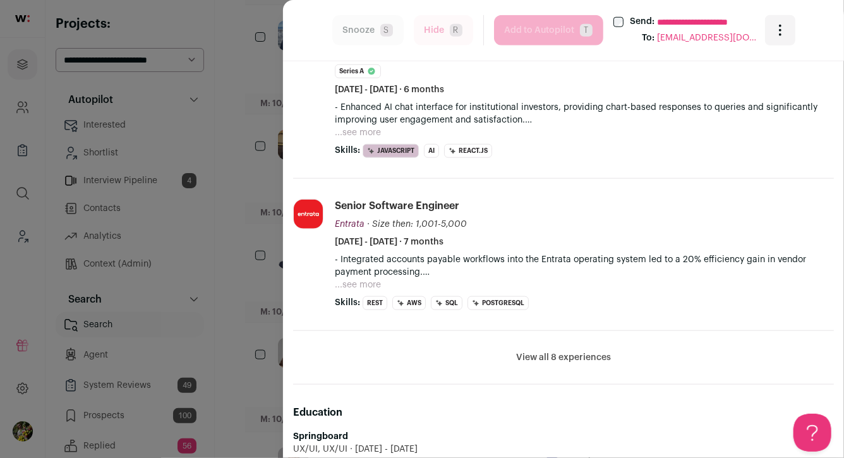
click at [251, 119] on div "**********" at bounding box center [422, 229] width 844 height 458
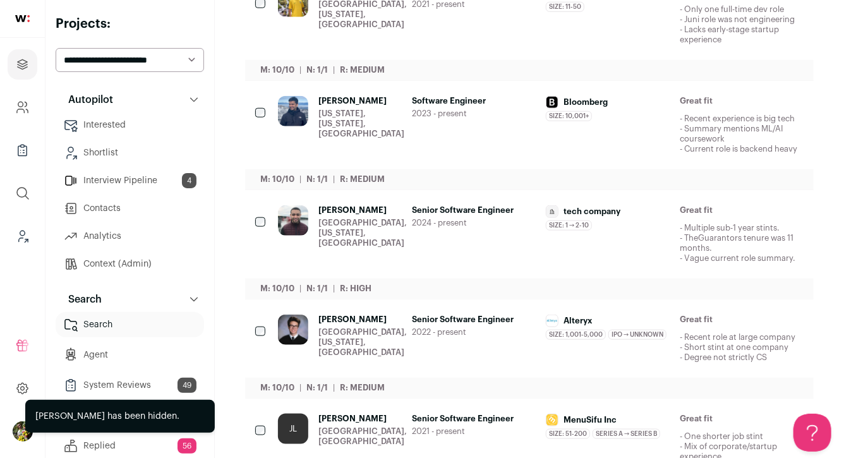
scroll to position [514, 0]
click at [689, 218] on icon "Hide" at bounding box center [692, 212] width 10 height 12
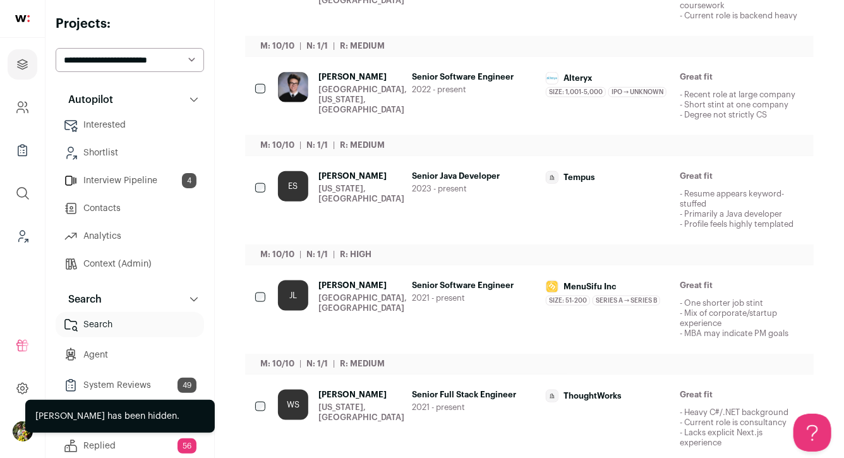
scroll to position [913, 0]
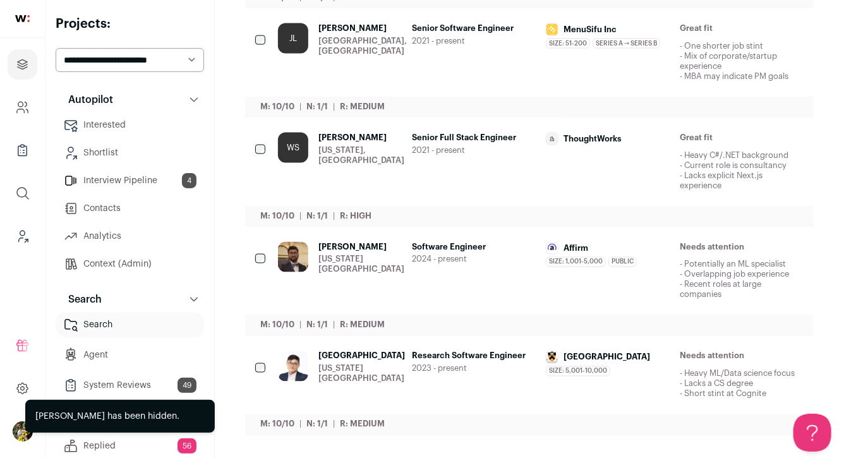
click at [694, 361] on icon "Hide" at bounding box center [692, 357] width 10 height 12
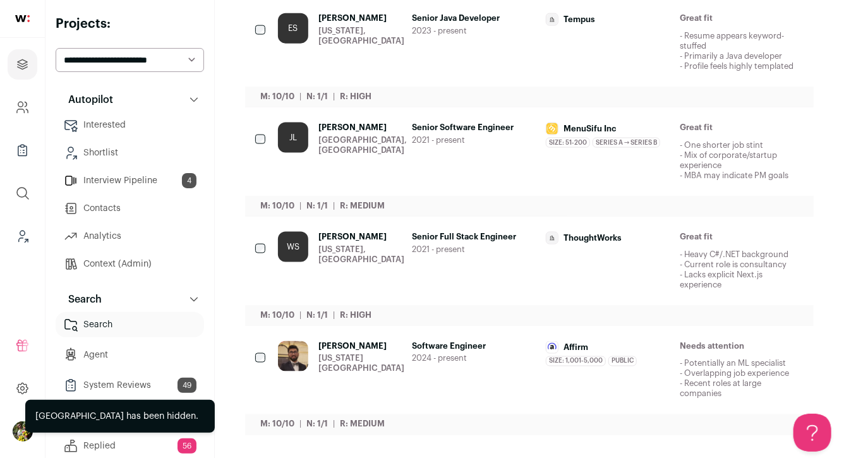
scroll to position [805, 0]
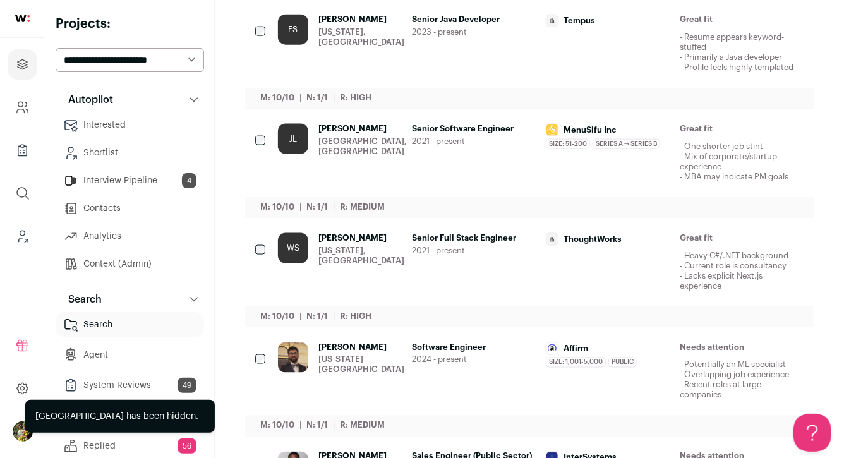
click at [695, 252] on button "Hide" at bounding box center [690, 239] width 27 height 27
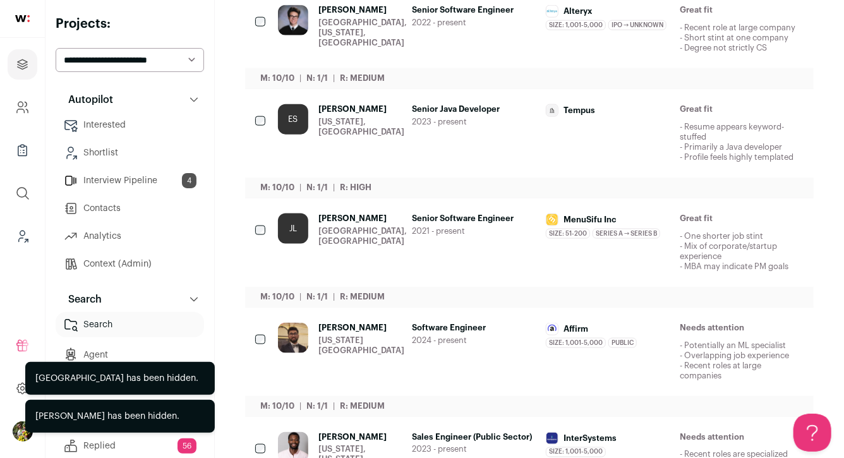
scroll to position [670, 0]
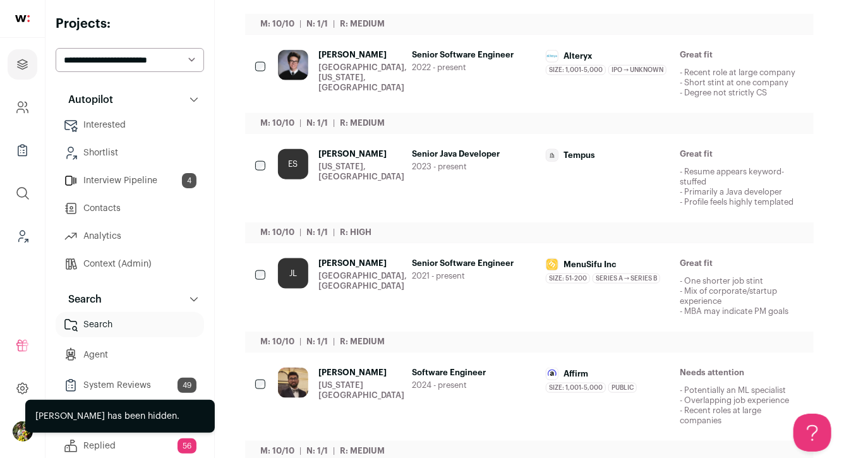
click at [693, 162] on icon "Hide" at bounding box center [690, 154] width 15 height 15
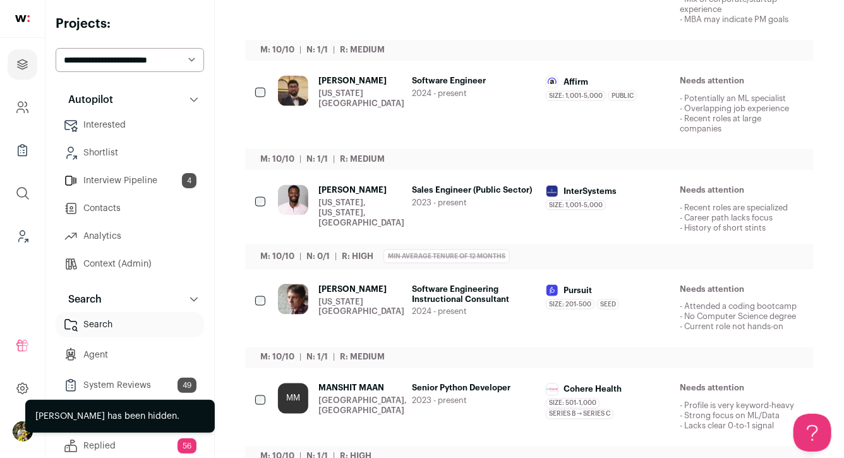
scroll to position [894, 0]
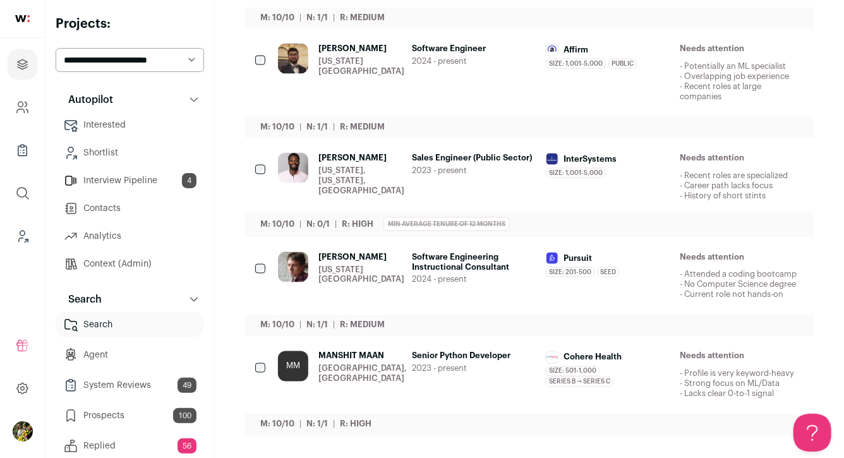
click at [695, 362] on icon "Hide" at bounding box center [692, 357] width 10 height 12
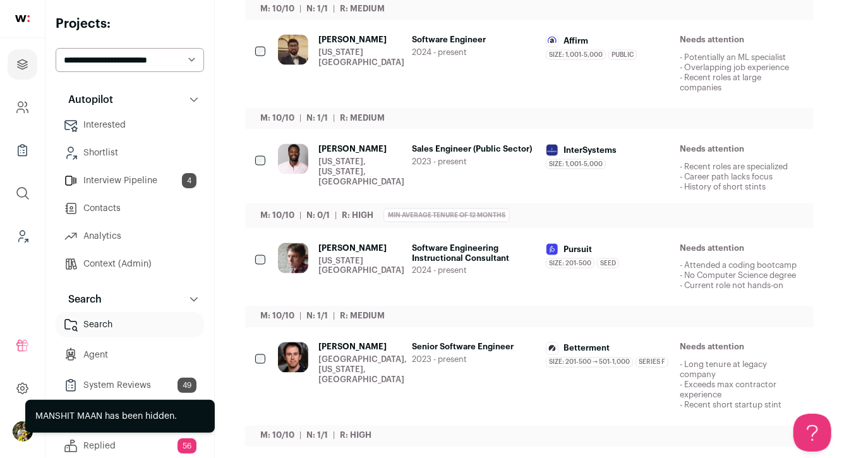
click at [696, 255] on icon "Hide" at bounding box center [692, 249] width 10 height 12
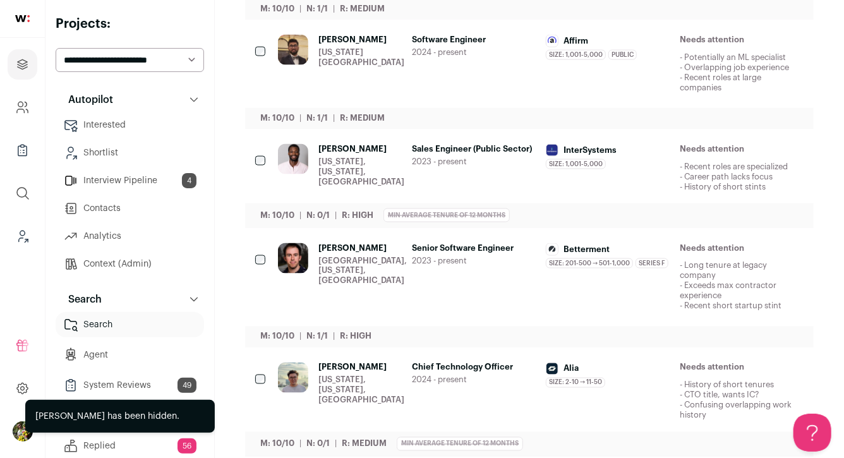
click at [692, 163] on button "Hide" at bounding box center [690, 149] width 27 height 27
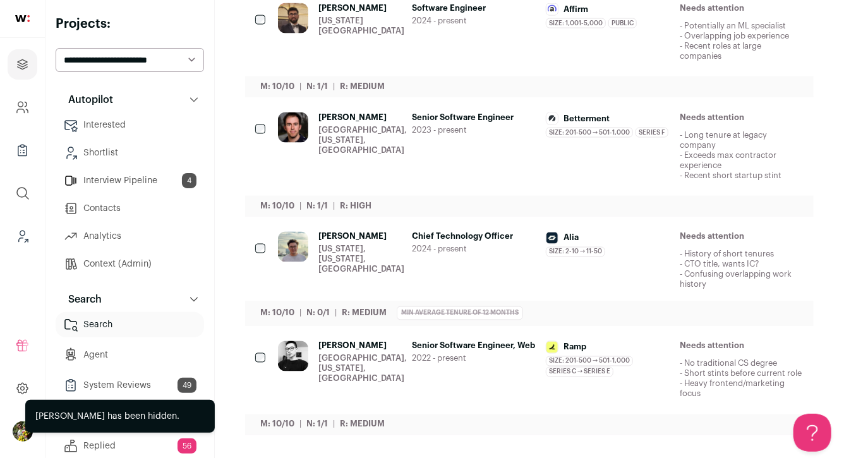
scroll to position [934, 0]
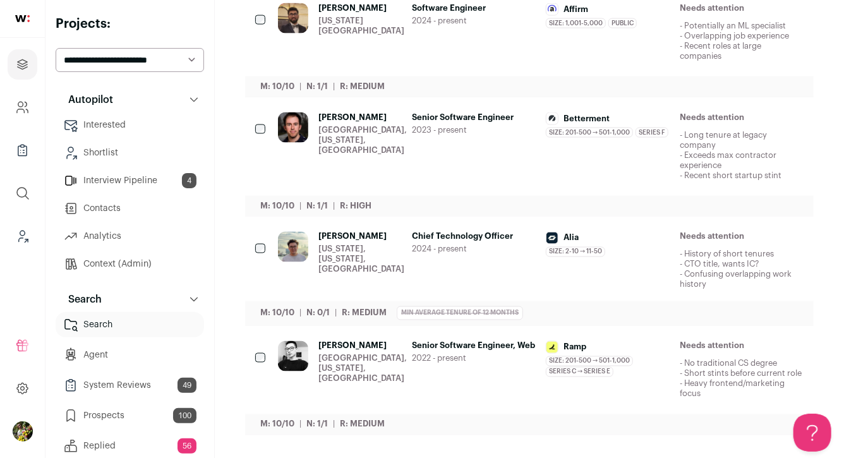
click at [507, 259] on div "Chief Technology Officer 2024 - present" at bounding box center [474, 261] width 124 height 58
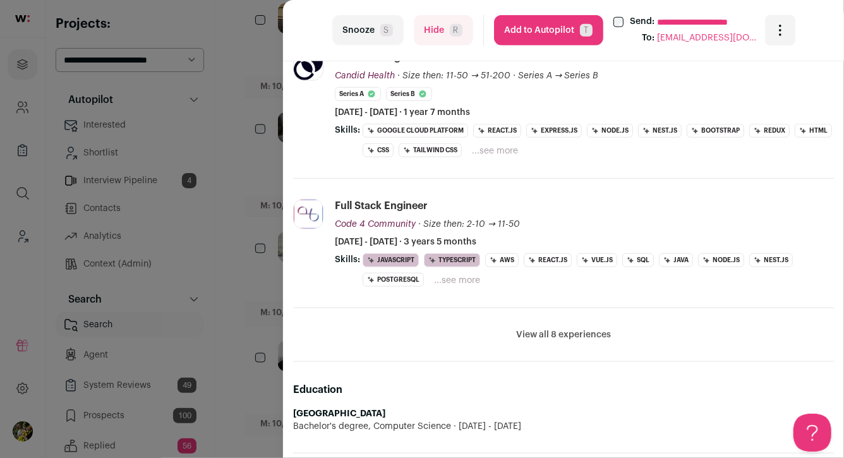
scroll to position [537, 0]
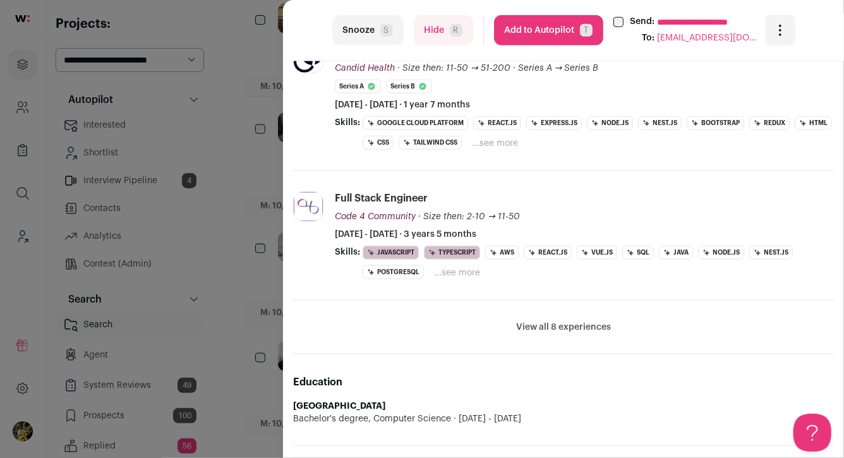
click at [538, 328] on button "View all 8 experiences" at bounding box center [563, 327] width 95 height 13
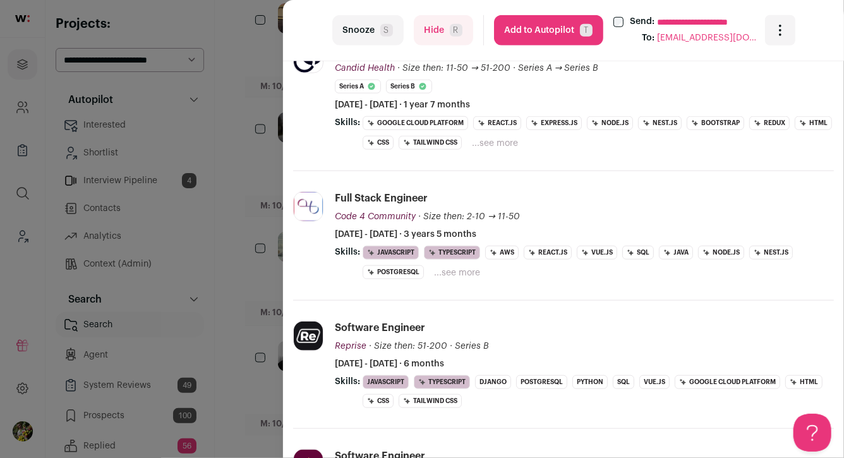
click at [265, 340] on div "**********" at bounding box center [422, 229] width 844 height 458
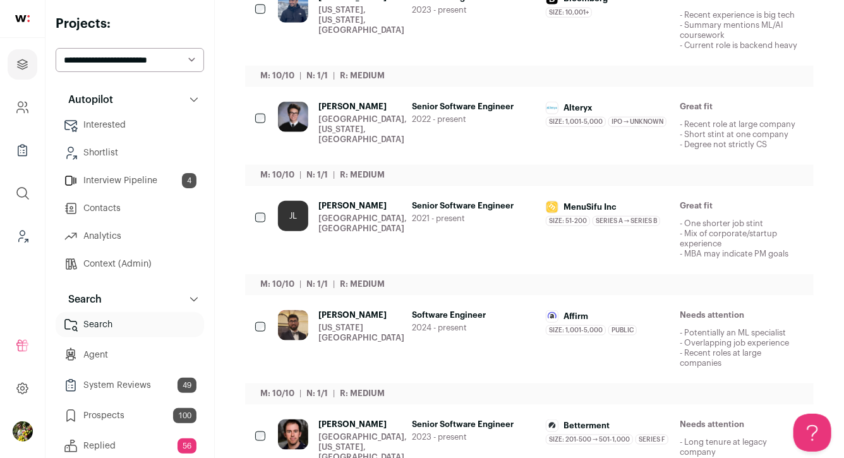
scroll to position [615, 0]
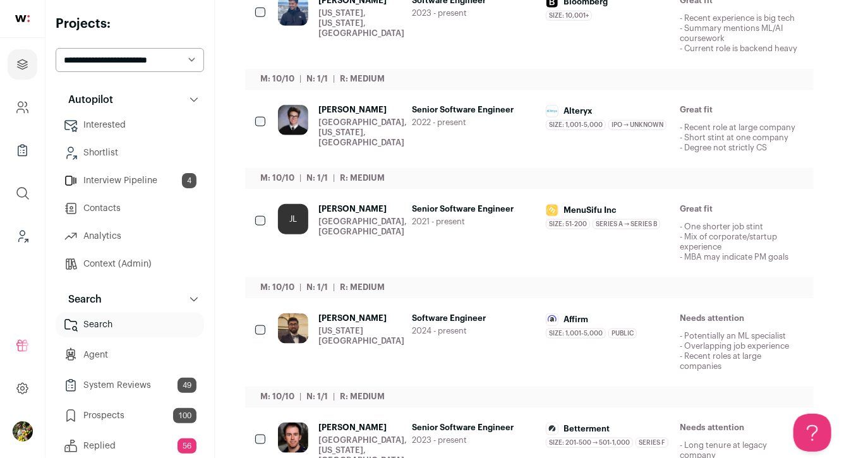
click at [346, 338] on div "[US_STATE][GEOGRAPHIC_DATA]" at bounding box center [361, 336] width 86 height 20
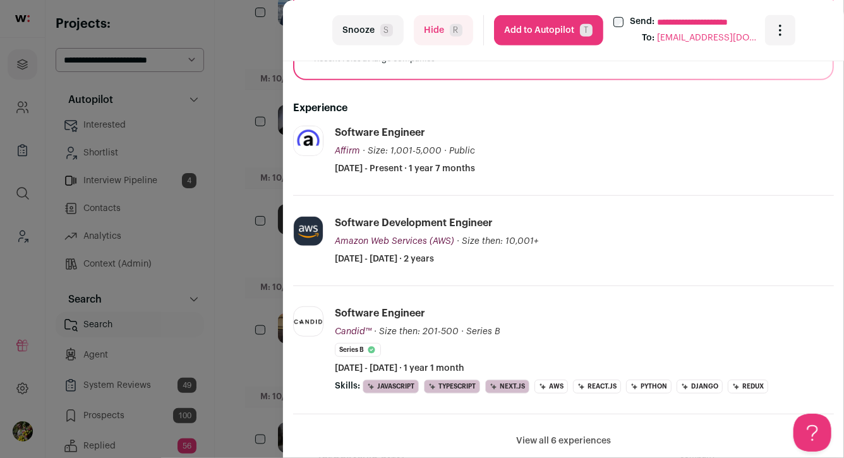
scroll to position [303, 0]
click at [232, 235] on div "**********" at bounding box center [422, 229] width 844 height 458
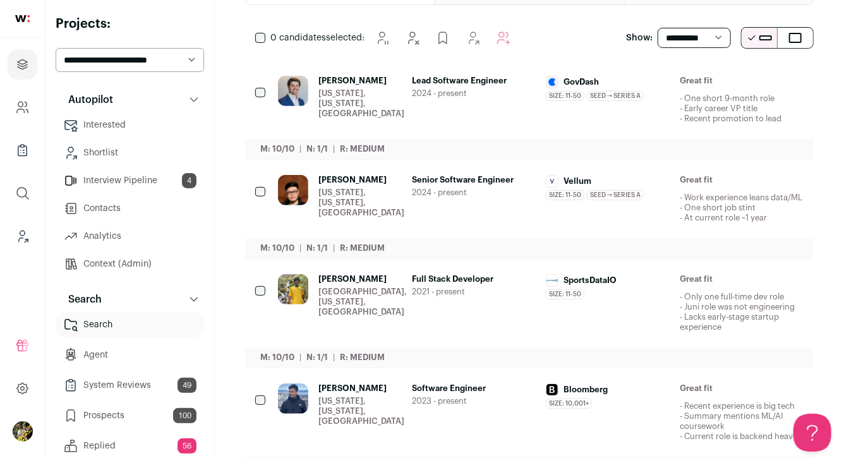
scroll to position [224, 0]
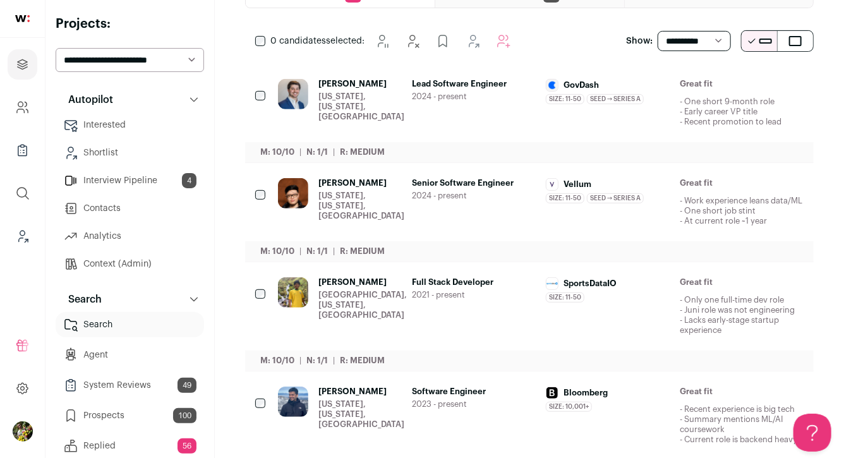
click at [466, 300] on span "2021 - present" at bounding box center [474, 295] width 124 height 10
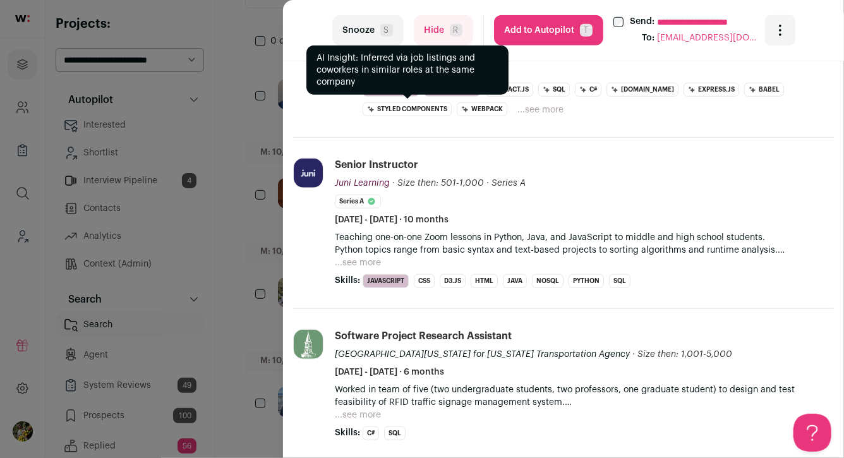
scroll to position [411, 0]
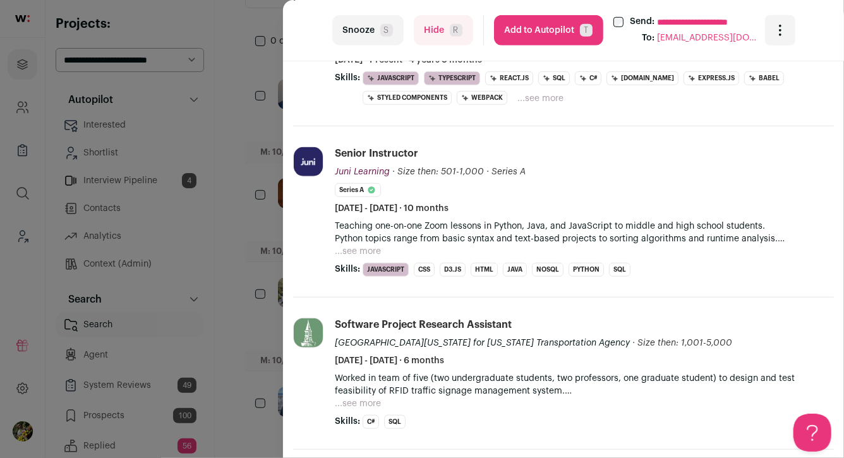
click at [430, 25] on button "Hide R" at bounding box center [443, 30] width 59 height 30
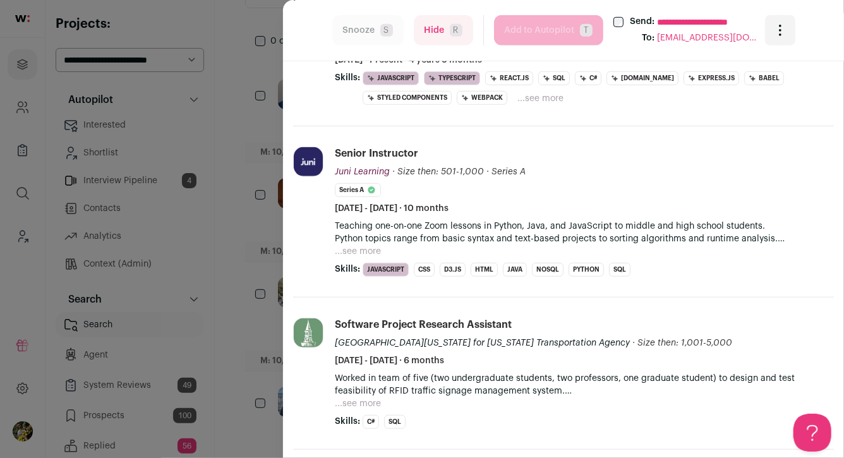
click at [256, 139] on div "**********" at bounding box center [422, 229] width 844 height 458
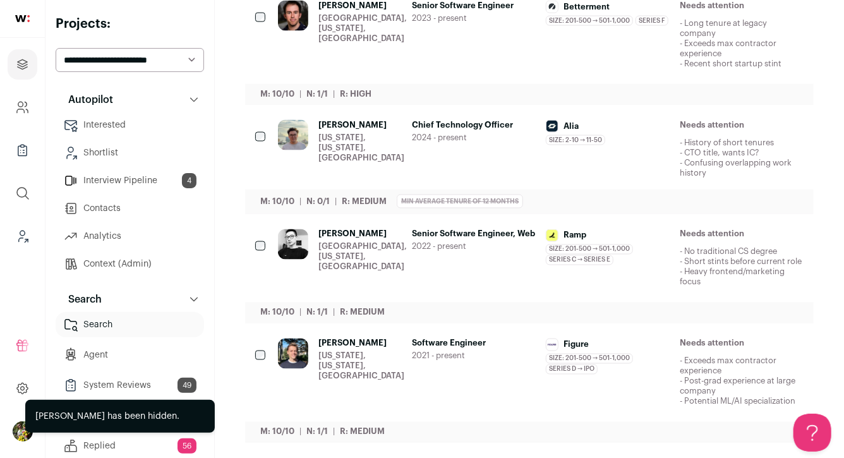
scroll to position [926, 0]
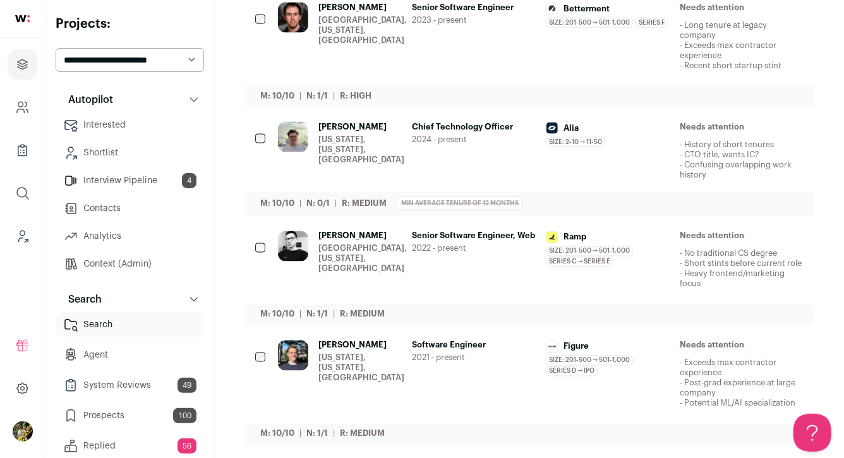
click at [414, 351] on span "Software Engineer" at bounding box center [474, 346] width 124 height 10
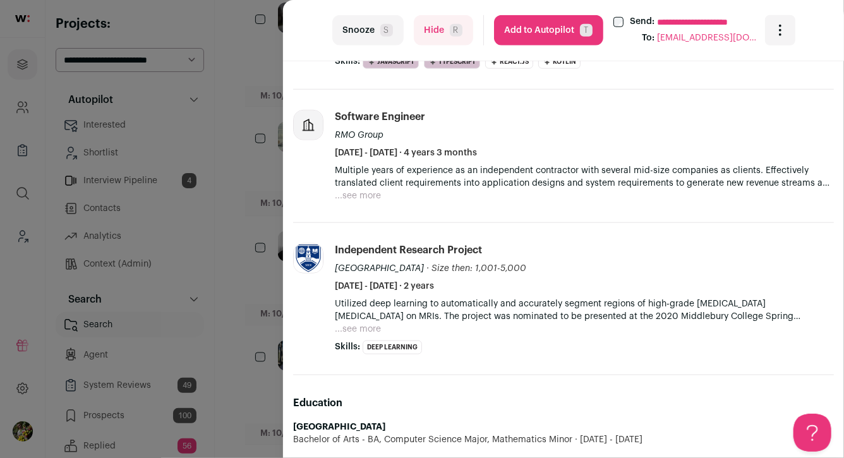
scroll to position [565, 0]
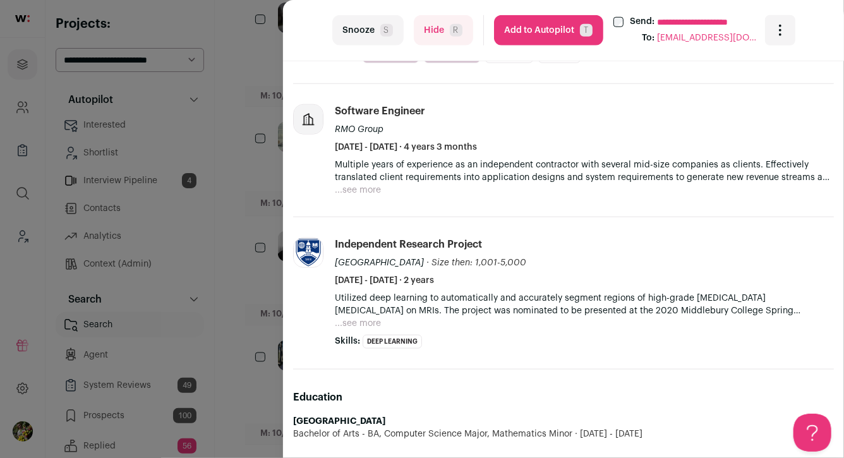
click at [368, 193] on button "...see more" at bounding box center [358, 190] width 46 height 13
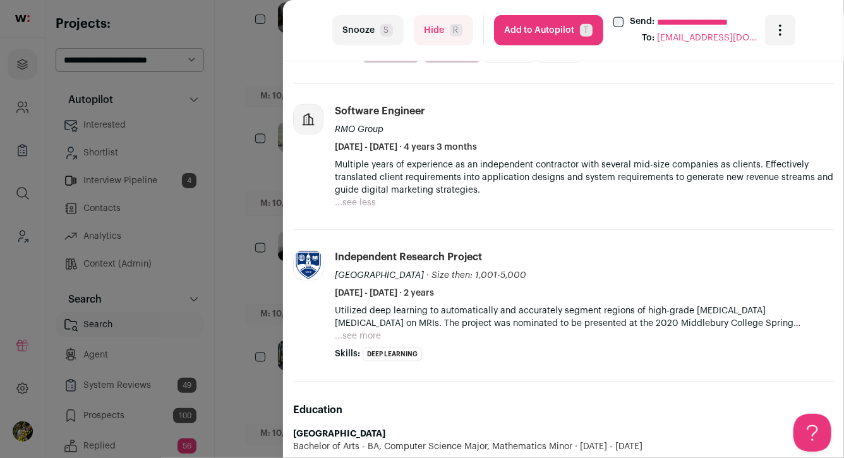
click at [428, 40] on button "Hide R" at bounding box center [443, 30] width 59 height 30
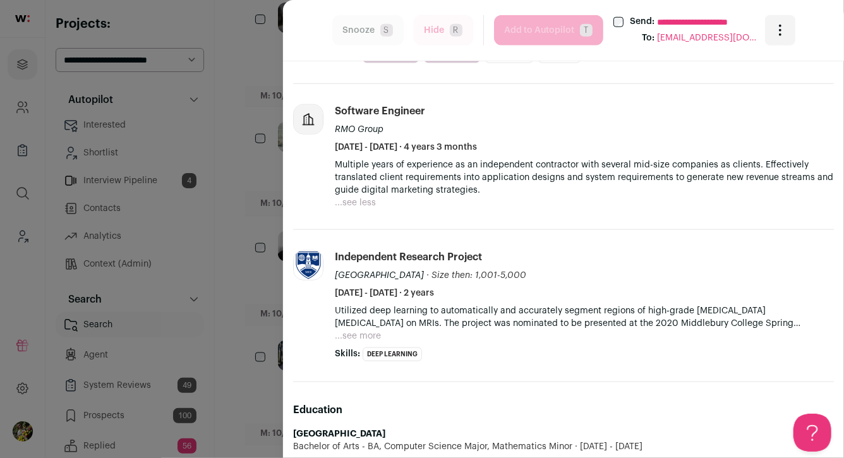
click at [251, 105] on div "**********" at bounding box center [422, 229] width 844 height 458
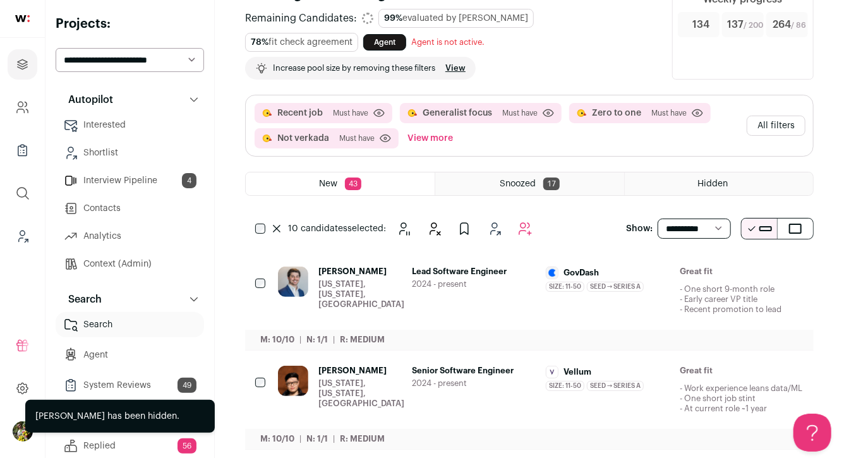
scroll to position [0, 0]
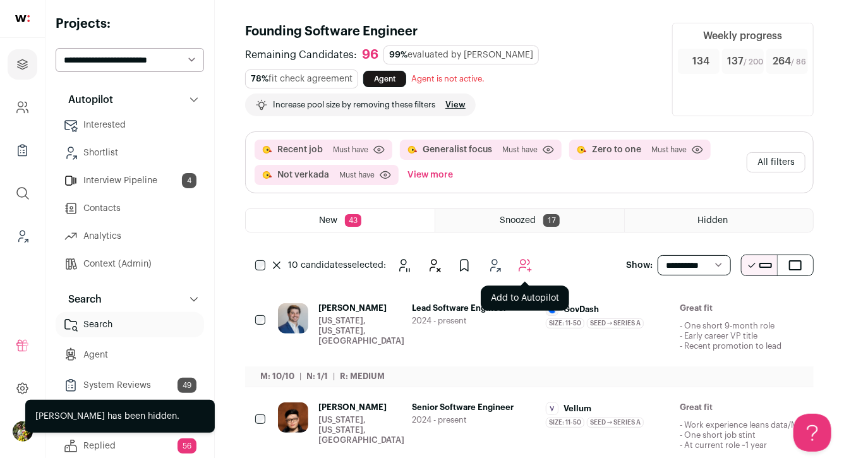
click at [519, 270] on icon "Add to Autopilot" at bounding box center [524, 265] width 15 height 15
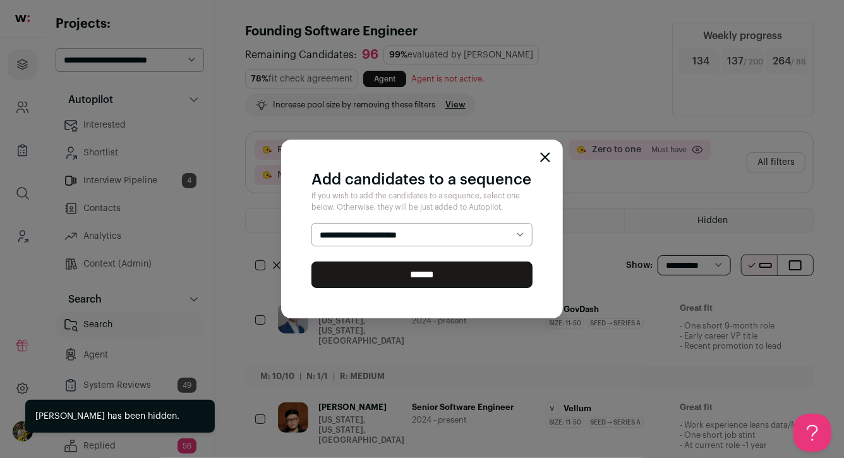
select select "*****"
click at [311, 223] on select "**********" at bounding box center [421, 235] width 221 height 24
click at [464, 277] on input "******" at bounding box center [421, 275] width 221 height 27
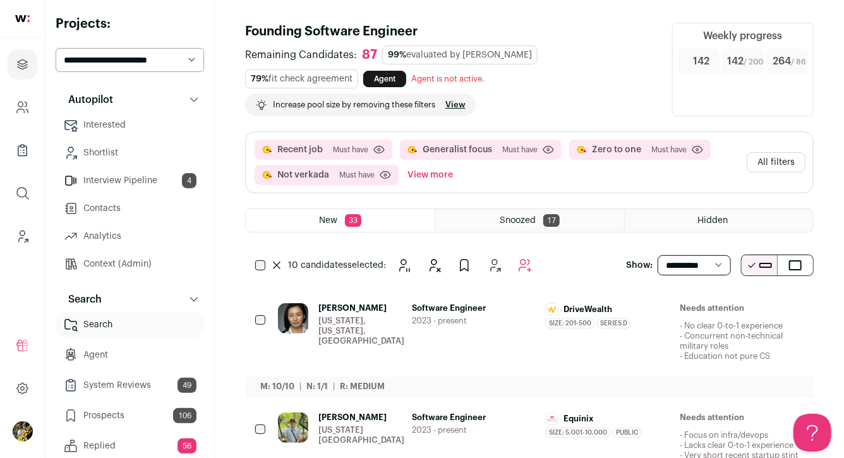
click at [771, 165] on button "All filters" at bounding box center [776, 162] width 59 height 20
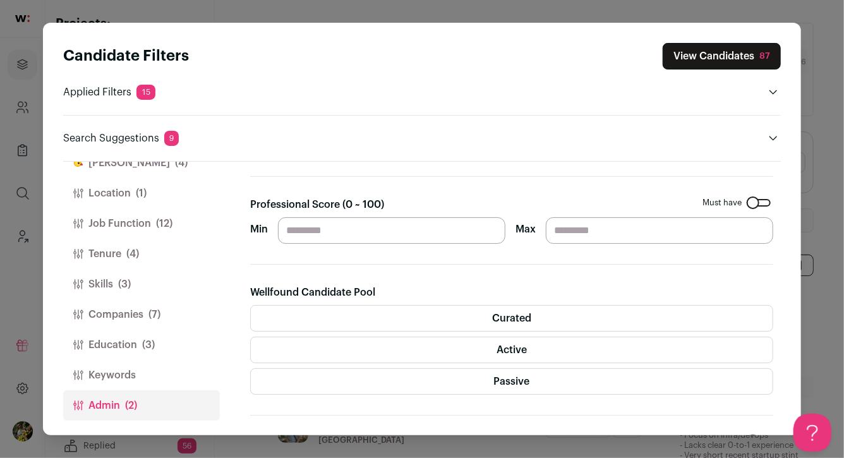
click at [328, 383] on label "Passive" at bounding box center [511, 381] width 523 height 27
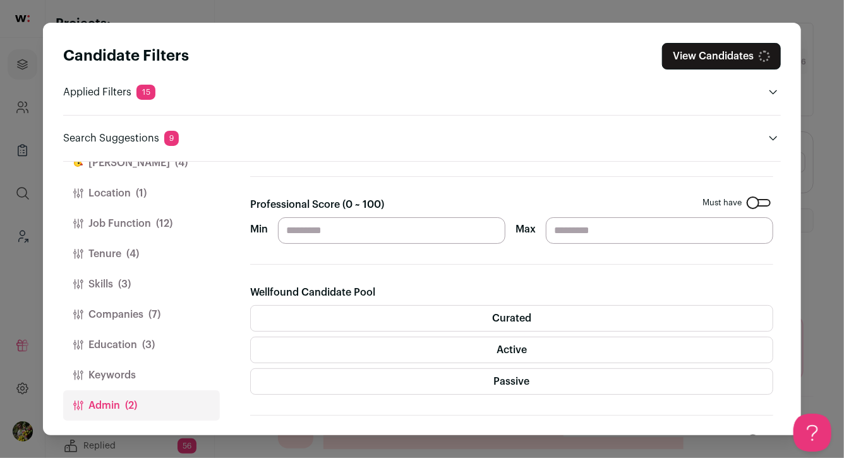
drag, startPoint x: 305, startPoint y: 232, endPoint x: 271, endPoint y: 232, distance: 34.1
click at [272, 232] on div "Min ** Max" at bounding box center [511, 230] width 523 height 27
type input "**"
click at [320, 183] on section "Gender Must have Female Male Non-binary Self-described Professional Score (0 ~ …" at bounding box center [511, 328] width 523 height 626
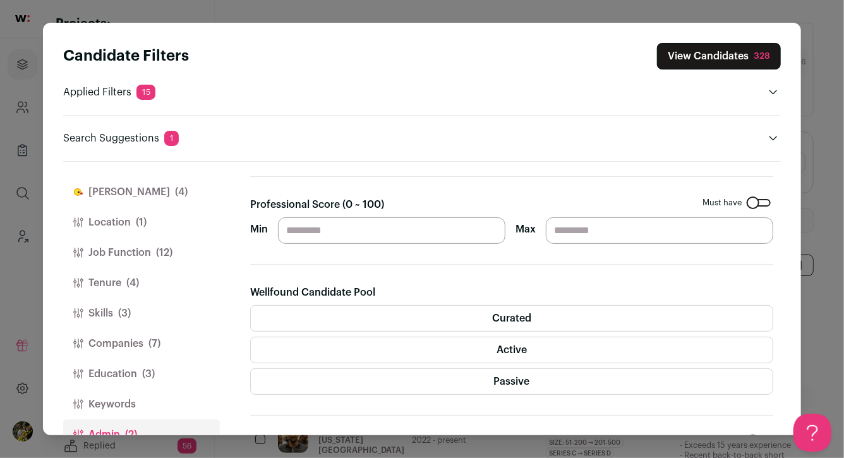
click at [695, 51] on button "View Candidates 328" at bounding box center [719, 56] width 124 height 27
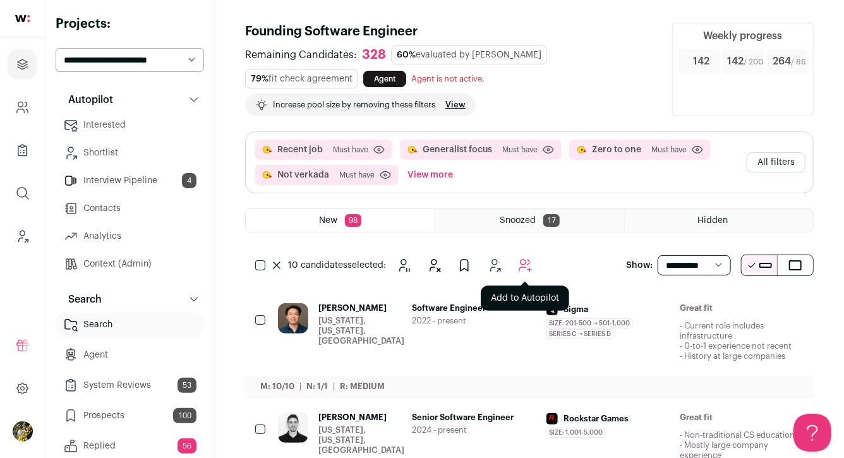
click at [524, 265] on icon "Add to Autopilot" at bounding box center [524, 265] width 15 height 15
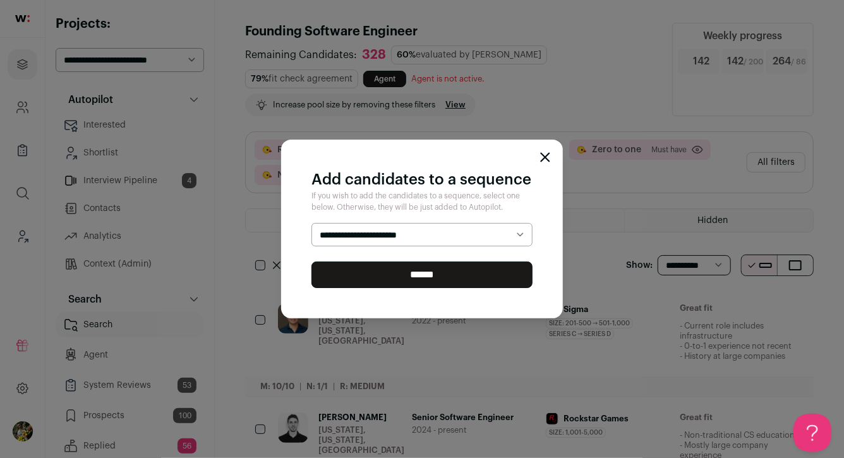
select select "*****"
click at [311, 223] on select "**********" at bounding box center [421, 235] width 221 height 24
click at [485, 274] on input "******" at bounding box center [421, 275] width 221 height 27
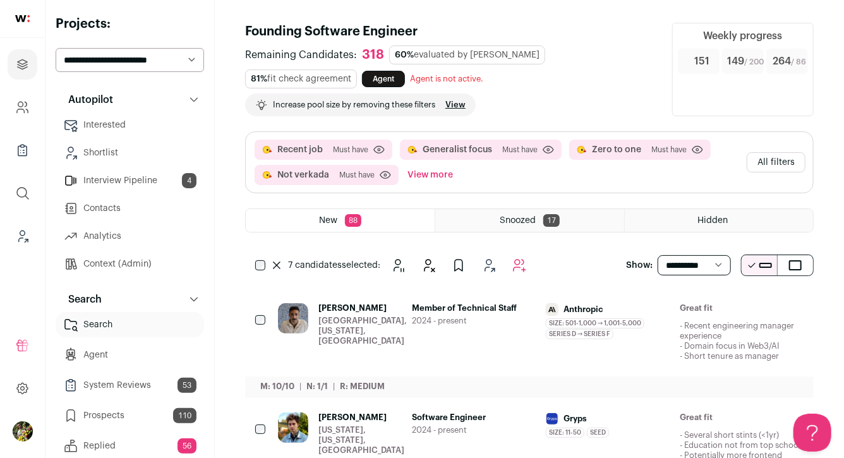
click at [522, 268] on icon "Add to Autopilot" at bounding box center [519, 265] width 15 height 15
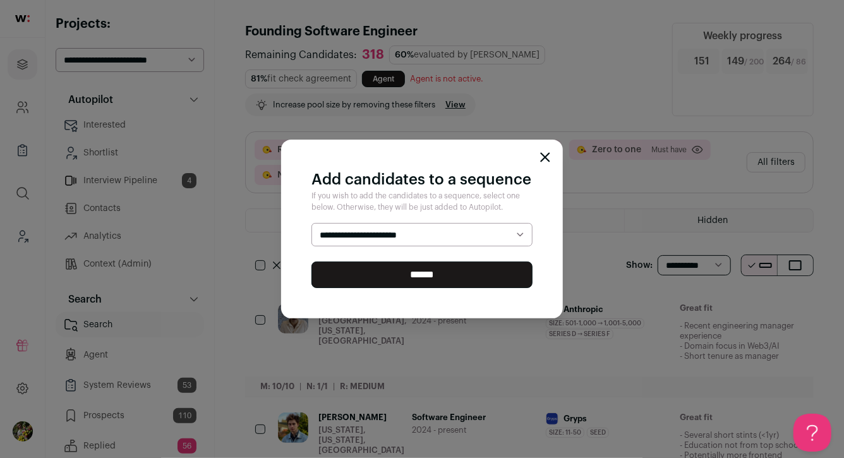
select select "*****"
click at [311, 223] on select "**********" at bounding box center [421, 235] width 221 height 24
click at [487, 272] on input "******" at bounding box center [421, 275] width 221 height 27
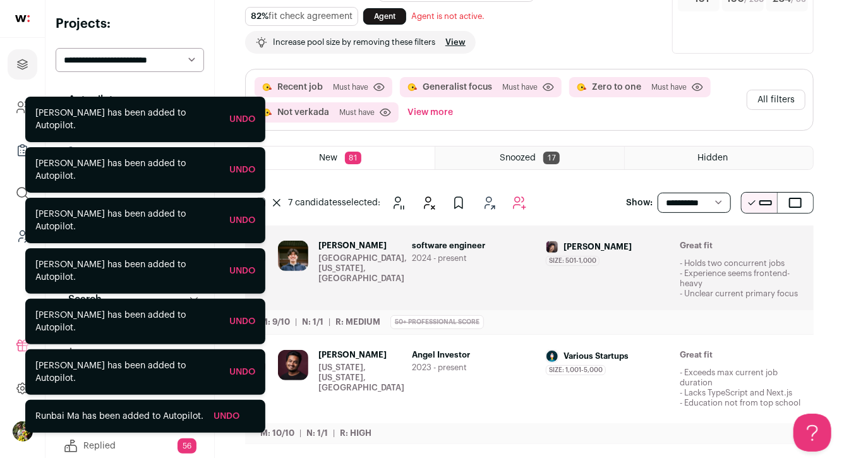
scroll to position [169, 0]
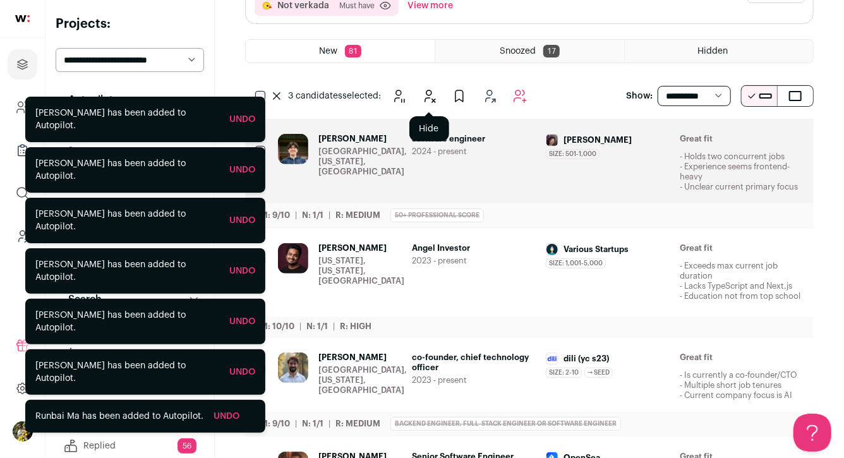
click at [428, 99] on icon "Hide" at bounding box center [428, 95] width 15 height 15
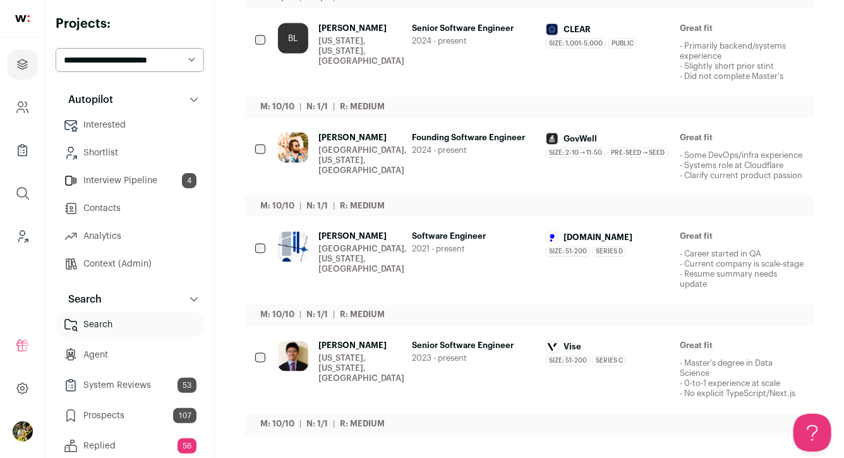
scroll to position [995, 0]
click at [354, 244] on div "[GEOGRAPHIC_DATA], [US_STATE], [GEOGRAPHIC_DATA]" at bounding box center [362, 259] width 88 height 30
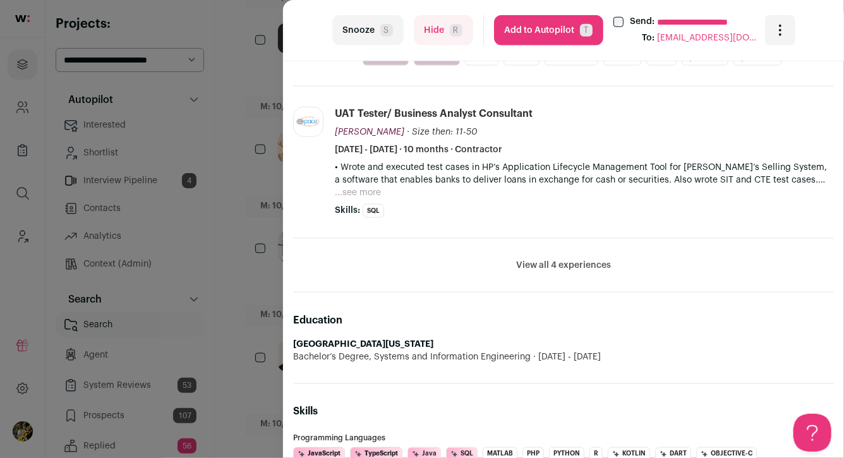
scroll to position [815, 0]
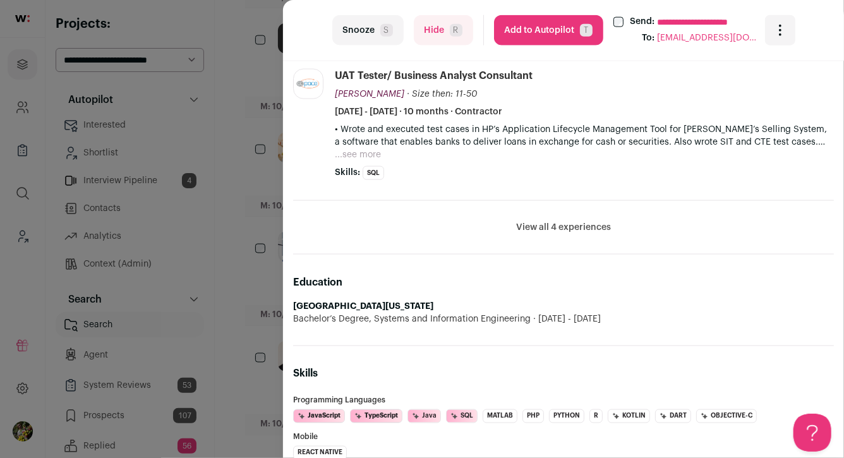
click at [256, 259] on div "**********" at bounding box center [422, 229] width 844 height 458
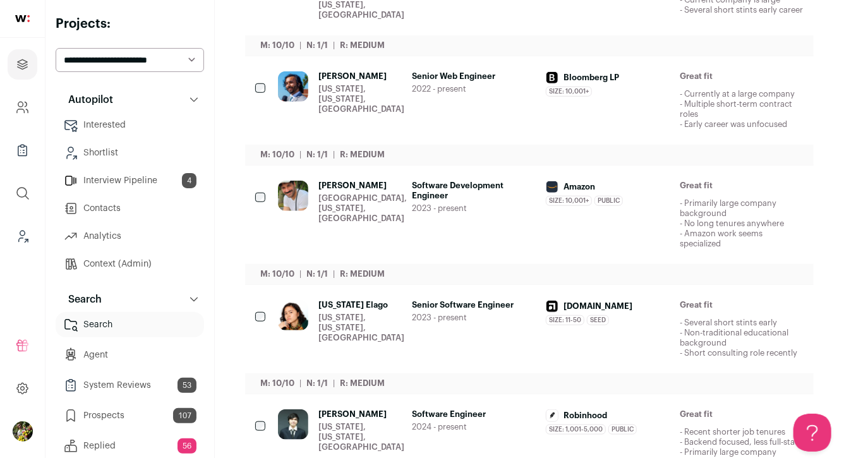
scroll to position [0, 0]
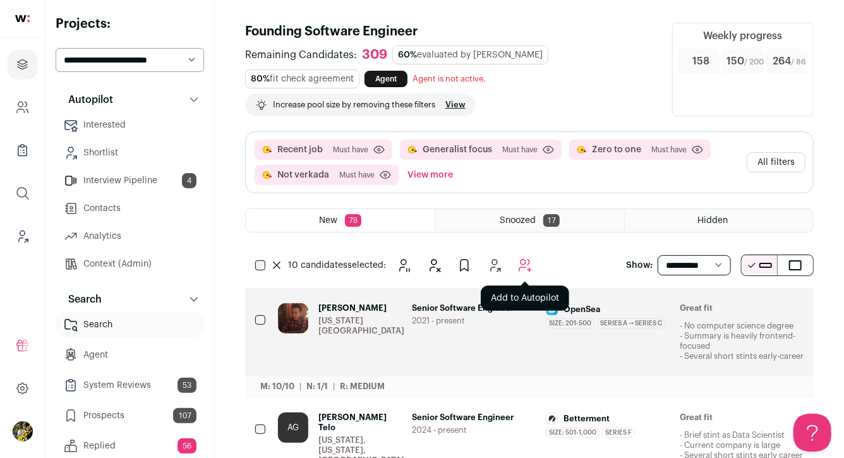
click at [527, 270] on icon "Add to Autopilot" at bounding box center [524, 265] width 15 height 15
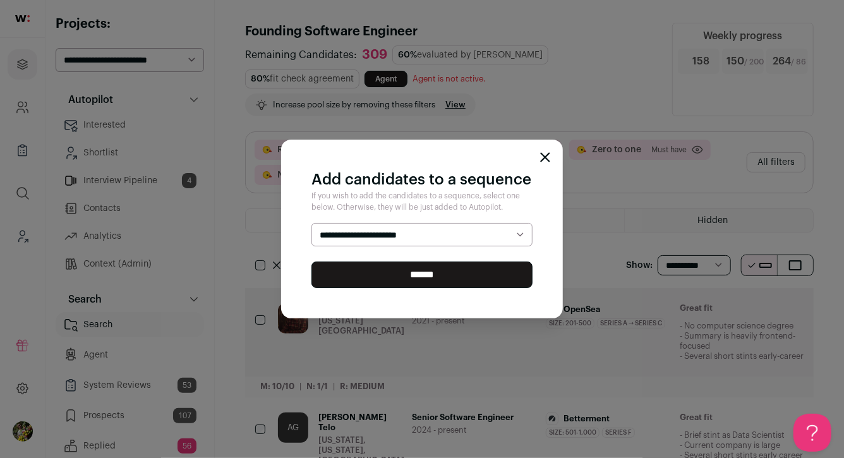
select select "*****"
click at [311, 223] on select "**********" at bounding box center [421, 235] width 221 height 24
click at [486, 273] on input "******" at bounding box center [421, 275] width 221 height 27
